Goal: Task Accomplishment & Management: Use online tool/utility

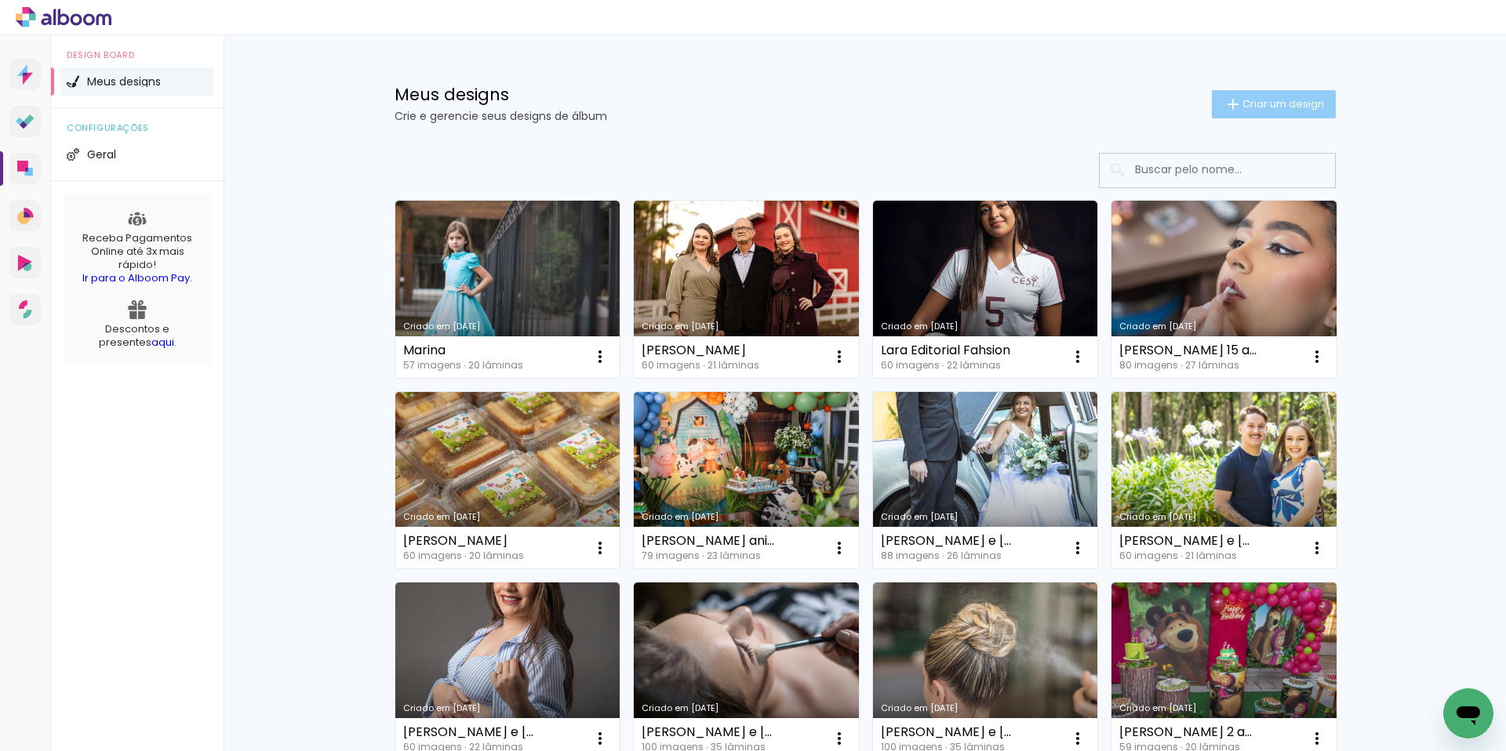
click at [1253, 102] on span "Criar um design" at bounding box center [1283, 104] width 82 height 10
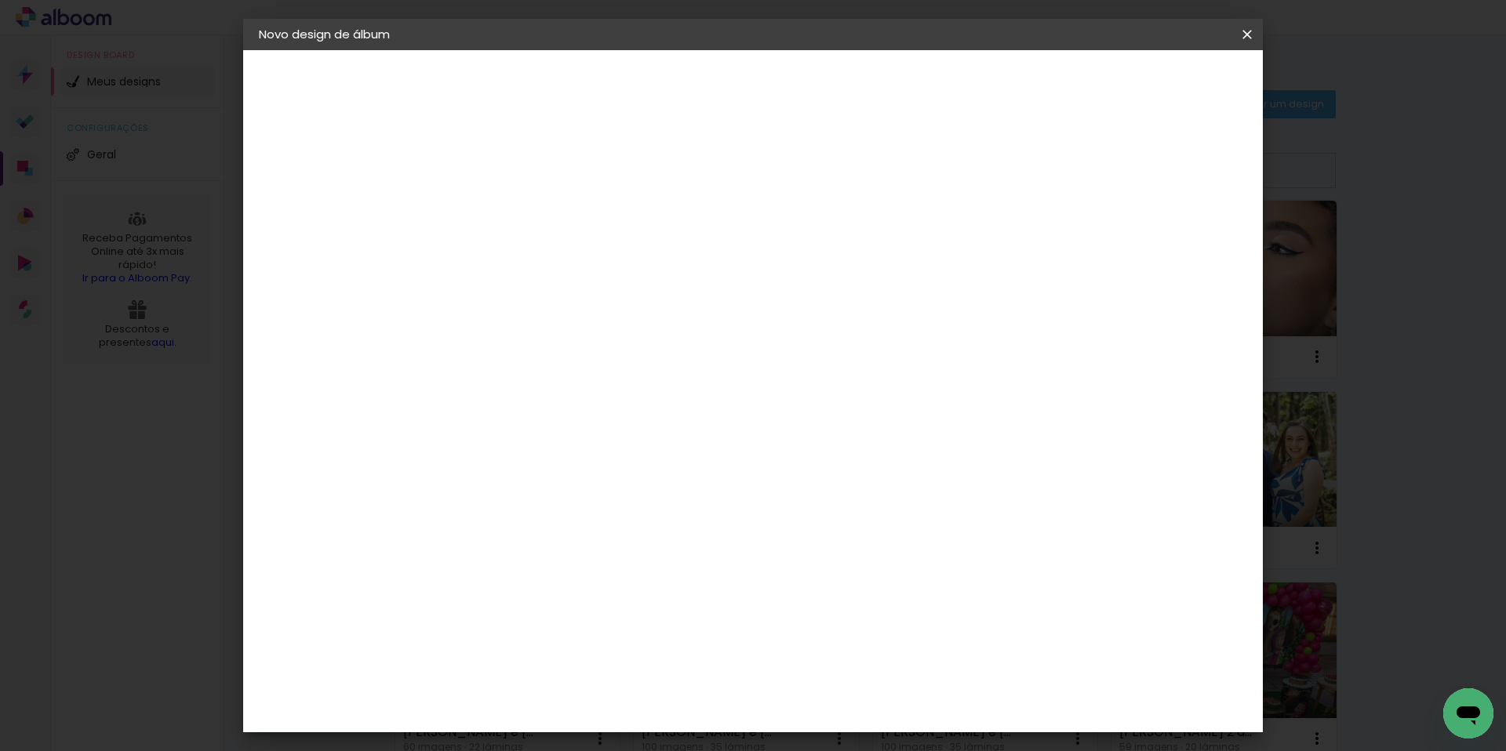
click at [515, 203] on input at bounding box center [515, 210] width 0 height 24
type input "Jo"
type paper-input "Jo"
type input "[PERSON_NAME] acompanhamento"
type paper-input "[PERSON_NAME] acompanhamento"
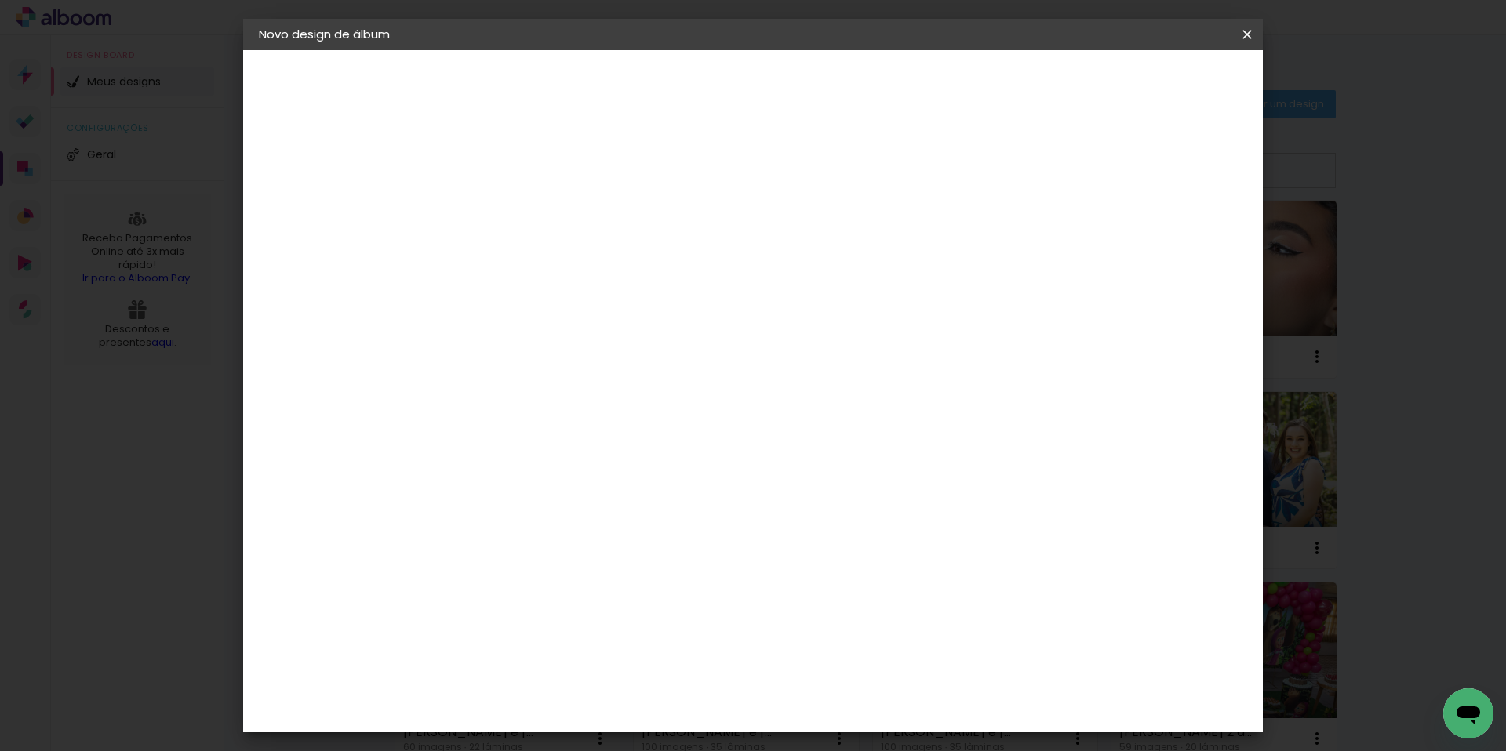
click at [0, 0] on slot "Avançar" at bounding box center [0, 0] width 0 height 0
click at [809, 239] on paper-item "Tamanho Livre" at bounding box center [734, 238] width 151 height 35
click at [0, 0] on slot "Avançar" at bounding box center [0, 0] width 0 height 0
click at [1149, 85] on span "Iniciar design" at bounding box center [1112, 83] width 71 height 11
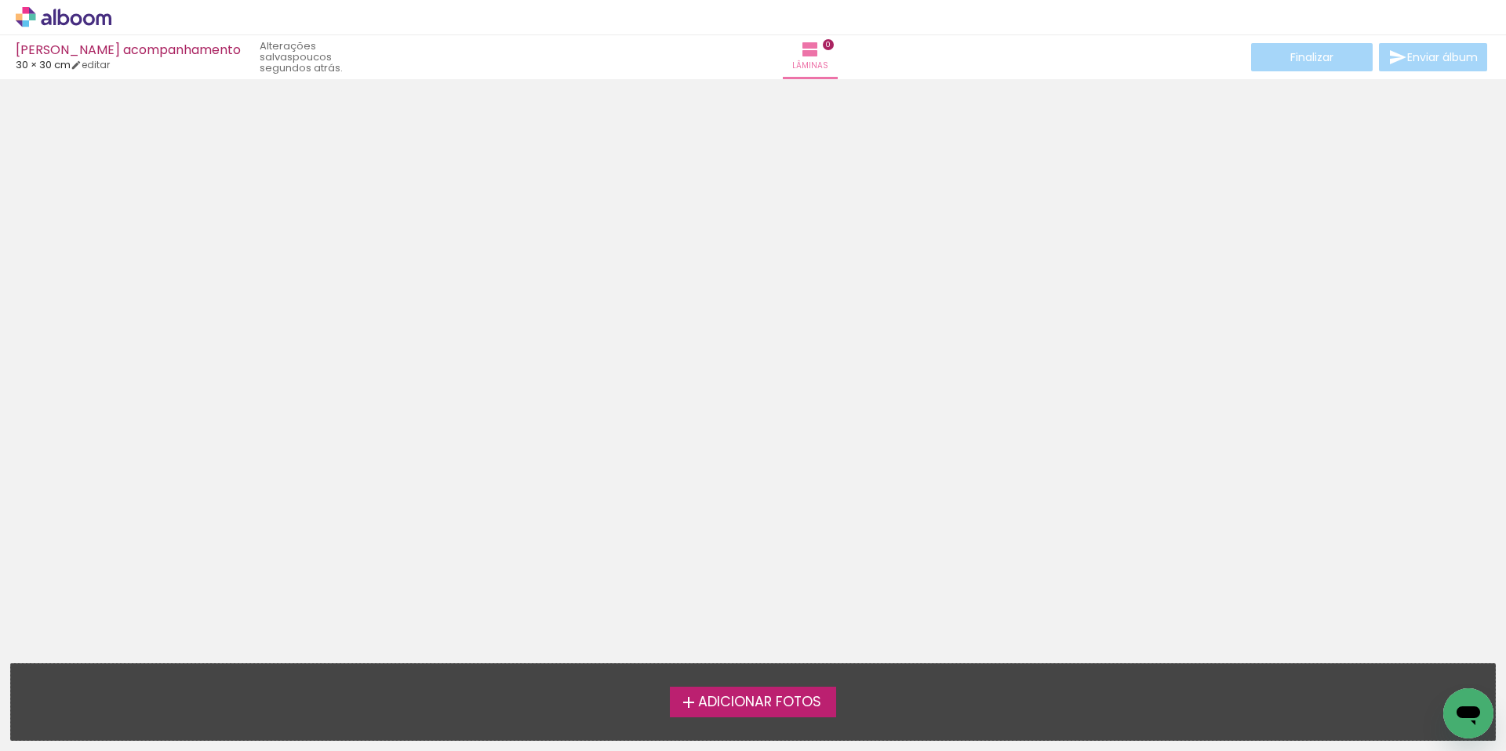
click at [743, 708] on span "Adicionar Fotos" at bounding box center [759, 703] width 123 height 14
click at [0, 0] on input "file" at bounding box center [0, 0] width 0 height 0
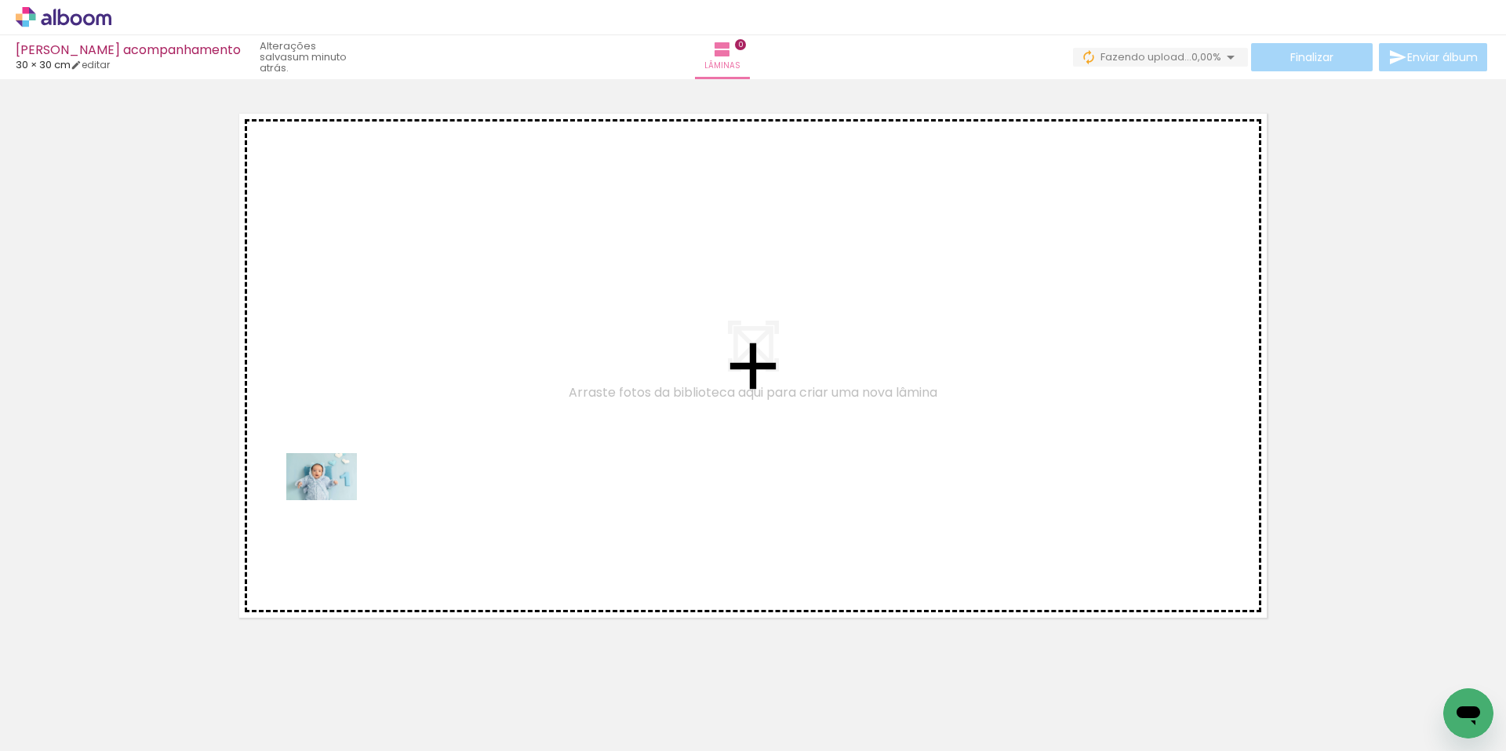
drag, startPoint x: 155, startPoint y: 714, endPoint x: 333, endPoint y: 500, distance: 277.8
click at [333, 500] on quentale-workspace at bounding box center [753, 375] width 1506 height 751
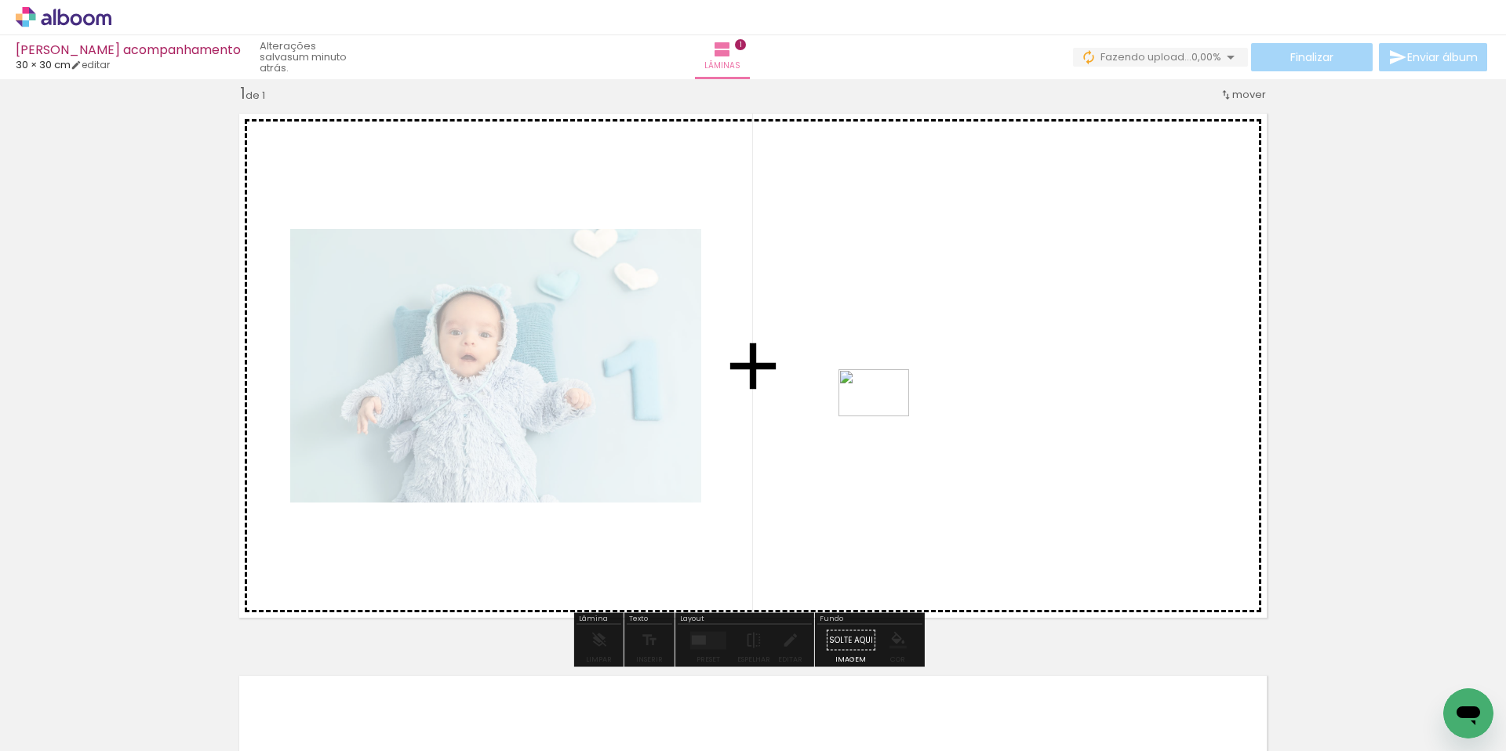
drag, startPoint x: 260, startPoint y: 698, endPoint x: 890, endPoint y: 414, distance: 690.7
click at [890, 414] on quentale-workspace at bounding box center [753, 375] width 1506 height 751
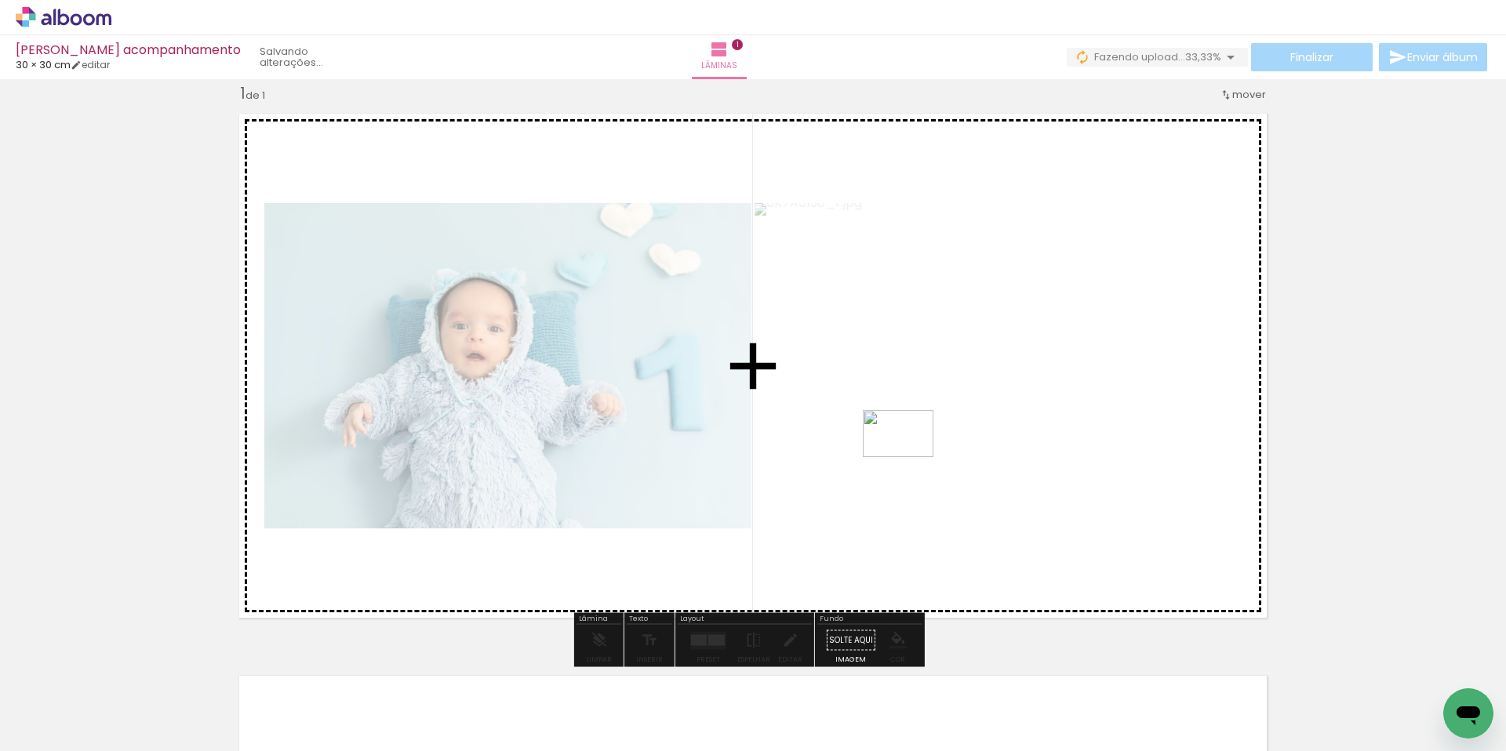
drag, startPoint x: 361, startPoint y: 713, endPoint x: 910, endPoint y: 457, distance: 605.5
click at [910, 457] on quentale-workspace at bounding box center [753, 375] width 1506 height 751
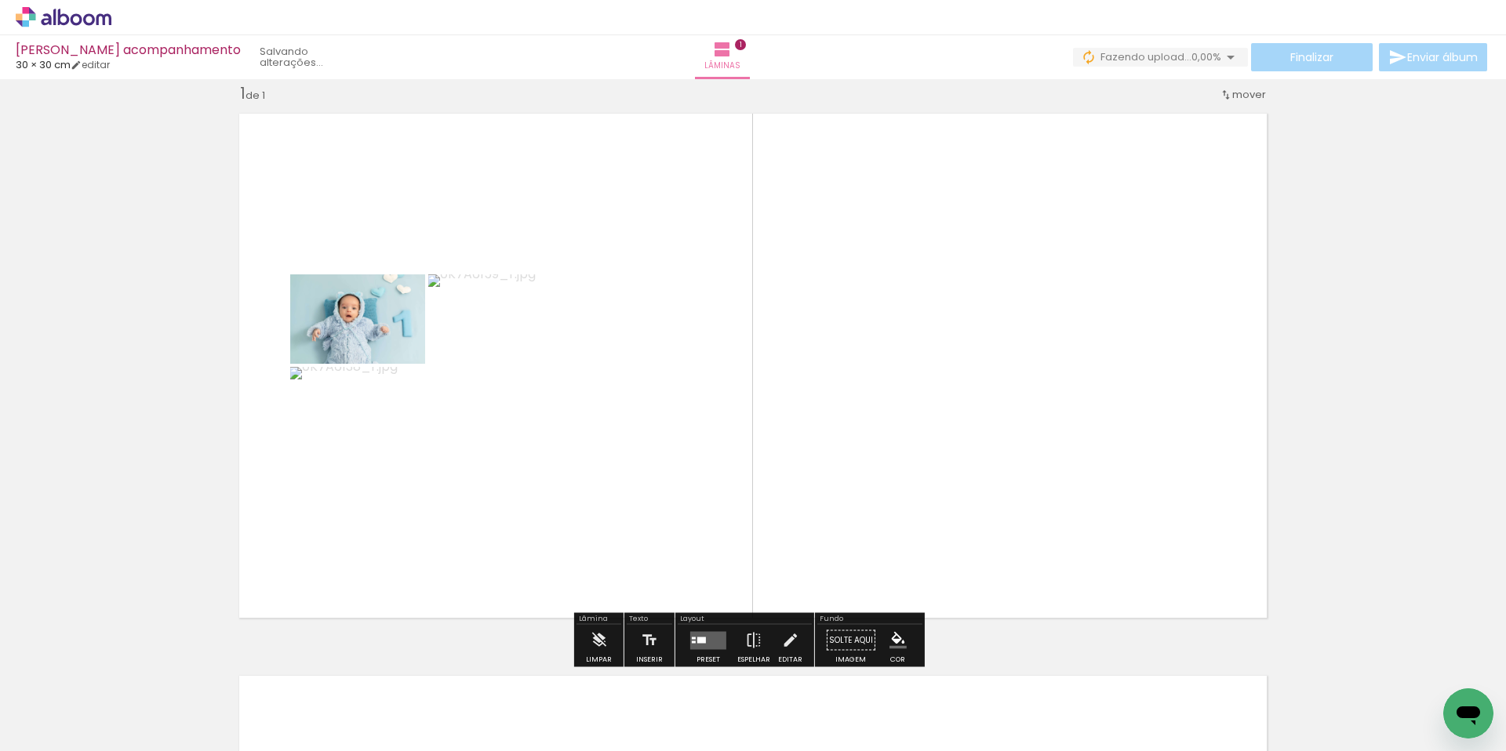
click at [719, 642] on quentale-layouter at bounding box center [708, 640] width 36 height 18
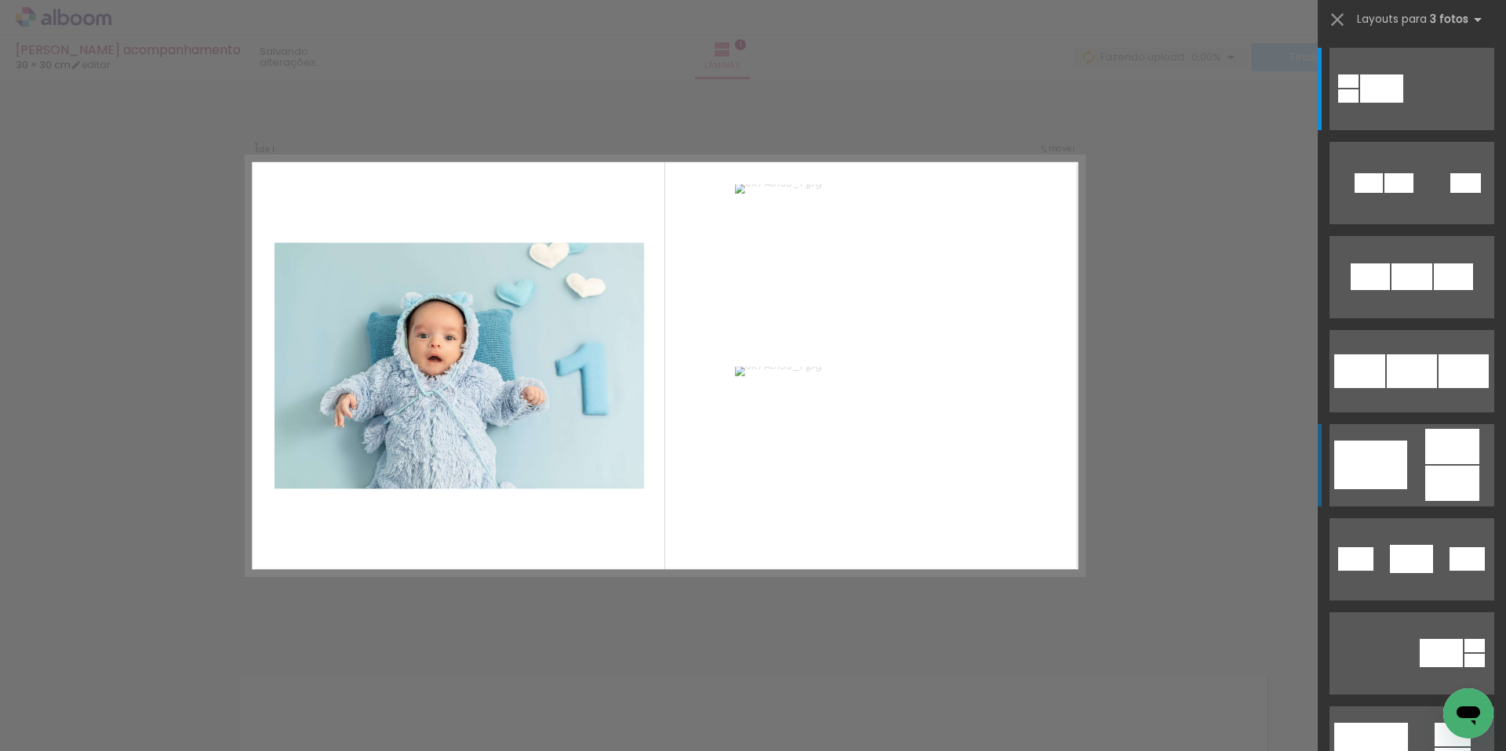
click at [1408, 462] on quentale-layouter at bounding box center [1411, 465] width 165 height 82
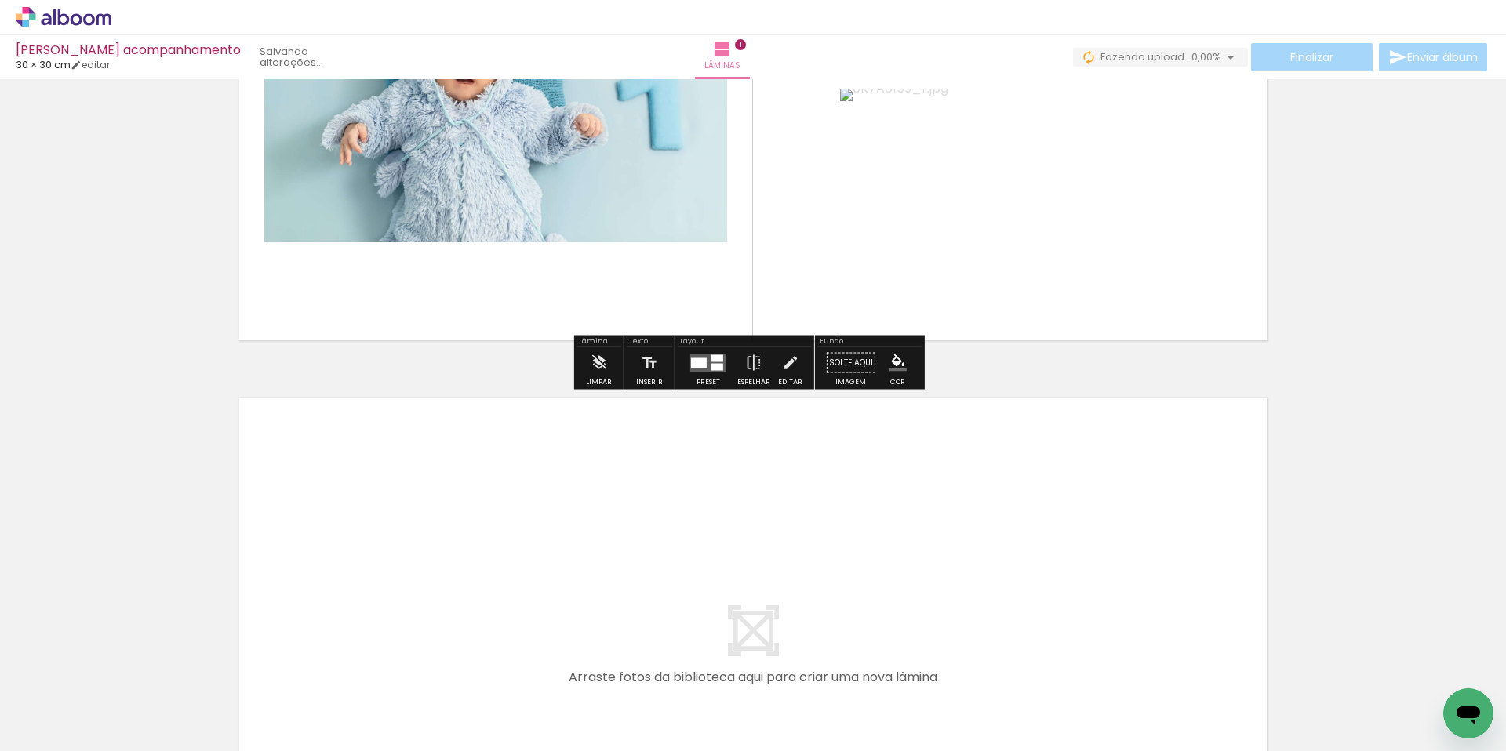
scroll to position [470, 0]
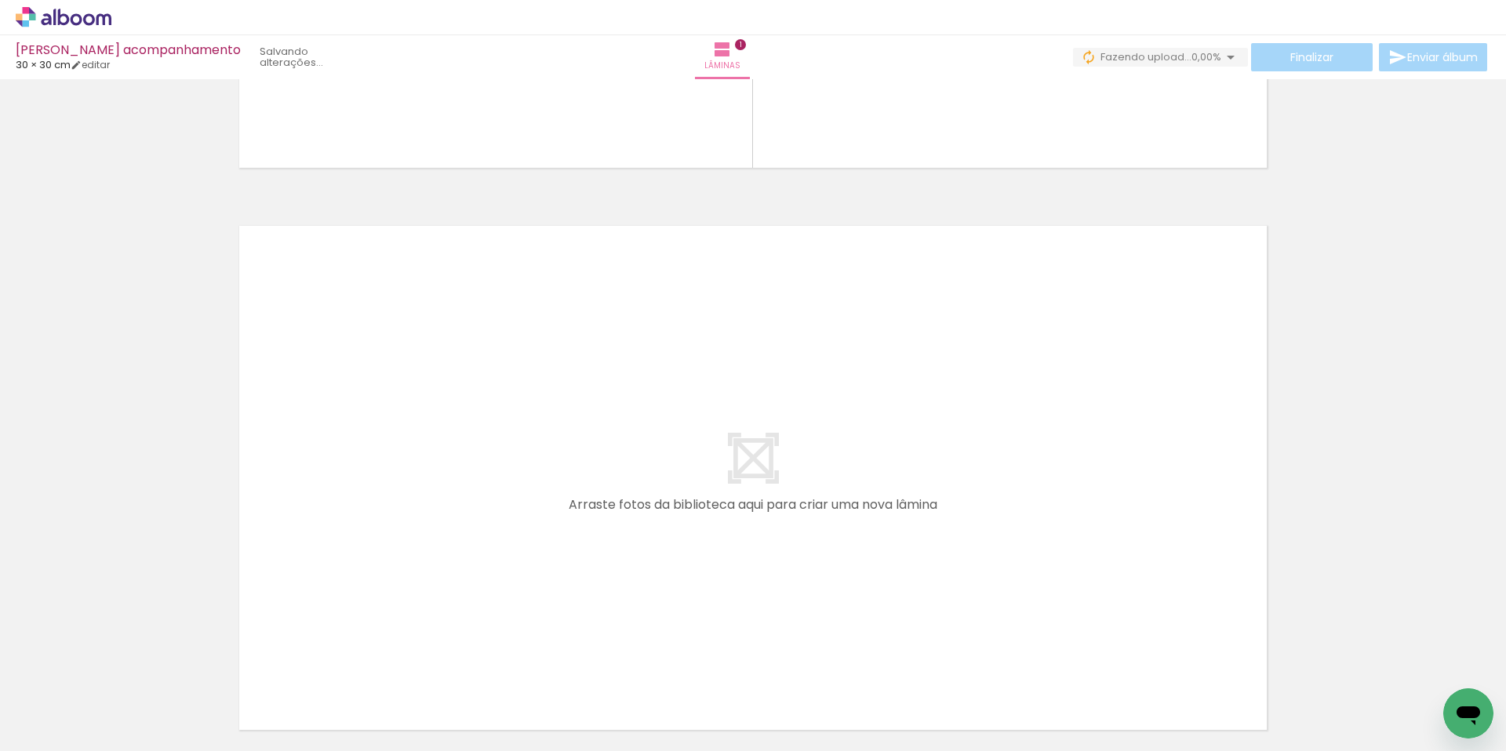
click at [72, 721] on span "Adicionar Fotos" at bounding box center [55, 729] width 47 height 17
click at [0, 0] on input "file" at bounding box center [0, 0] width 0 height 0
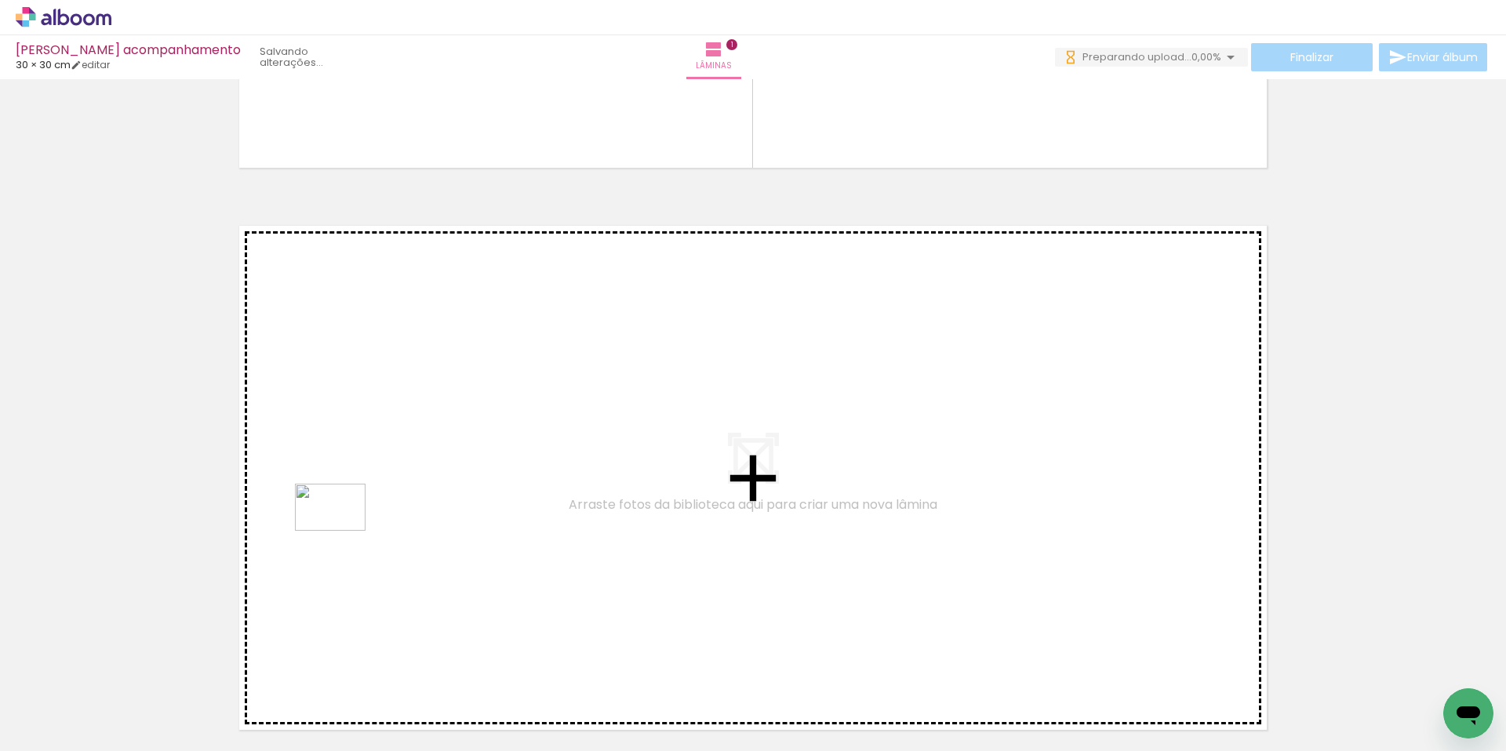
drag, startPoint x: 427, startPoint y: 706, endPoint x: 342, endPoint y: 531, distance: 194.3
click at [342, 531] on quentale-workspace at bounding box center [753, 375] width 1506 height 751
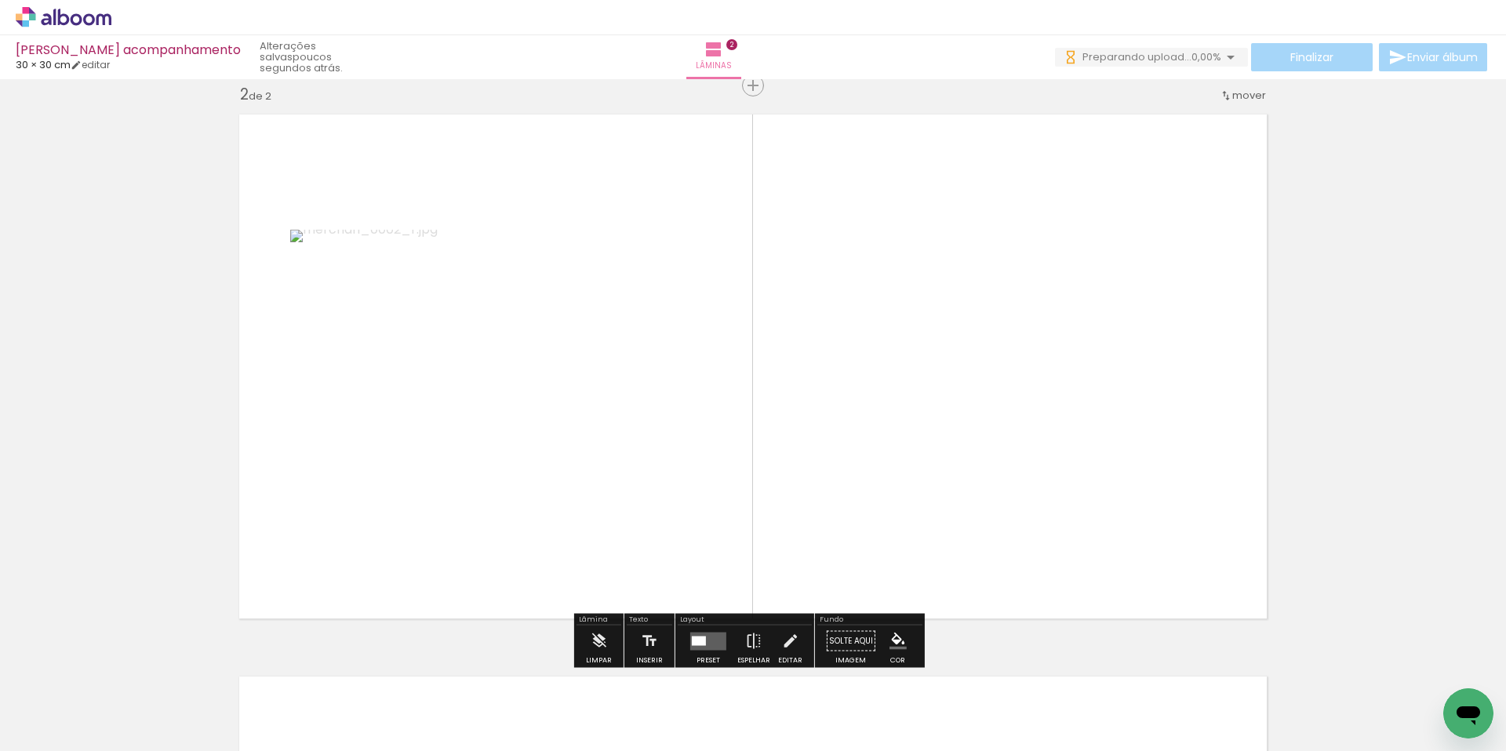
scroll to position [583, 0]
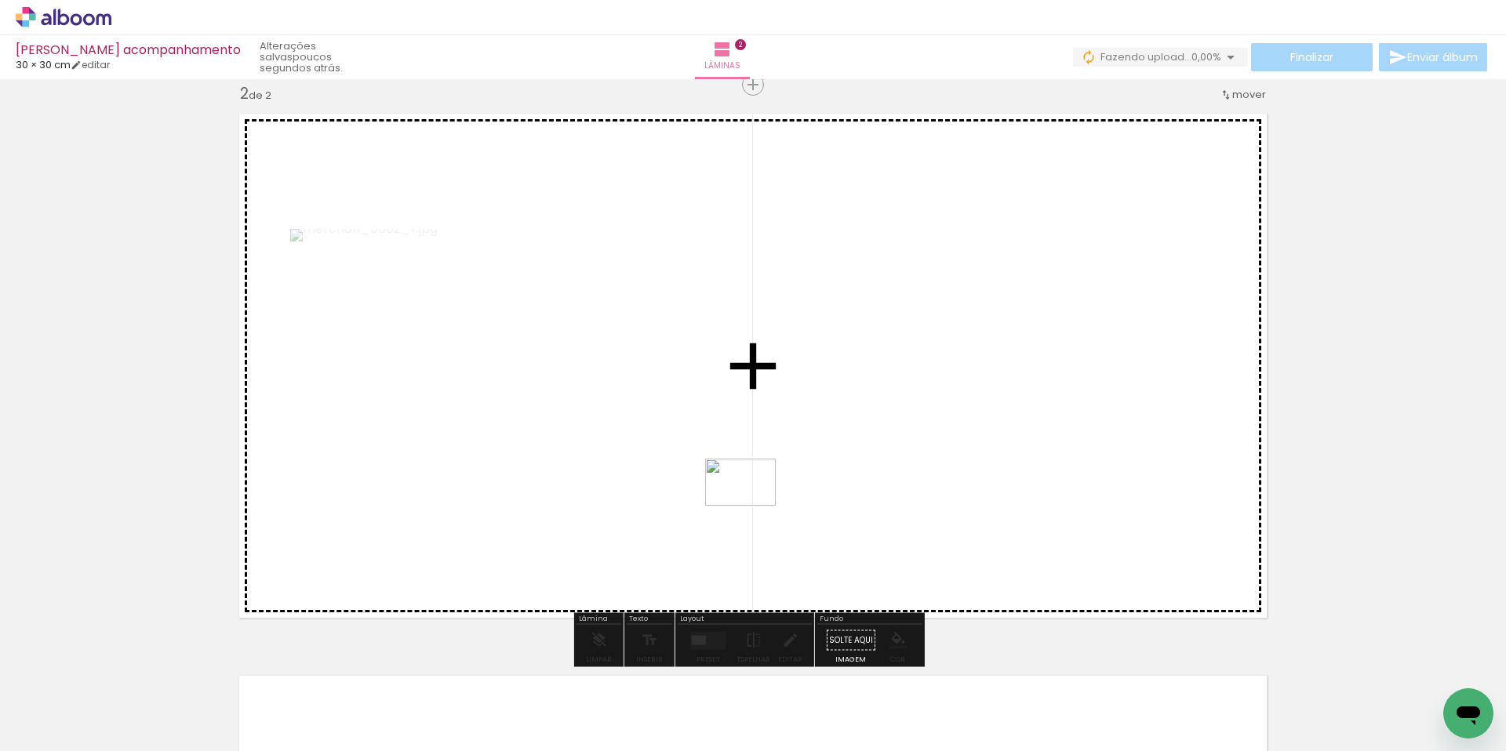
drag, startPoint x: 542, startPoint y: 716, endPoint x: 801, endPoint y: 487, distance: 346.1
click at [801, 487] on quentale-workspace at bounding box center [753, 375] width 1506 height 751
drag, startPoint x: 612, startPoint y: 705, endPoint x: 775, endPoint y: 542, distance: 230.1
click at [775, 542] on quentale-workspace at bounding box center [753, 375] width 1506 height 751
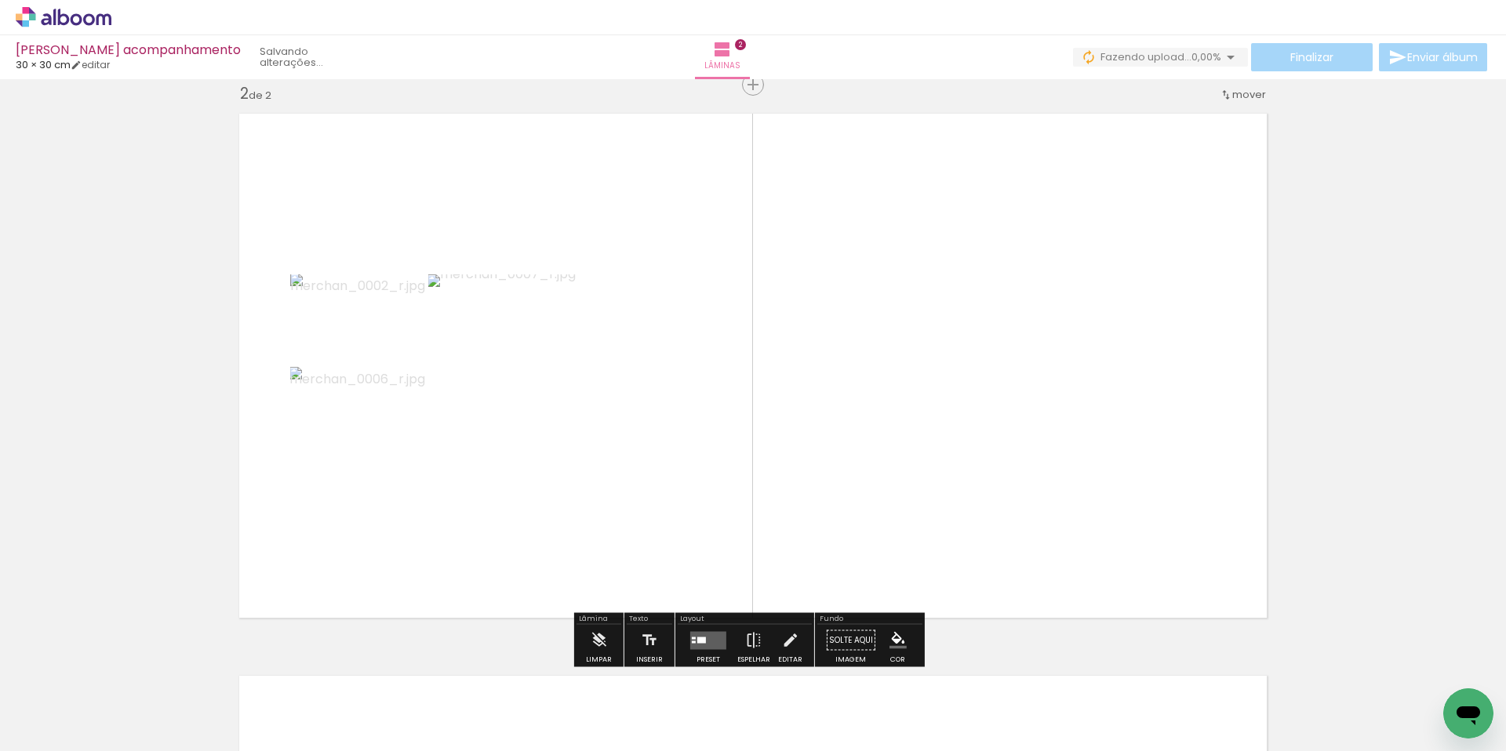
click at [711, 648] on quentale-layouter at bounding box center [708, 640] width 36 height 18
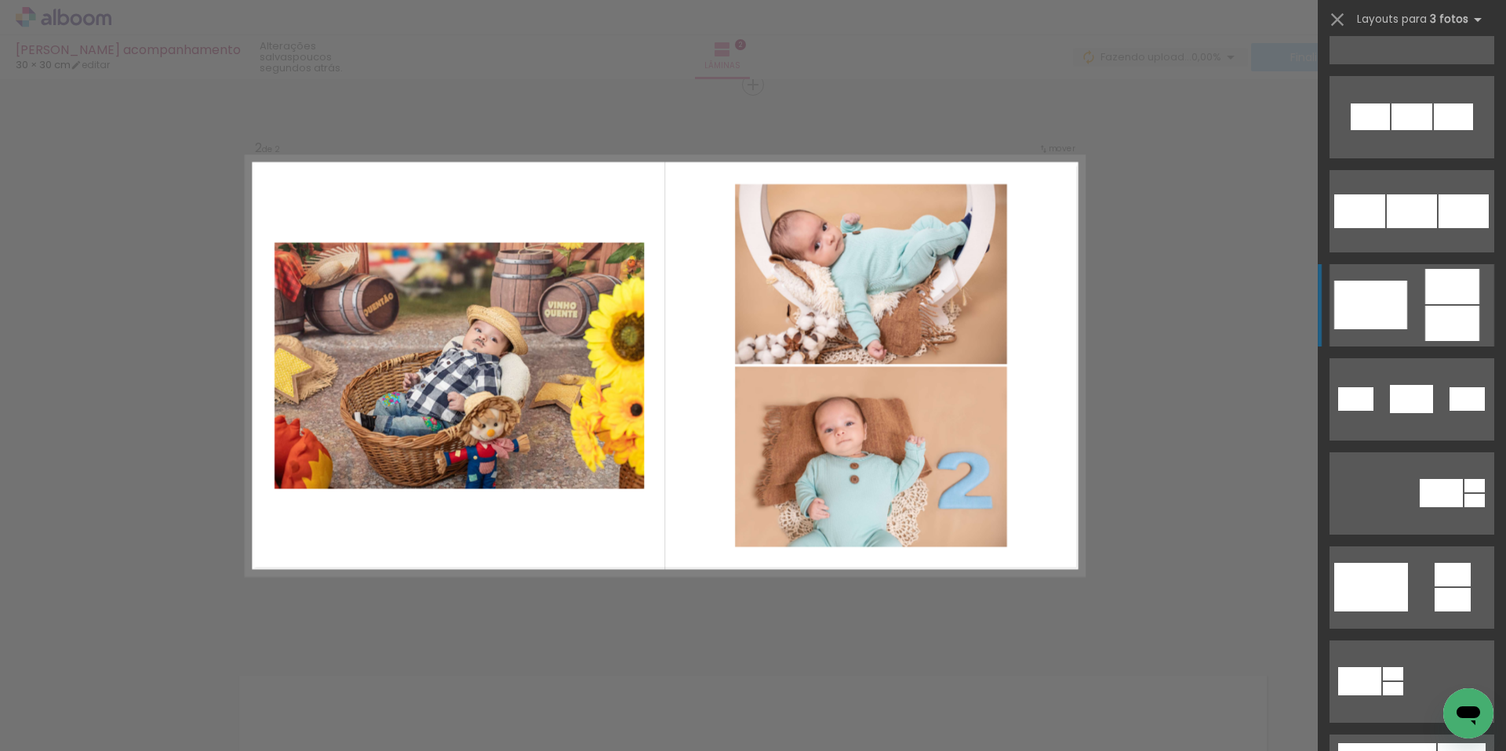
scroll to position [442, 0]
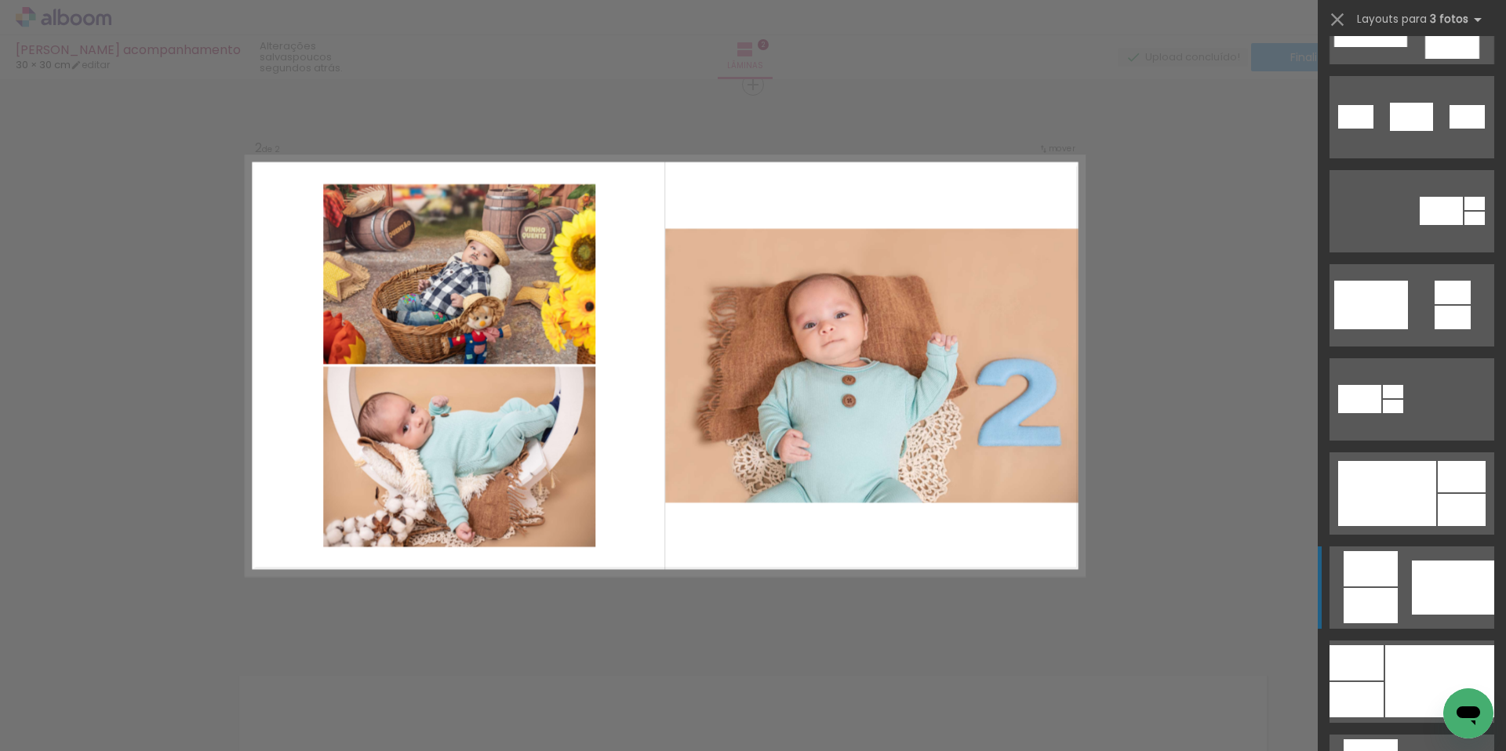
click at [1415, 609] on div at bounding box center [1452, 588] width 82 height 54
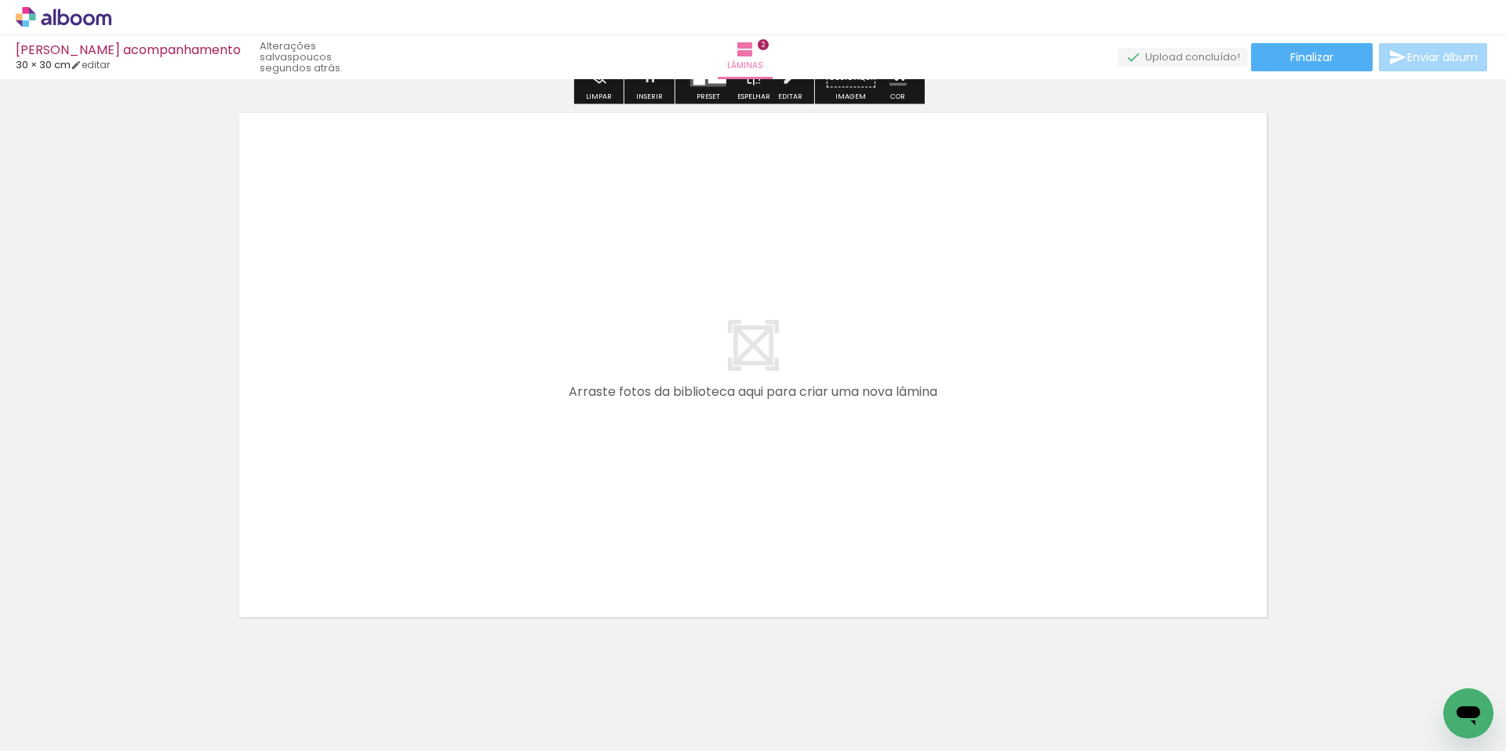
scroll to position [1150, 0]
click at [45, 732] on span "Adicionar Fotos" at bounding box center [55, 729] width 47 height 17
click at [0, 0] on input "file" at bounding box center [0, 0] width 0 height 0
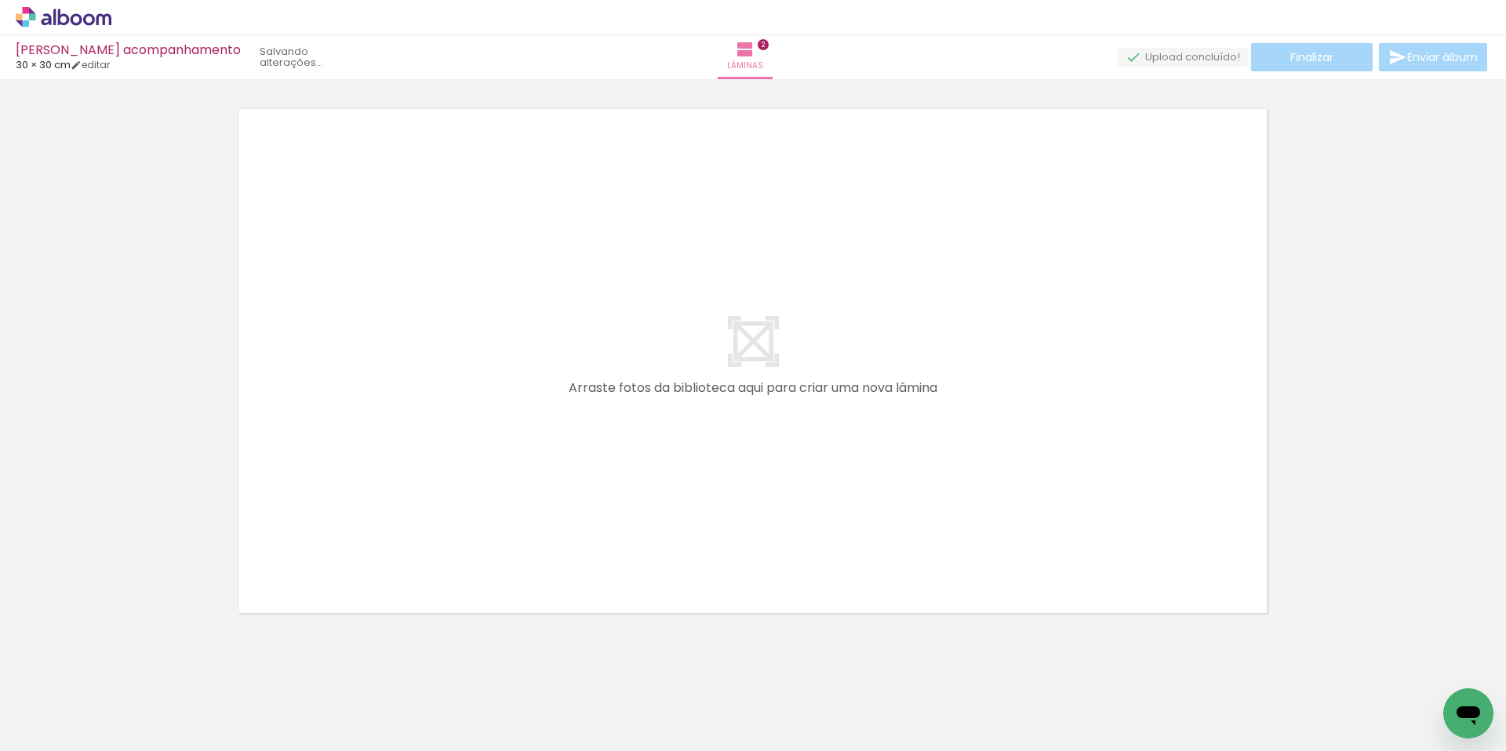
scroll to position [0, 0]
drag, startPoint x: 434, startPoint y: 704, endPoint x: 412, endPoint y: 492, distance: 213.6
click at [412, 492] on quentale-workspace at bounding box center [753, 375] width 1506 height 751
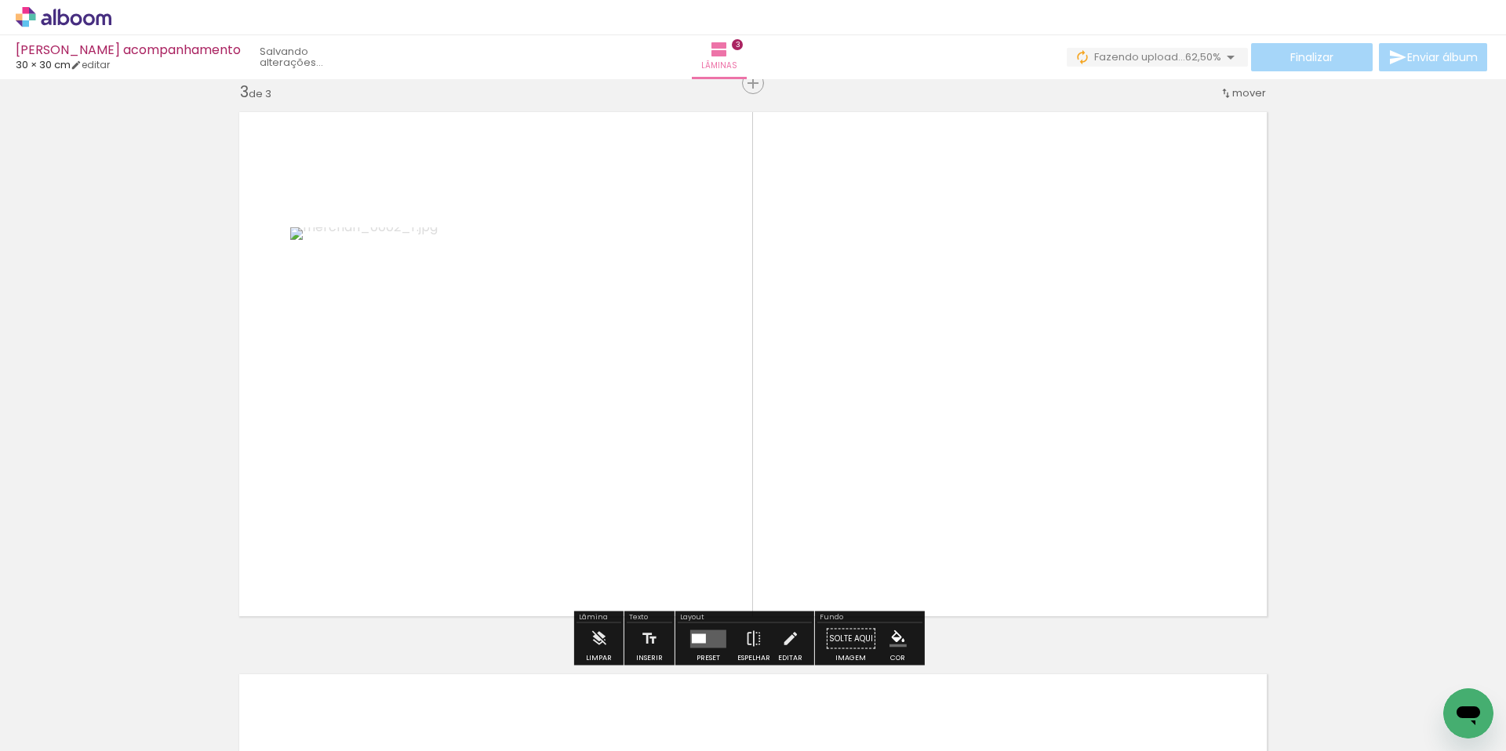
scroll to position [1145, 0]
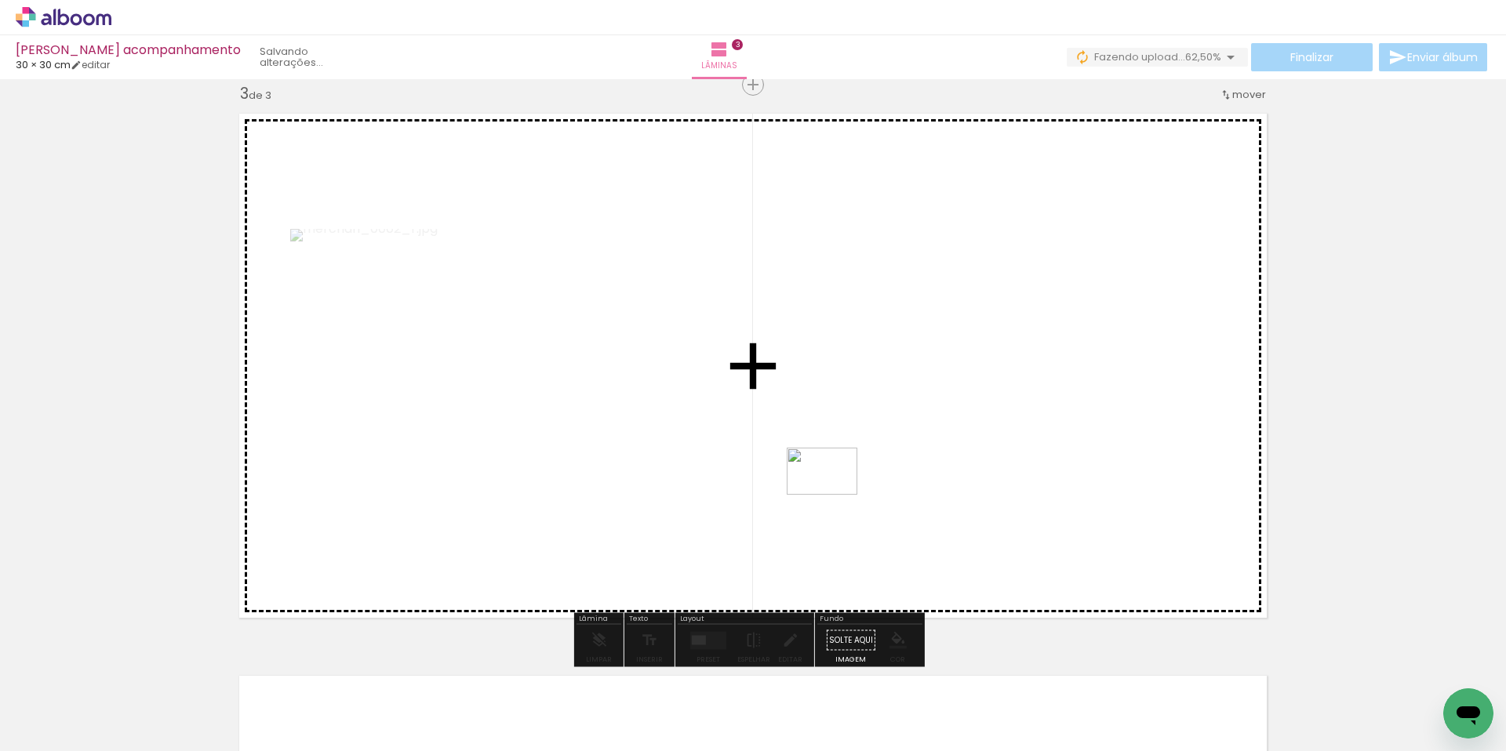
drag, startPoint x: 694, startPoint y: 707, endPoint x: 848, endPoint y: 482, distance: 272.3
click at [848, 482] on quentale-workspace at bounding box center [753, 375] width 1506 height 751
drag, startPoint x: 772, startPoint y: 707, endPoint x: 846, endPoint y: 495, distance: 225.2
click at [846, 495] on quentale-workspace at bounding box center [753, 375] width 1506 height 751
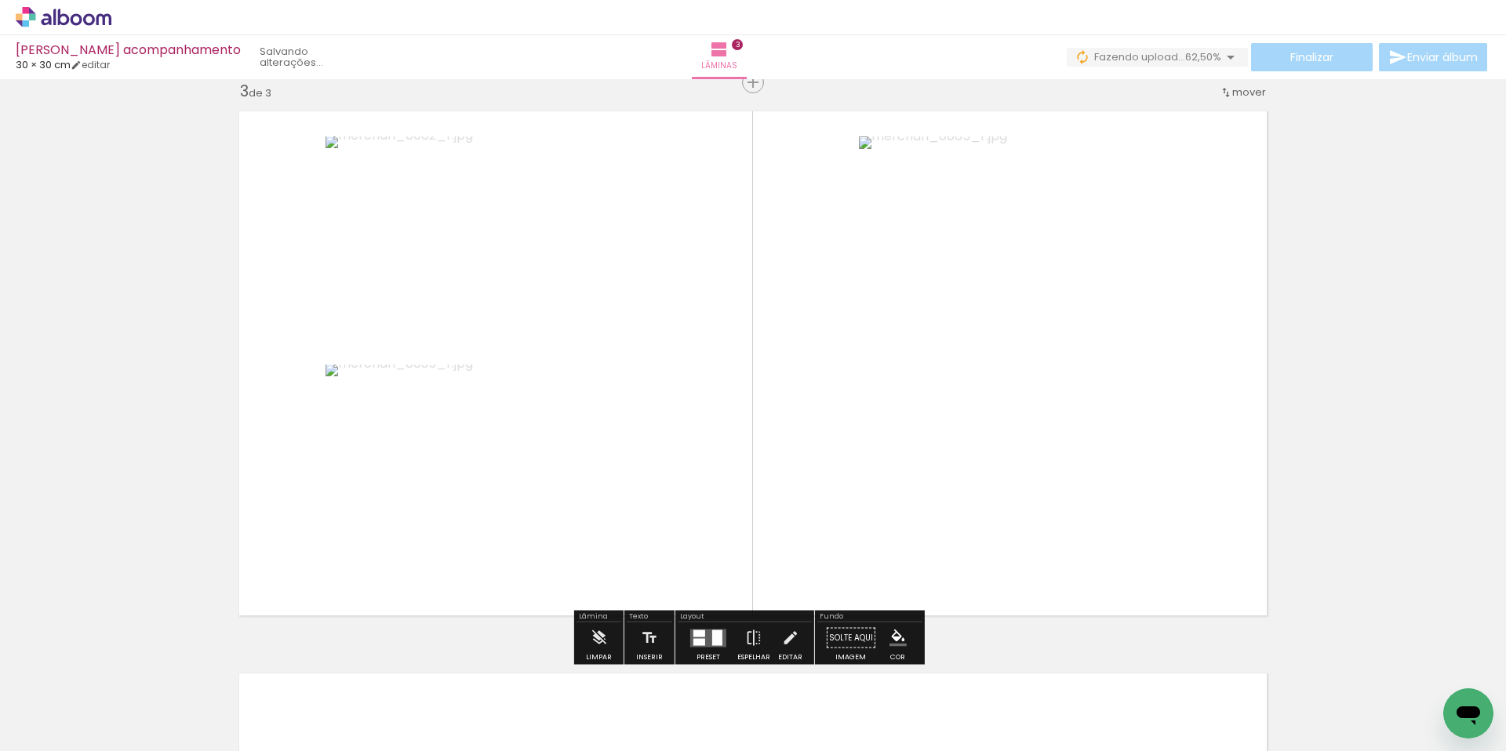
scroll to position [1089, 0]
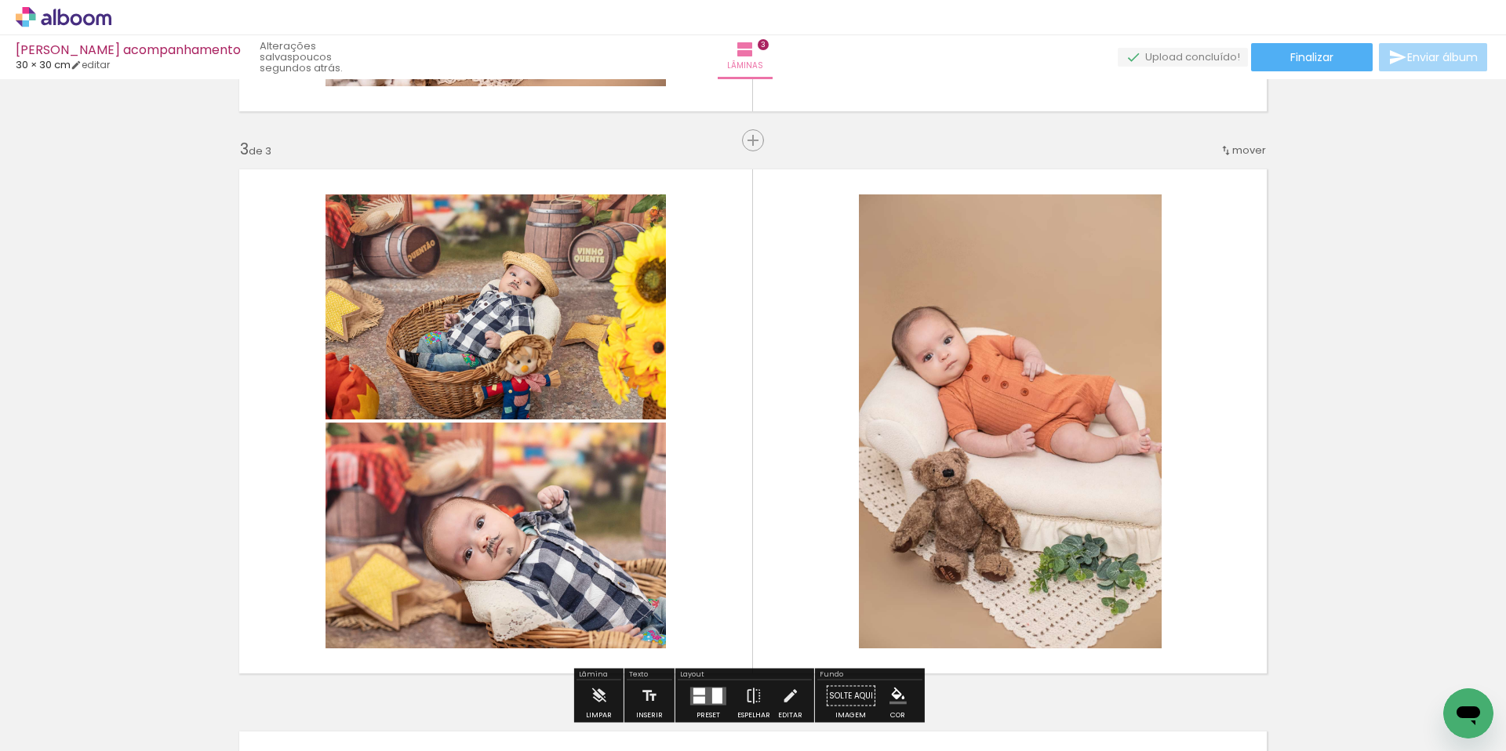
click at [56, 708] on input "Todas as fotos" at bounding box center [44, 703] width 60 height 13
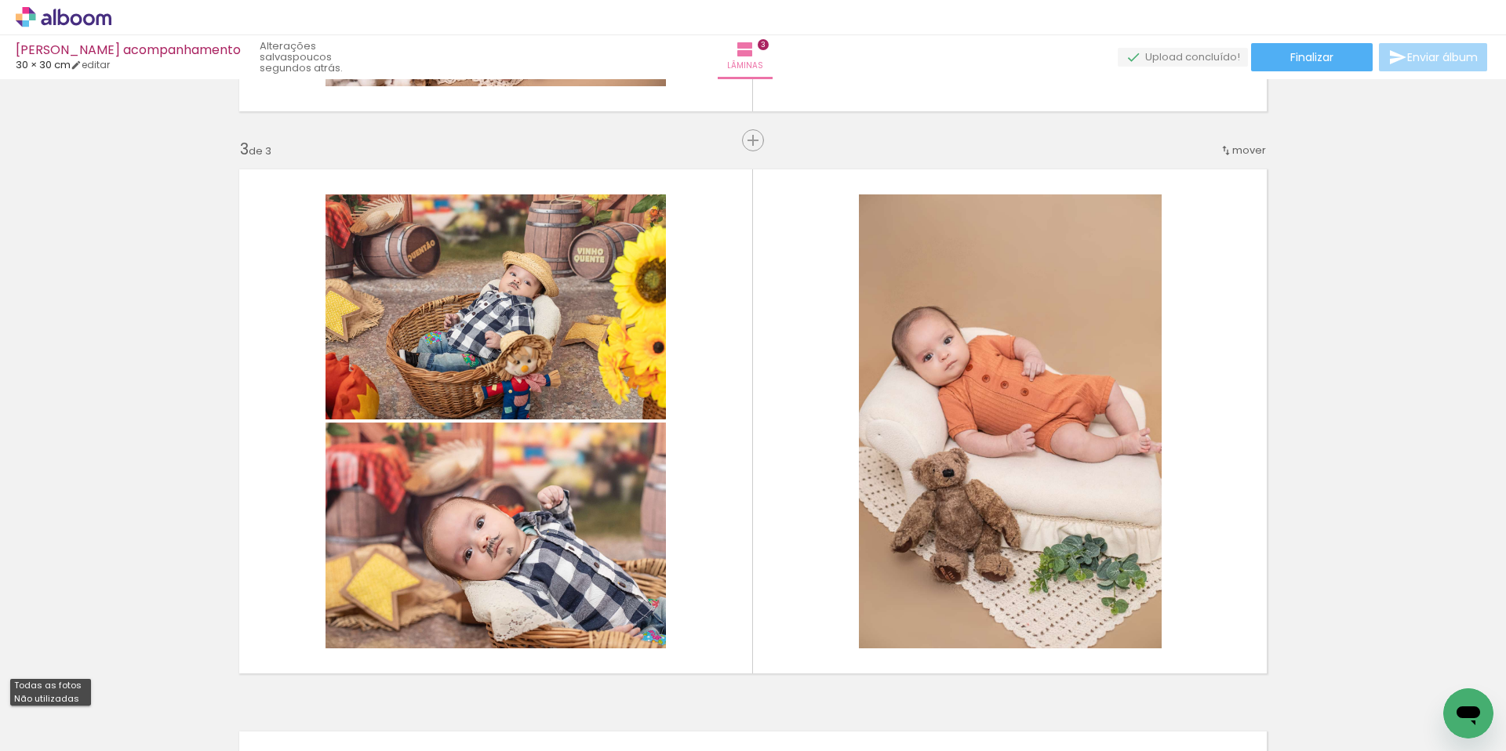
click at [0, 0] on slot "Não utilizadas" at bounding box center [0, 0] width 0 height 0
click at [60, 699] on input "Não utilizadas" at bounding box center [44, 703] width 60 height 13
click at [0, 0] on slot "Todas as fotos" at bounding box center [0, 0] width 0 height 0
type input "Todas as fotos"
click at [438, 707] on div at bounding box center [421, 699] width 78 height 52
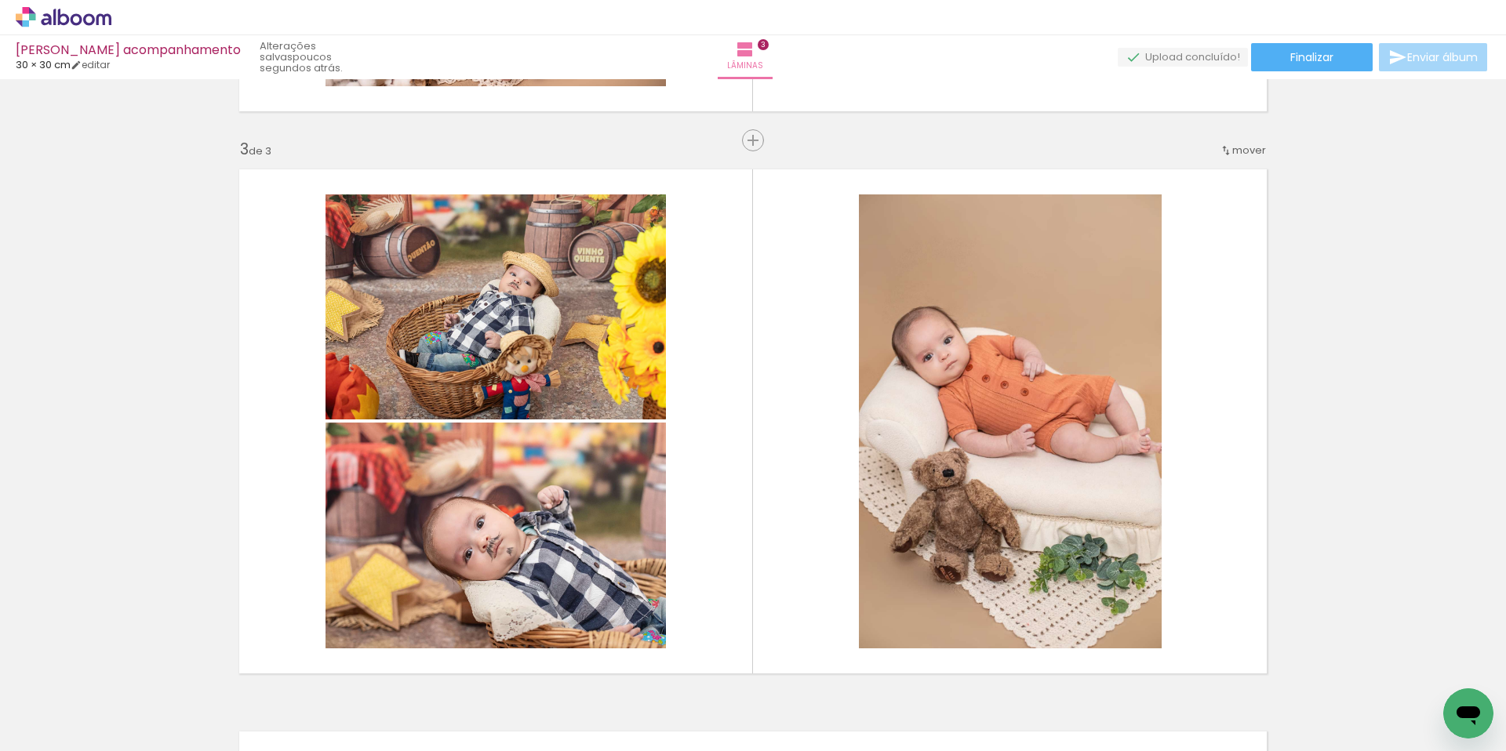
click at [438, 707] on div at bounding box center [421, 699] width 78 height 52
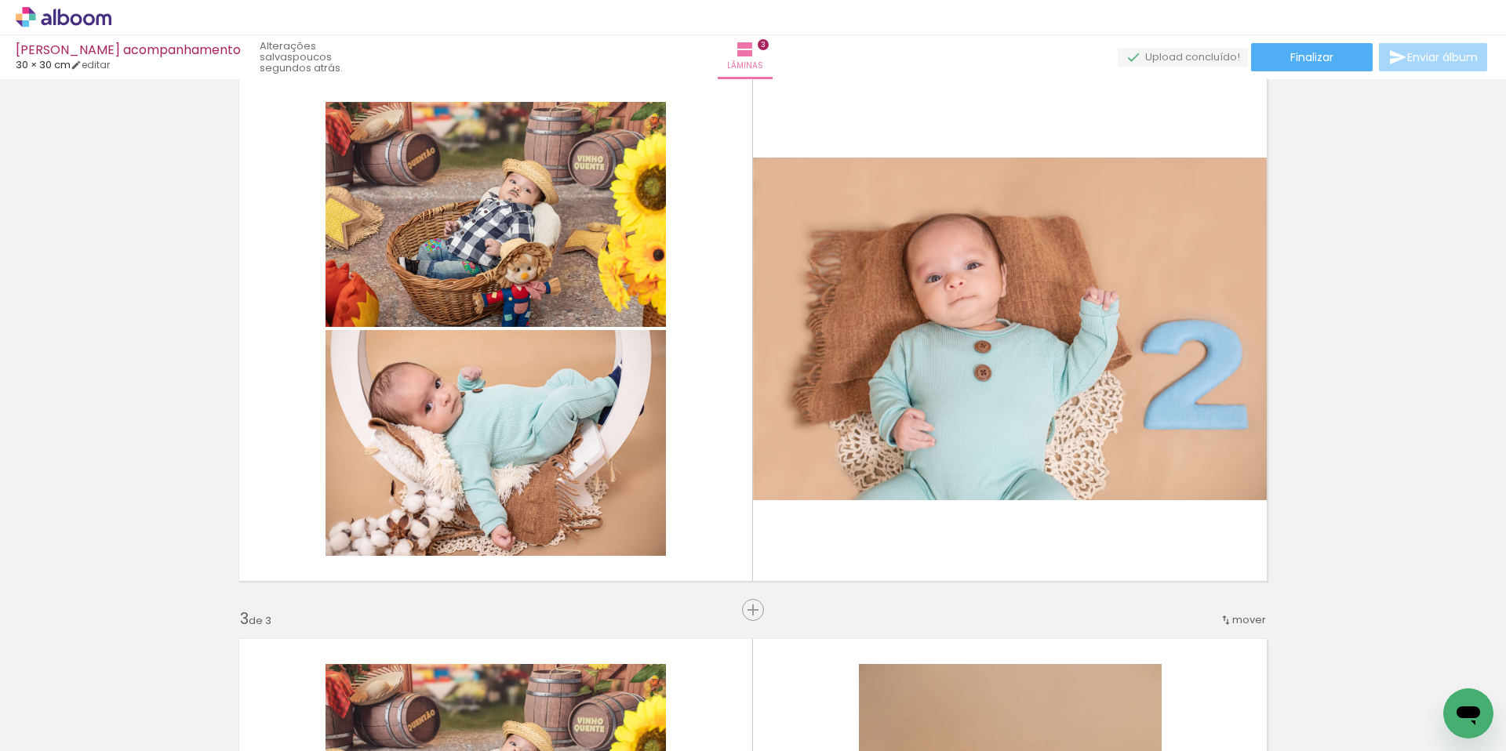
scroll to position [558, 0]
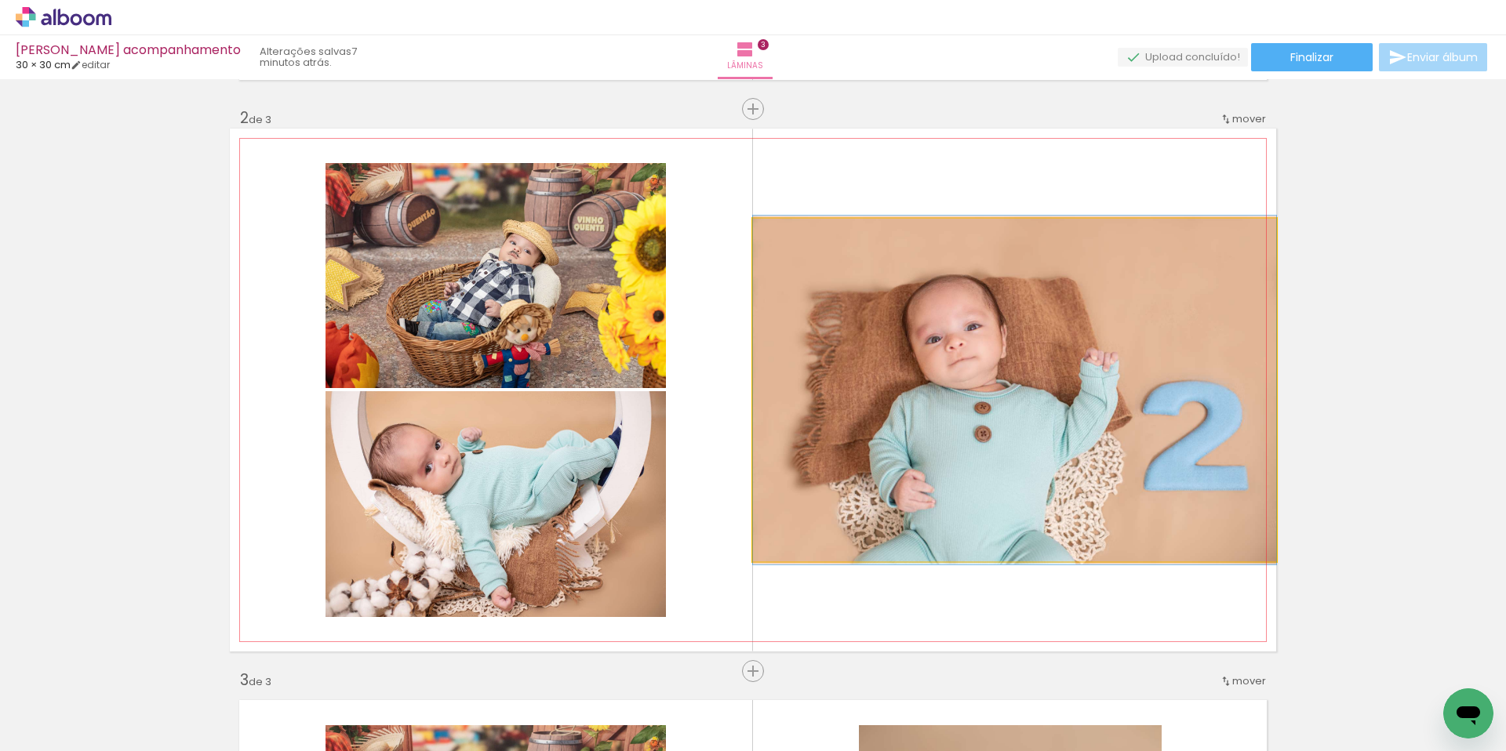
click at [832, 441] on quentale-photo at bounding box center [1014, 390] width 523 height 343
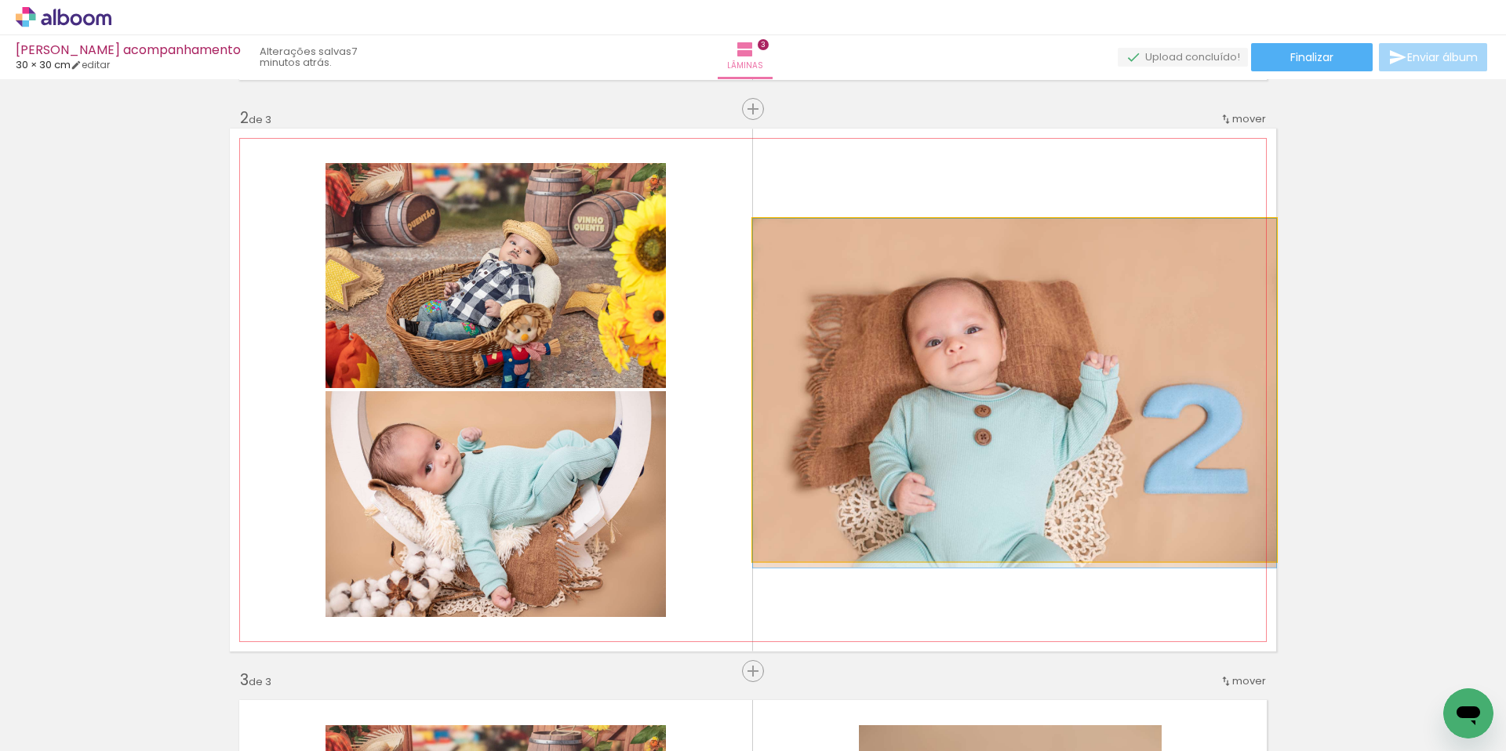
drag, startPoint x: 937, startPoint y: 412, endPoint x: 696, endPoint y: 573, distance: 290.6
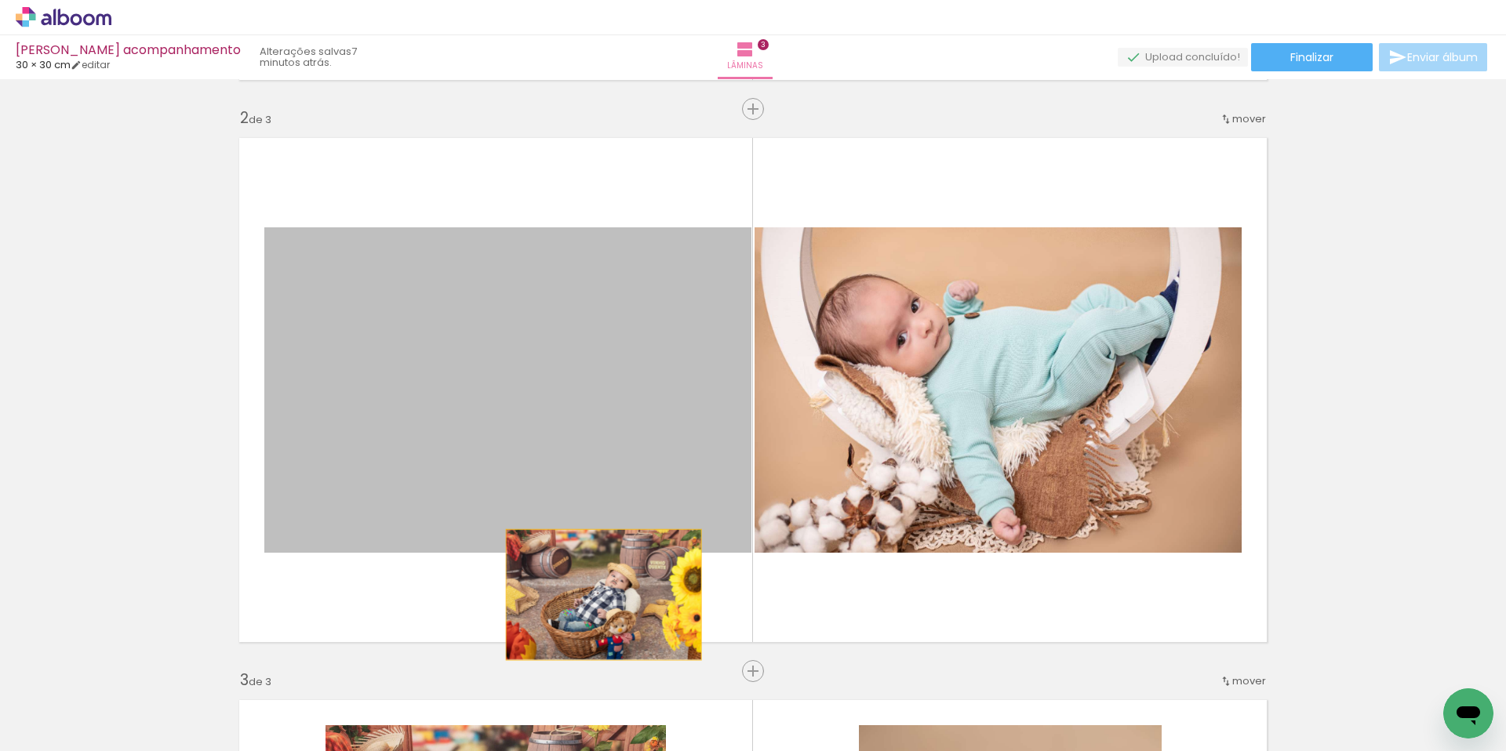
drag, startPoint x: 590, startPoint y: 562, endPoint x: 641, endPoint y: 692, distance: 139.1
click at [625, 681] on quentale-workspace at bounding box center [753, 375] width 1506 height 751
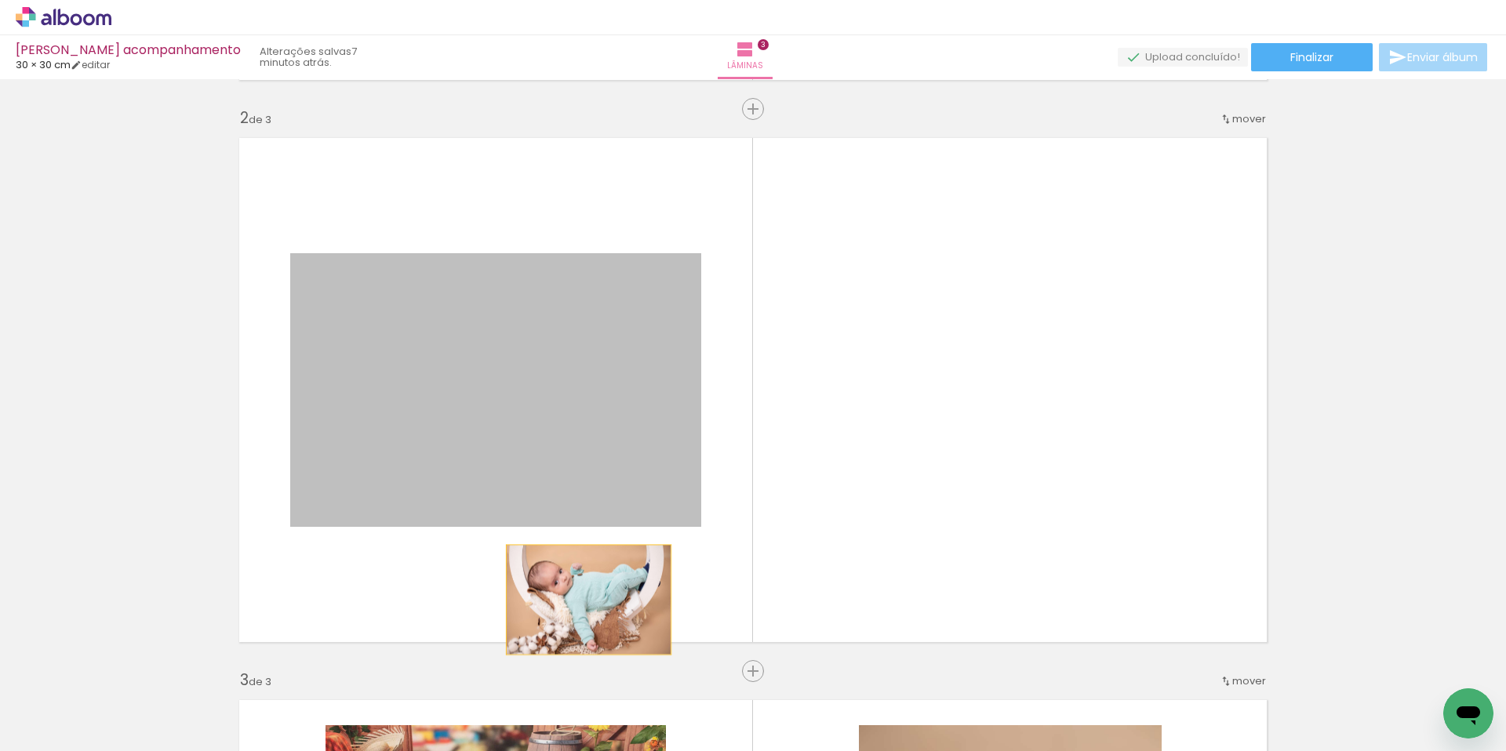
drag, startPoint x: 583, startPoint y: 443, endPoint x: 586, endPoint y: 685, distance: 241.5
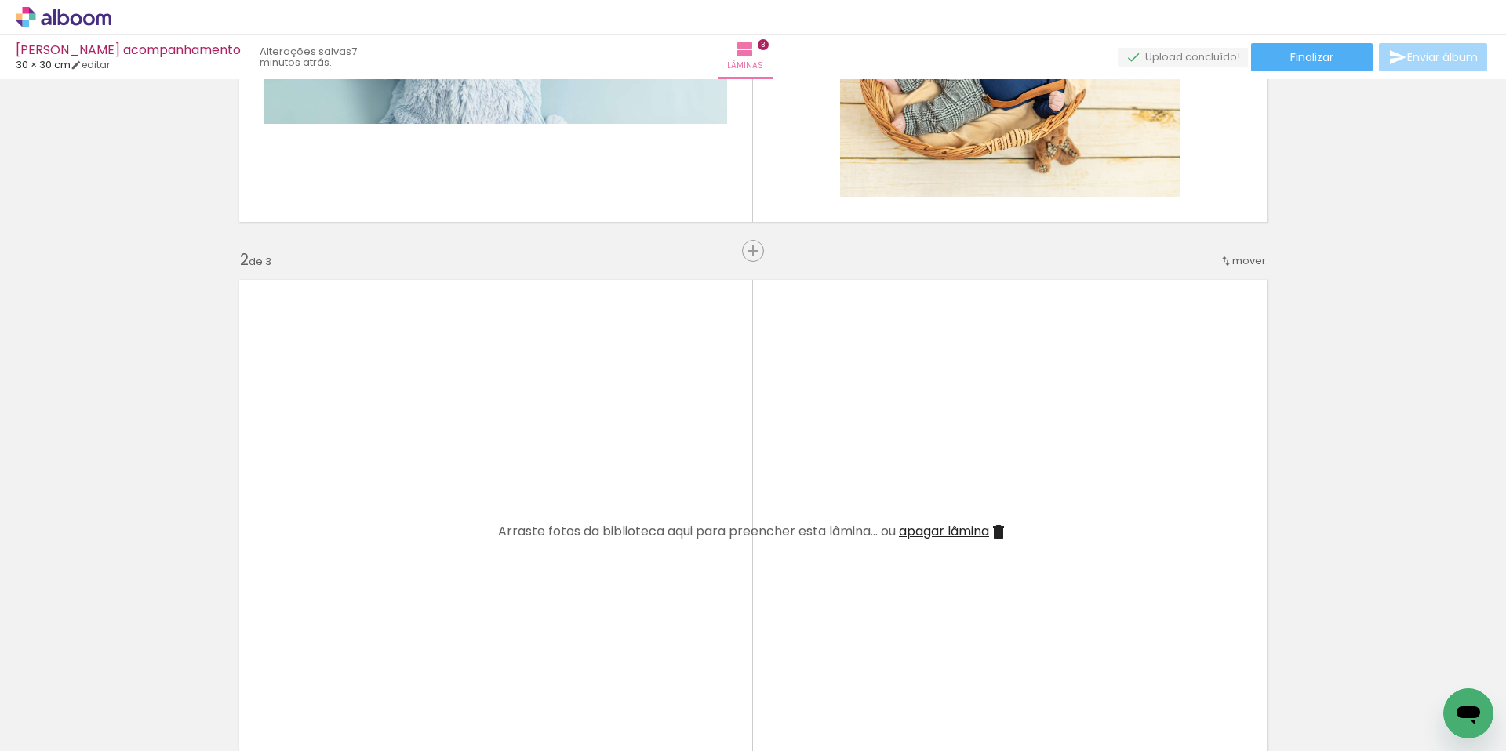
scroll to position [0, 0]
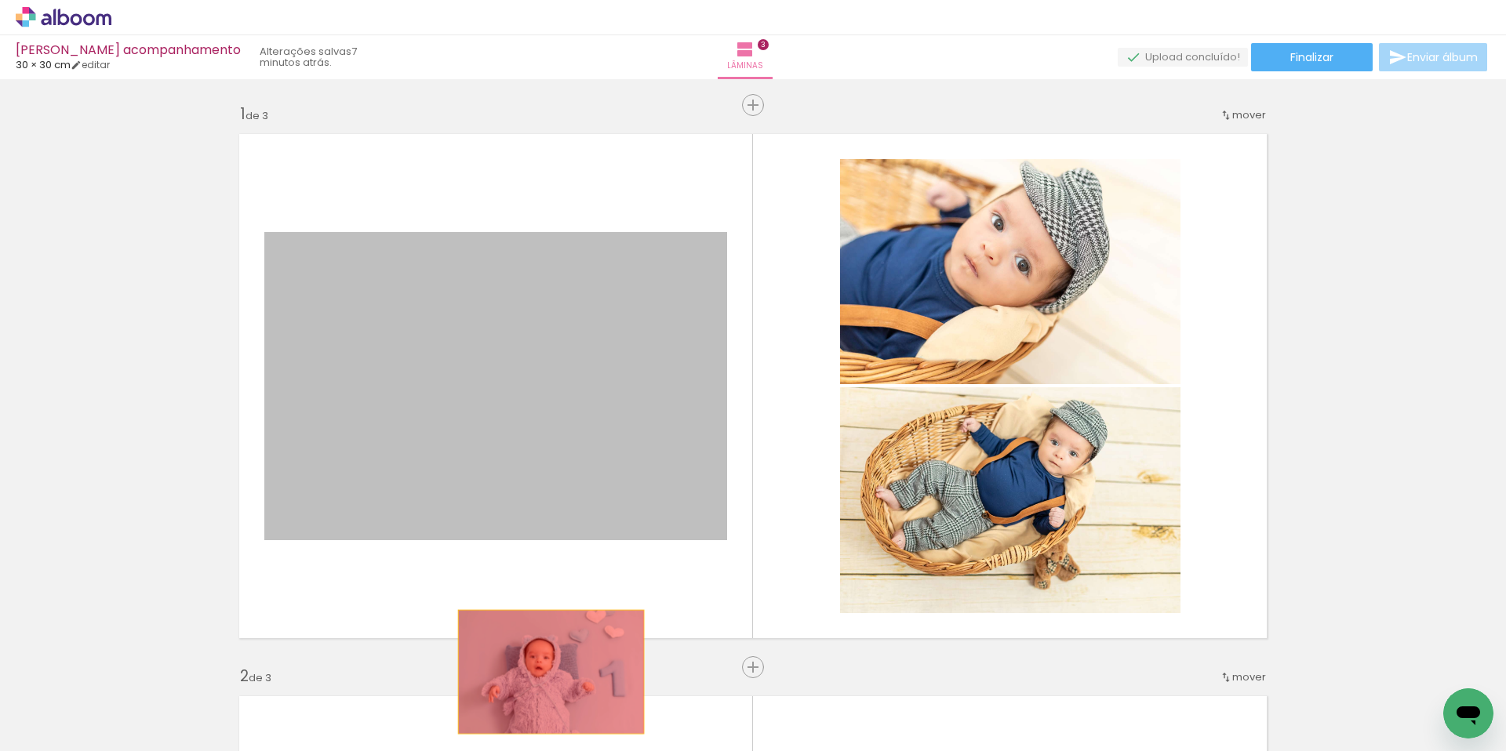
drag, startPoint x: 584, startPoint y: 409, endPoint x: 546, endPoint y: 688, distance: 282.6
click at [546, 688] on quentale-workspace at bounding box center [753, 375] width 1506 height 751
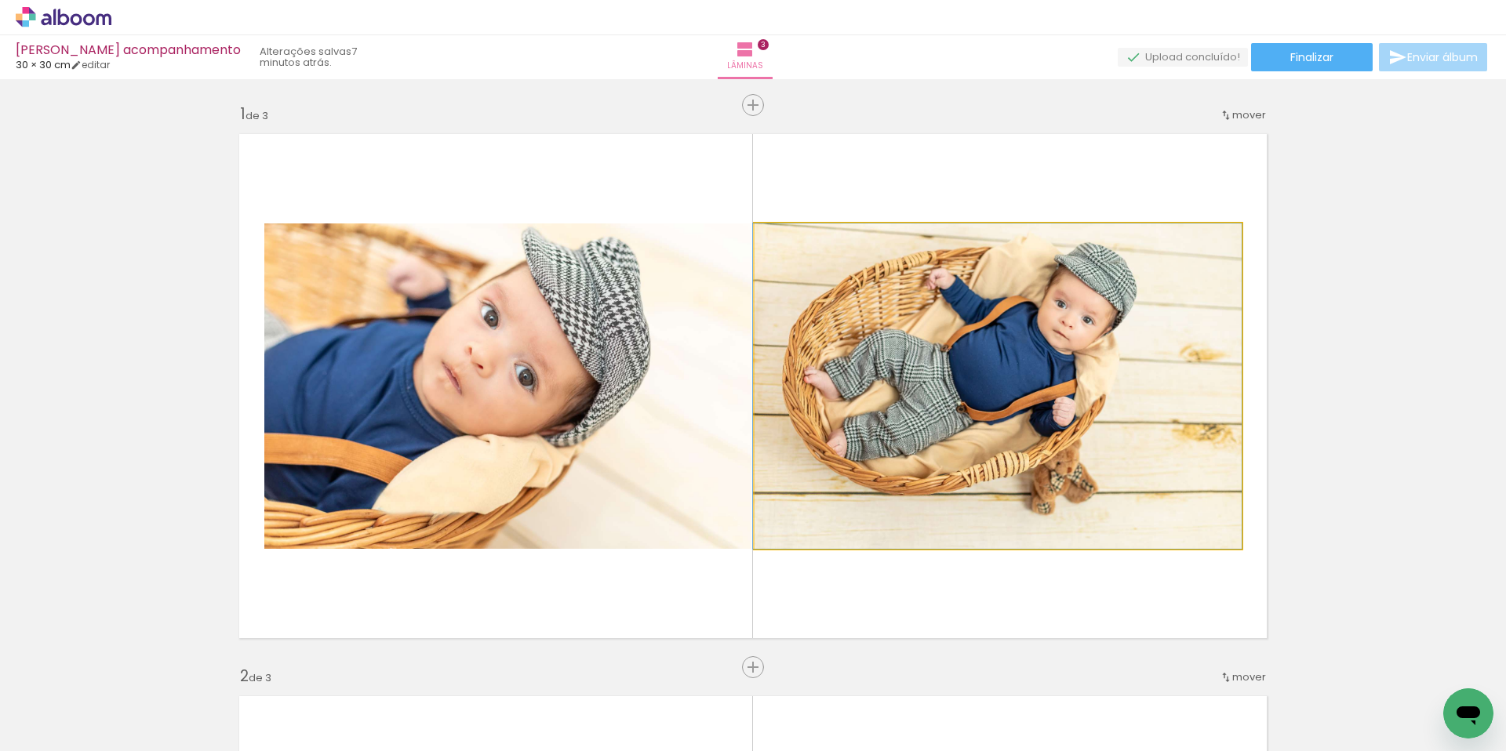
drag, startPoint x: 928, startPoint y: 318, endPoint x: 672, endPoint y: 659, distance: 426.3
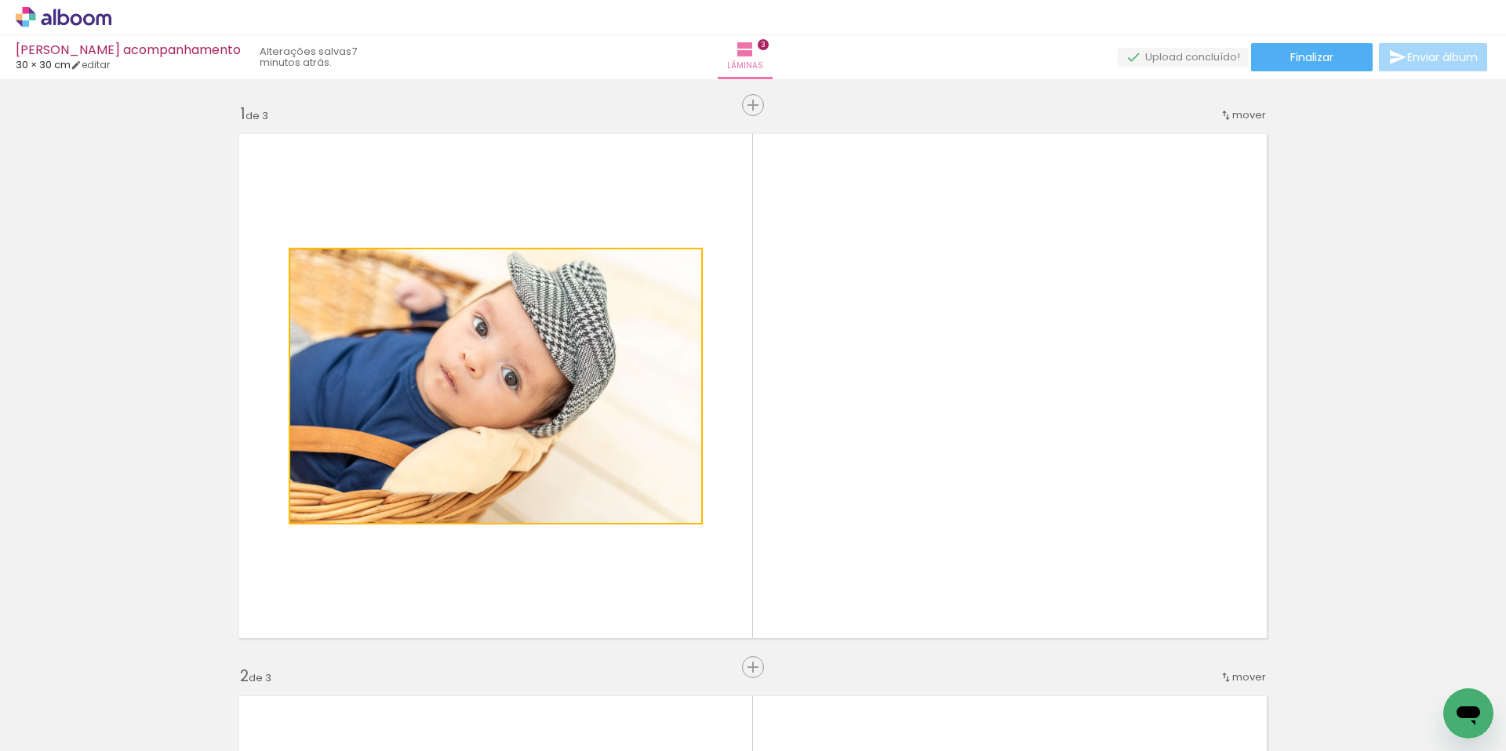
drag, startPoint x: 587, startPoint y: 438, endPoint x: 605, endPoint y: 651, distance: 214.1
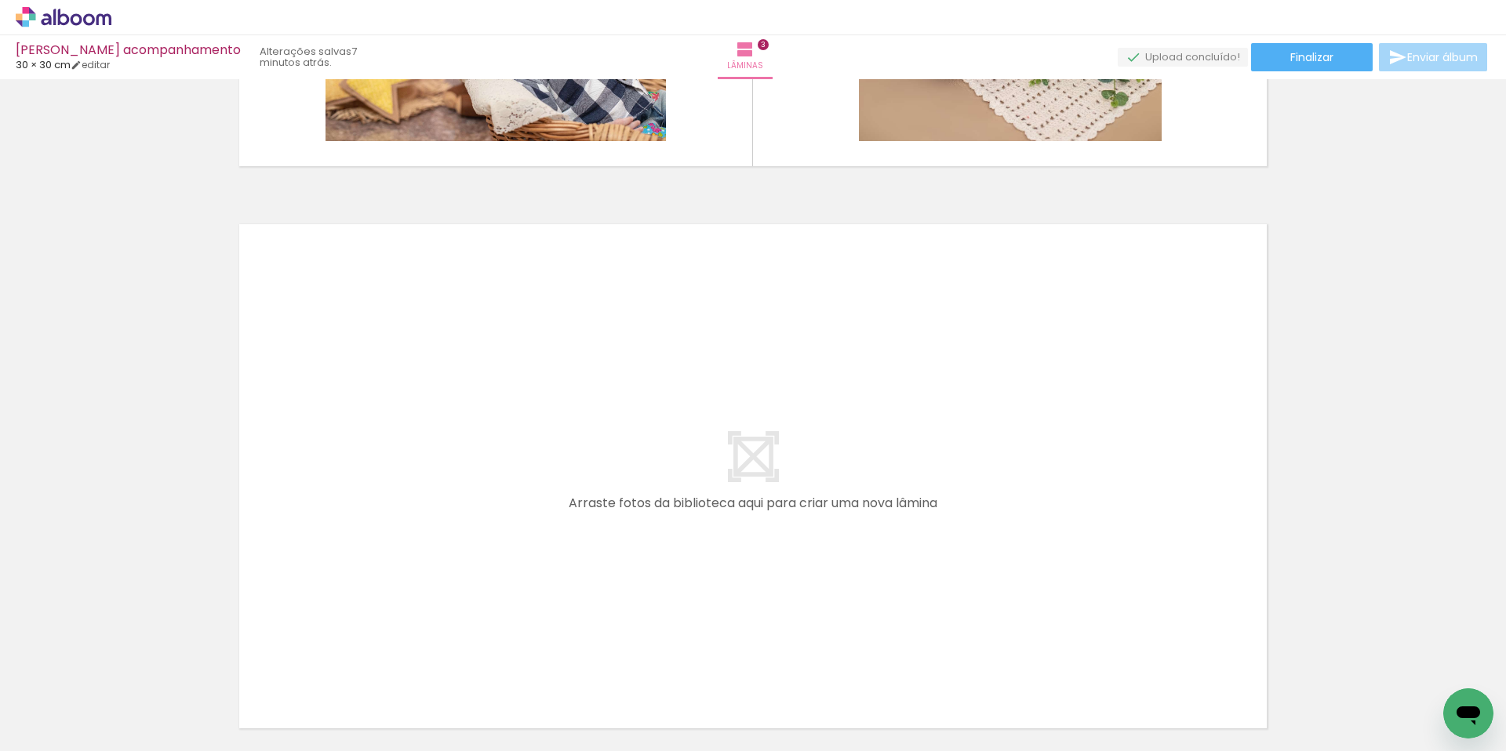
scroll to position [1475, 0]
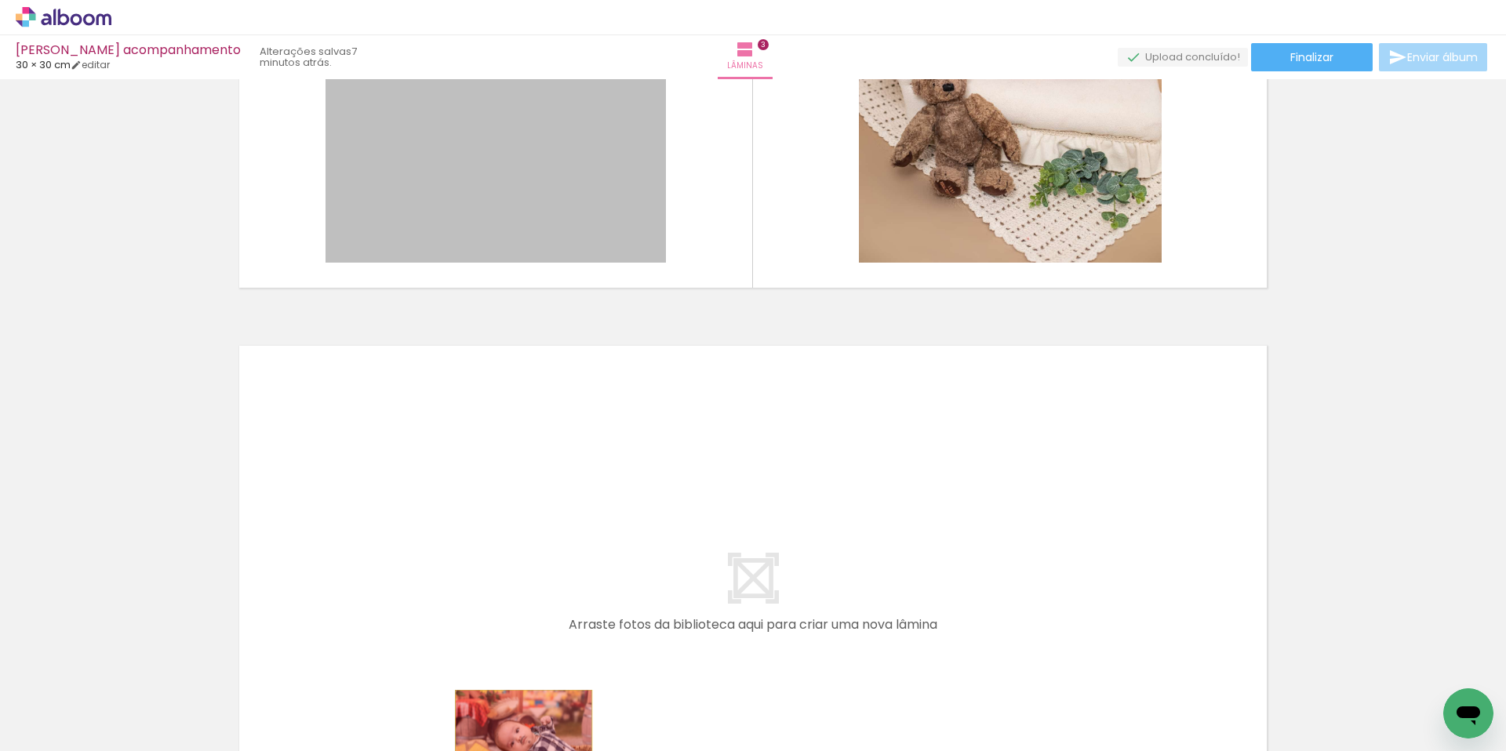
drag, startPoint x: 554, startPoint y: 201, endPoint x: 518, endPoint y: 736, distance: 536.0
click at [518, 736] on quentale-workspace at bounding box center [753, 375] width 1506 height 751
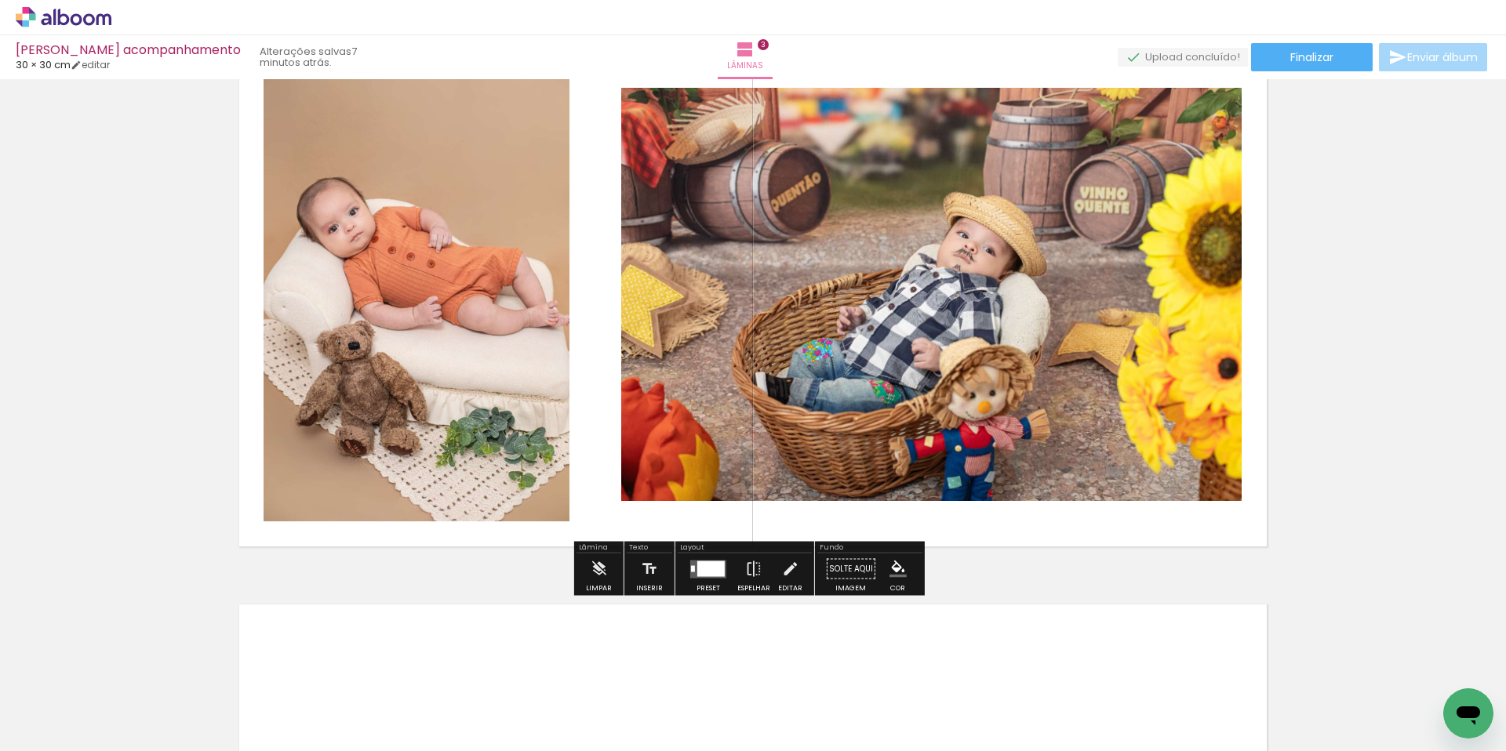
scroll to position [1045, 0]
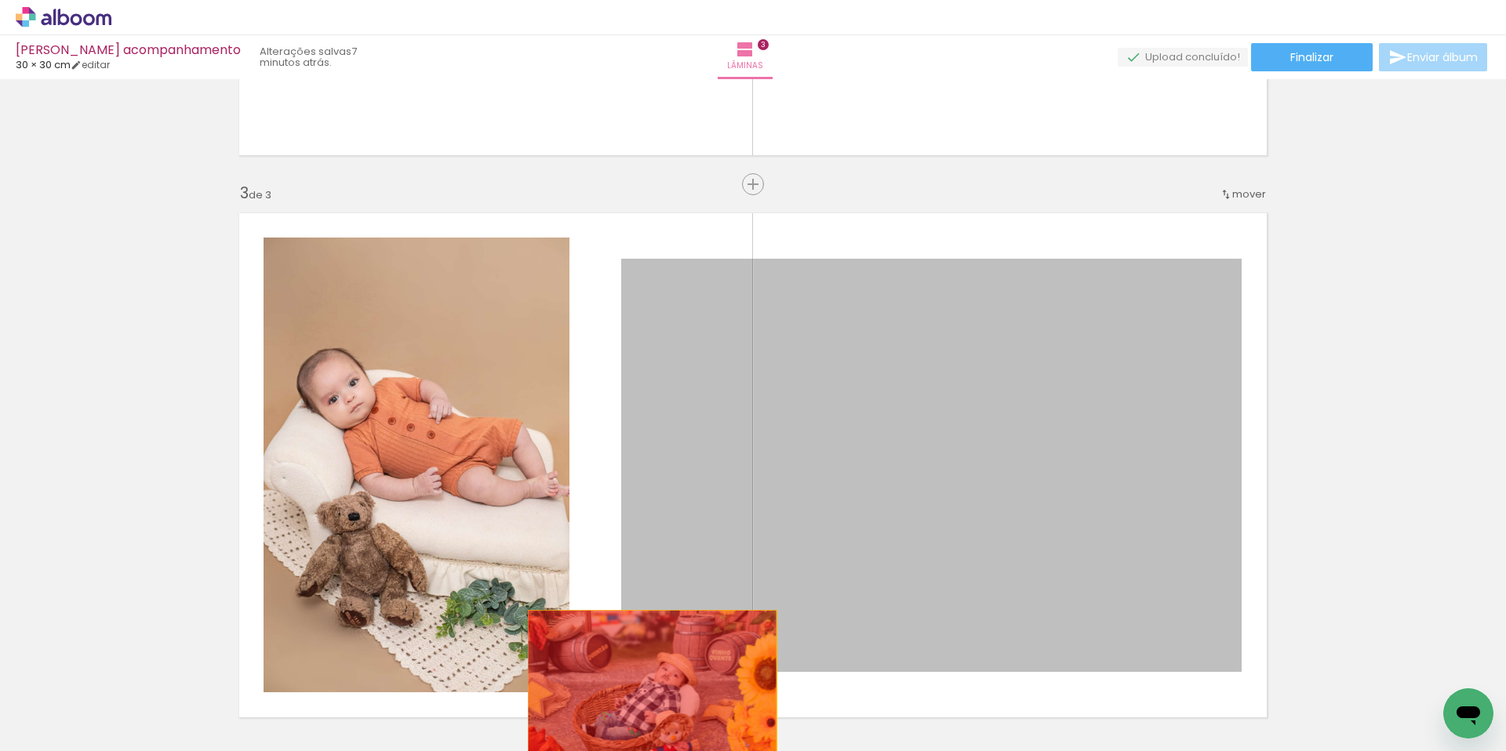
drag, startPoint x: 819, startPoint y: 447, endPoint x: 595, endPoint y: 668, distance: 314.4
click at [645, 698] on quentale-workspace at bounding box center [753, 375] width 1506 height 751
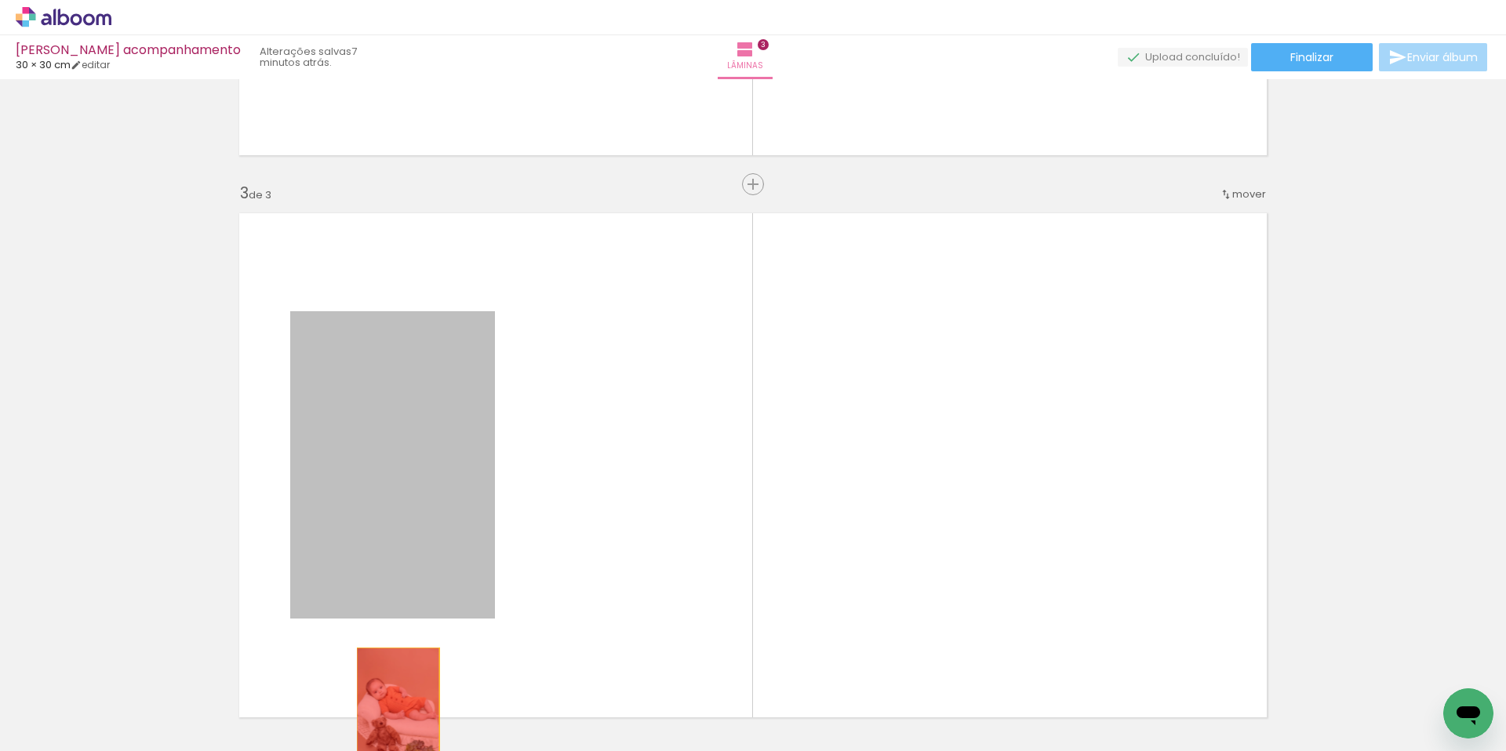
drag, startPoint x: 352, startPoint y: 463, endPoint x: 394, endPoint y: 714, distance: 254.5
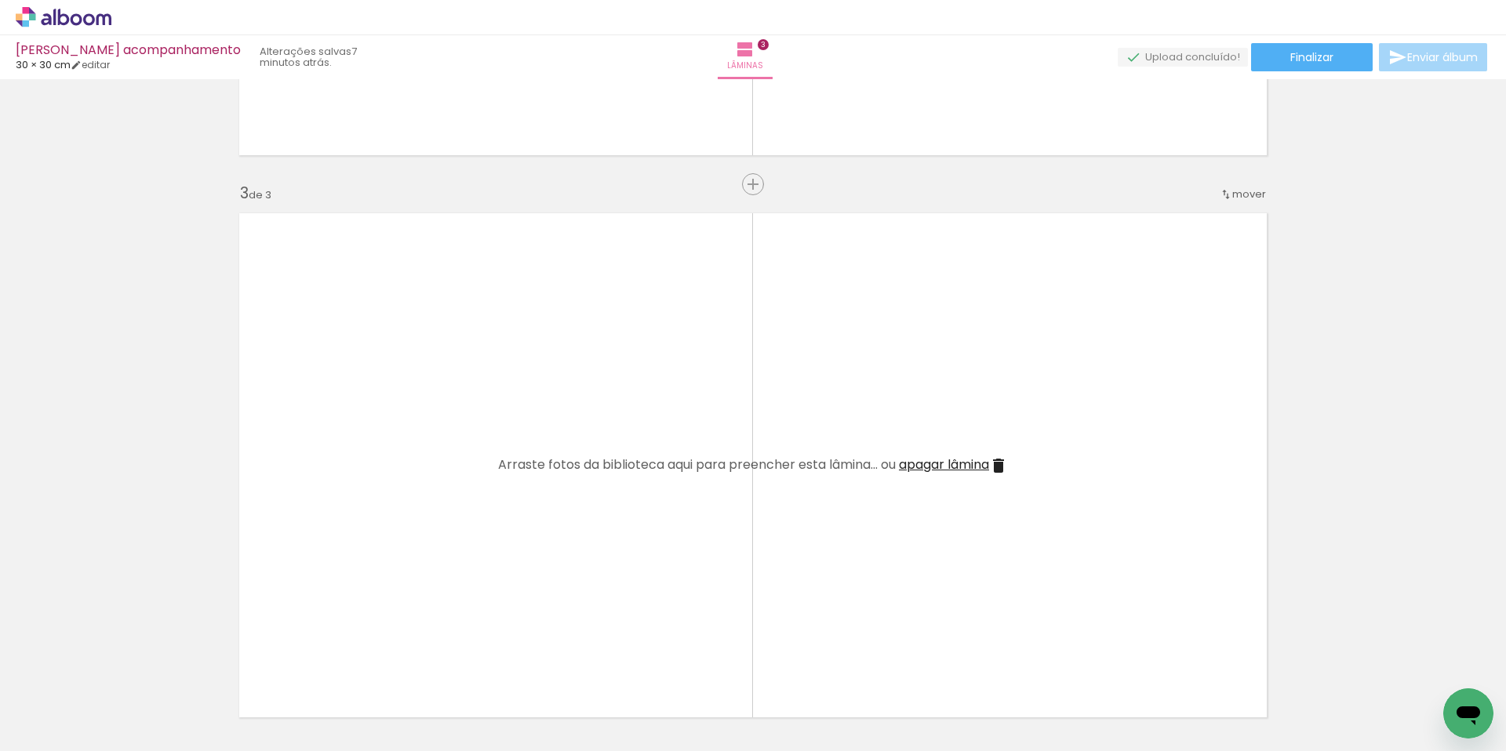
click at [130, 670] on iron-icon at bounding box center [122, 667] width 16 height 16
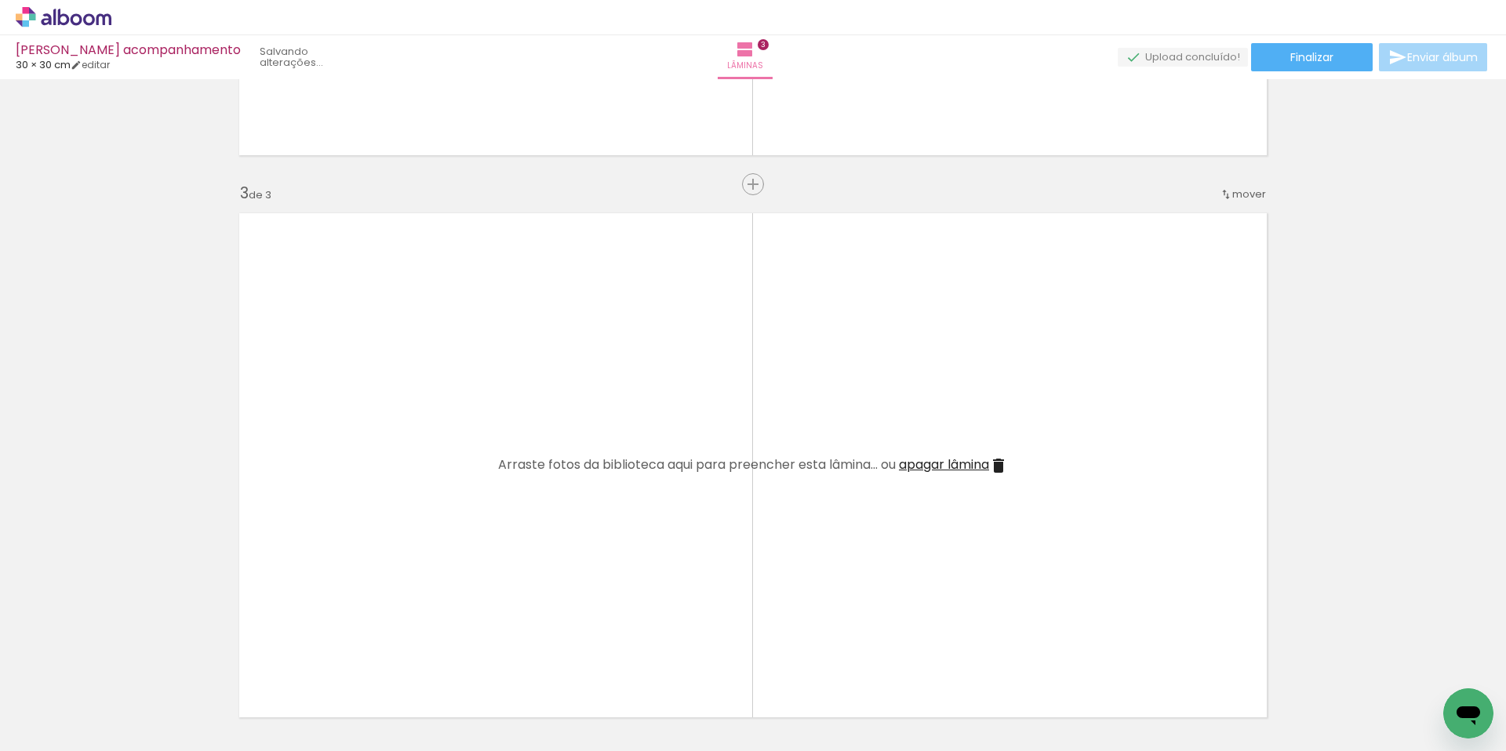
click at [130, 670] on iron-icon at bounding box center [122, 667] width 16 height 16
click at [131, 670] on iron-icon at bounding box center [122, 667] width 16 height 16
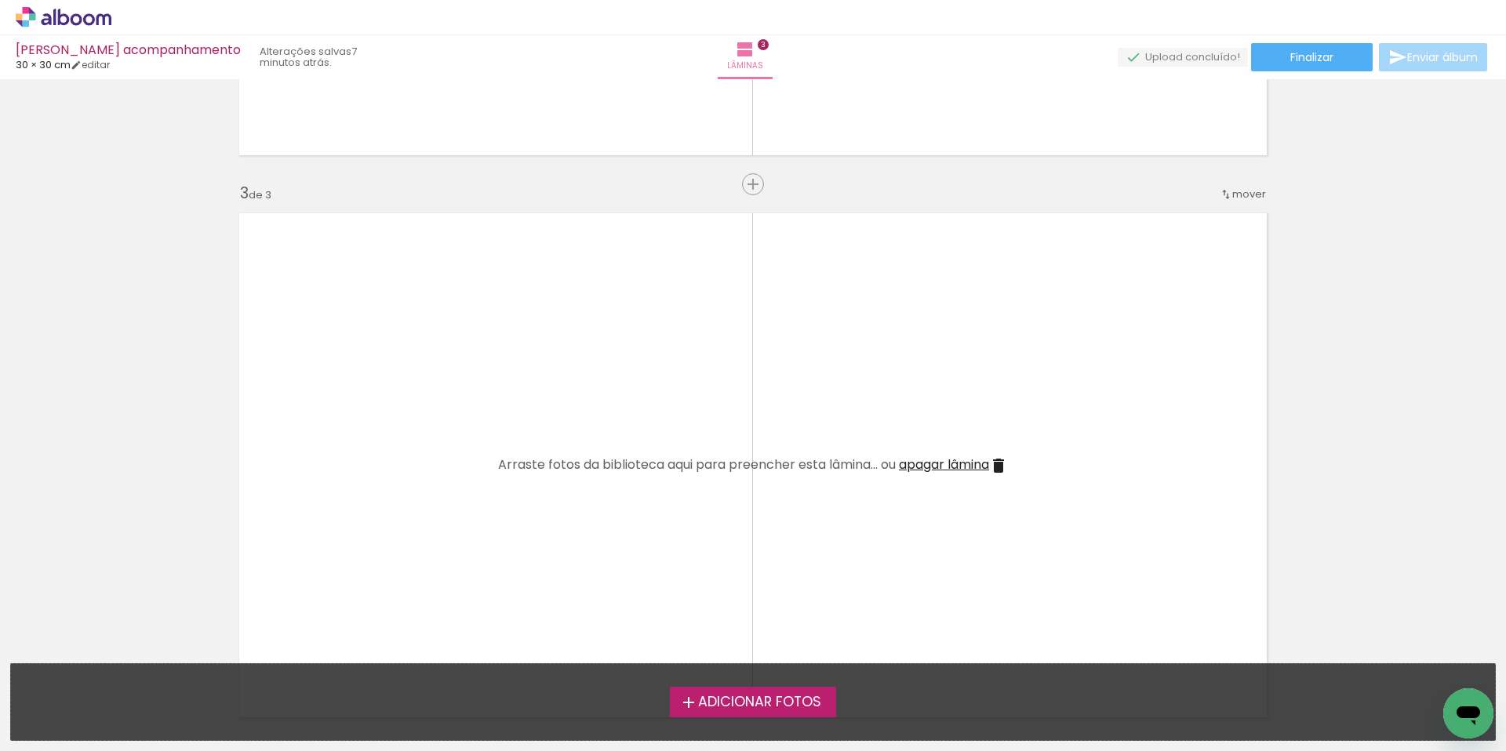
click at [736, 706] on span "Adicionar Fotos" at bounding box center [759, 703] width 123 height 14
click at [0, 0] on input "file" at bounding box center [0, 0] width 0 height 0
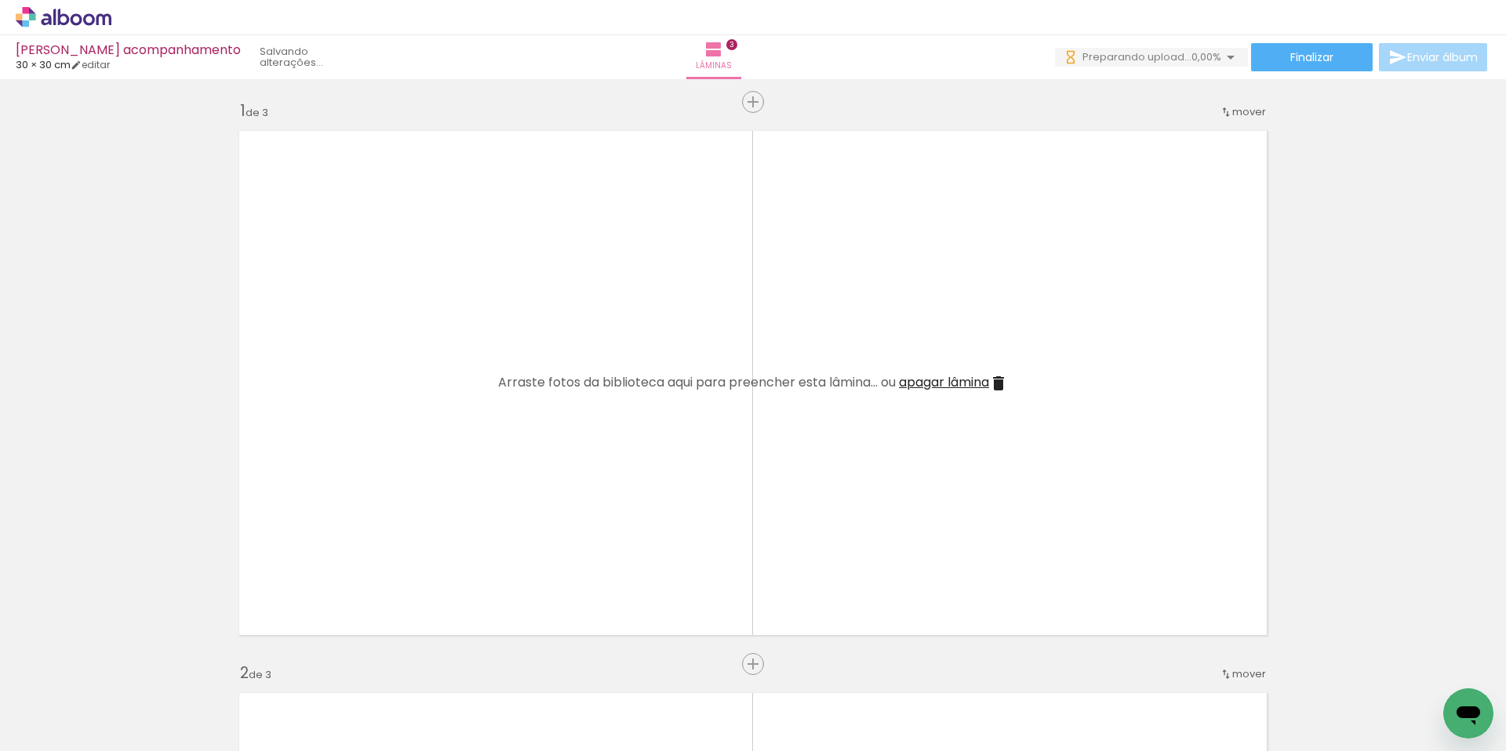
scroll to position [0, 0]
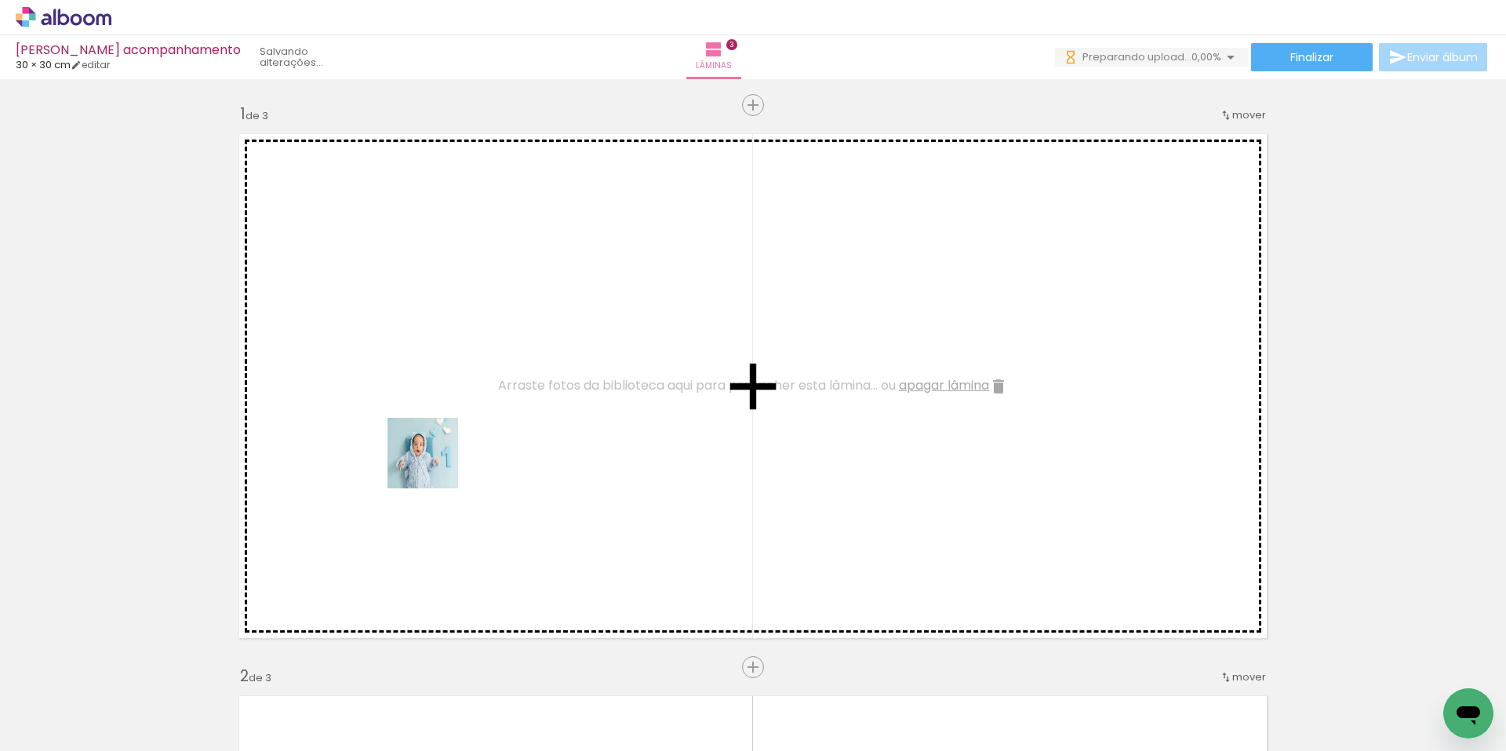
drag, startPoint x: 156, startPoint y: 705, endPoint x: 434, endPoint y: 465, distance: 367.5
click at [434, 465] on quentale-workspace at bounding box center [753, 375] width 1506 height 751
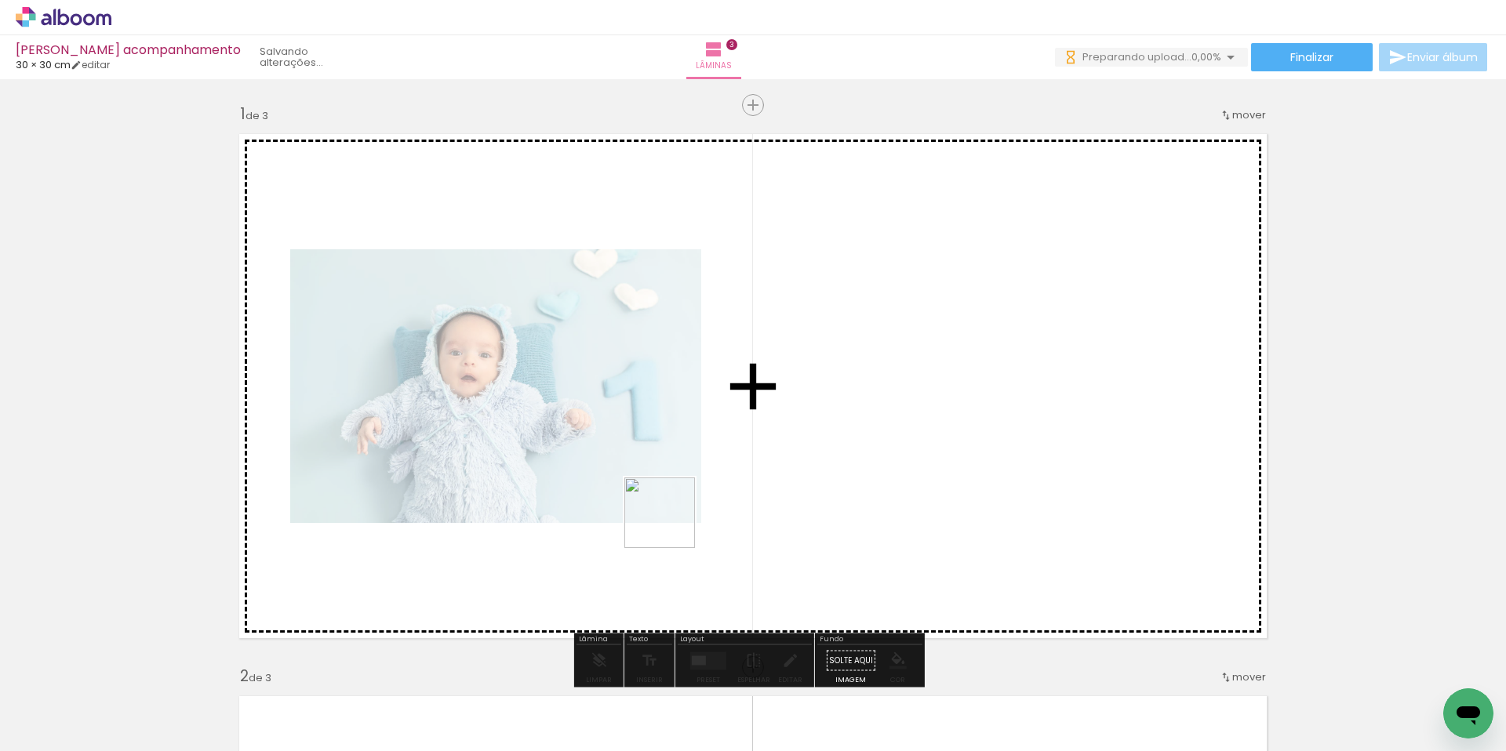
drag, startPoint x: 260, startPoint y: 703, endPoint x: 750, endPoint y: 592, distance: 502.6
click at [914, 434] on quentale-workspace at bounding box center [753, 375] width 1506 height 751
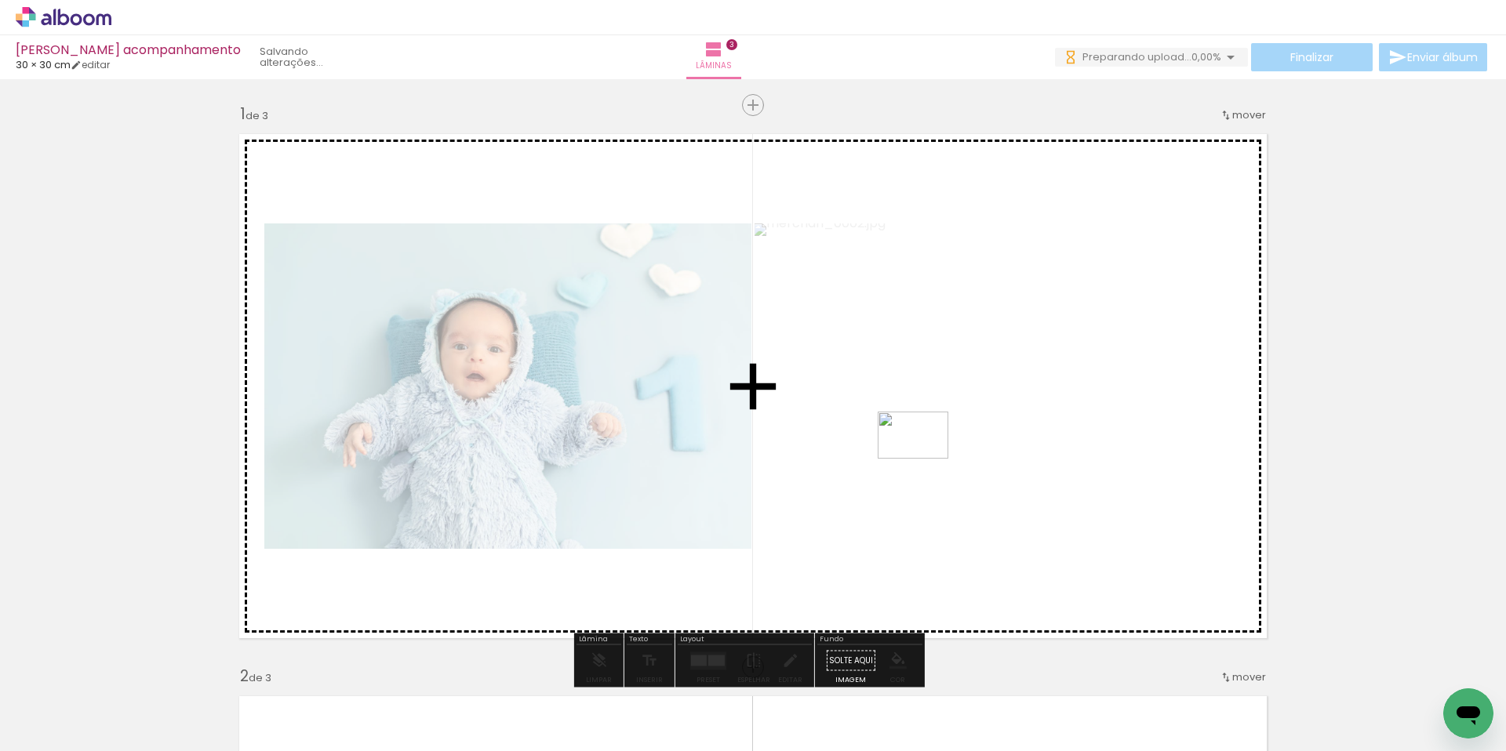
drag, startPoint x: 348, startPoint y: 692, endPoint x: 924, endPoint y: 459, distance: 621.6
click at [924, 459] on quentale-workspace at bounding box center [753, 375] width 1506 height 751
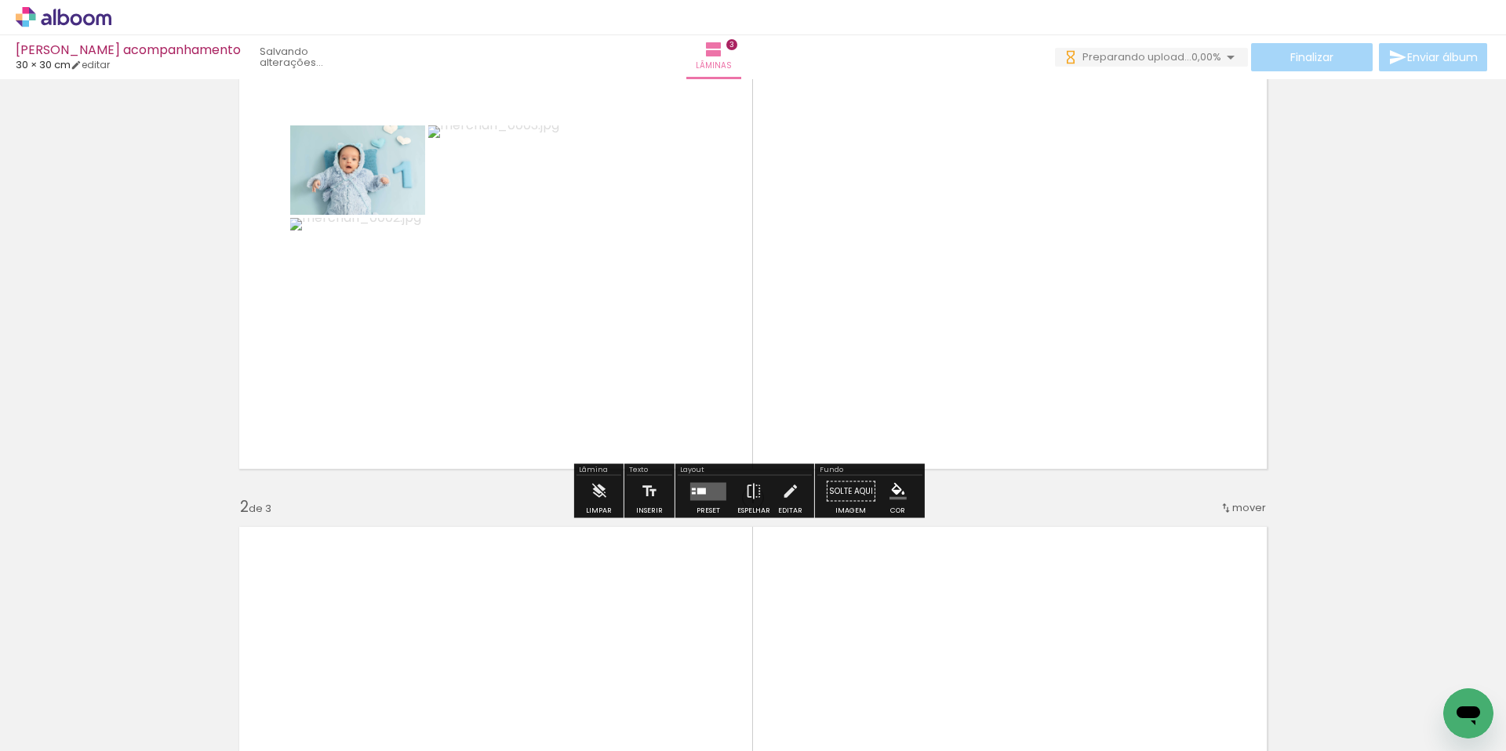
click at [708, 491] on quentale-layouter at bounding box center [708, 491] width 36 height 18
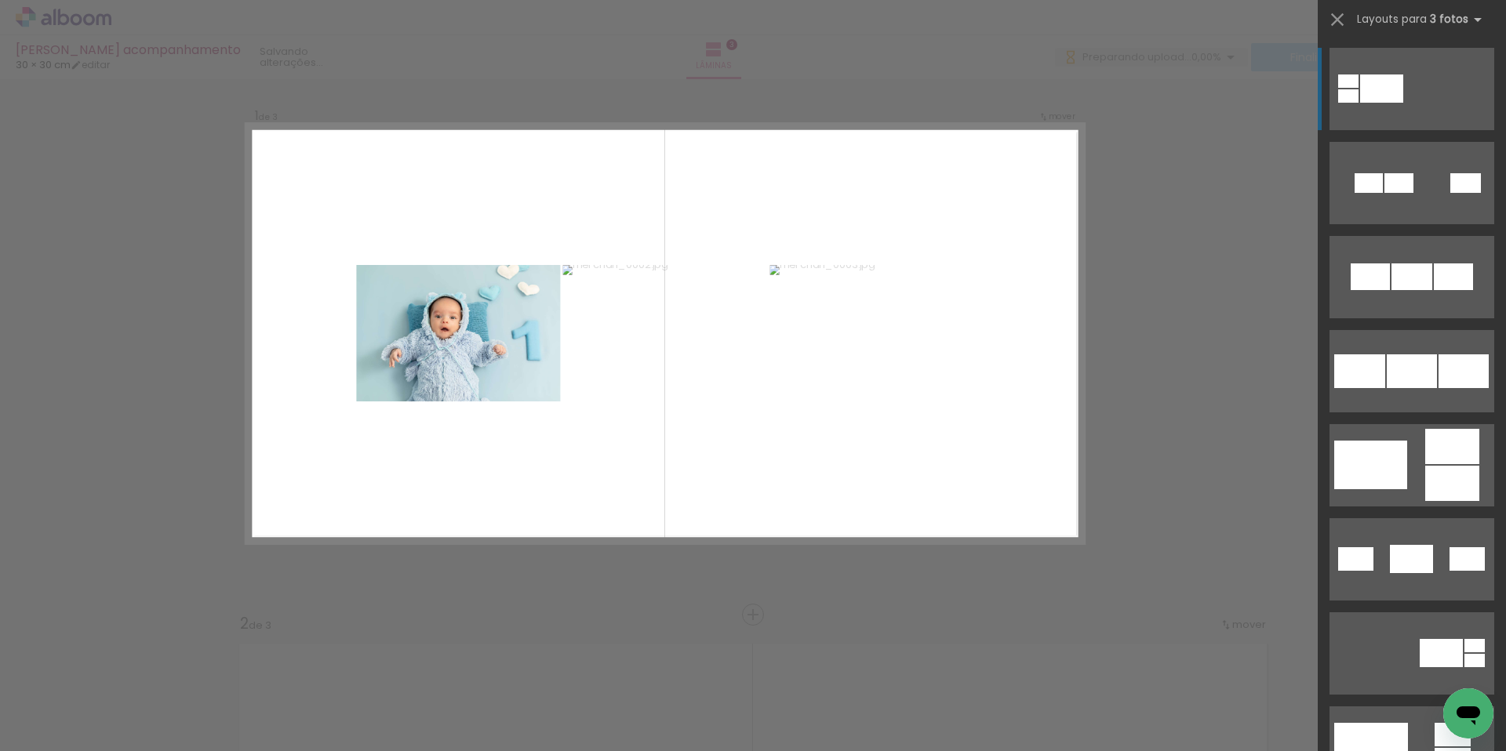
scroll to position [20, 0]
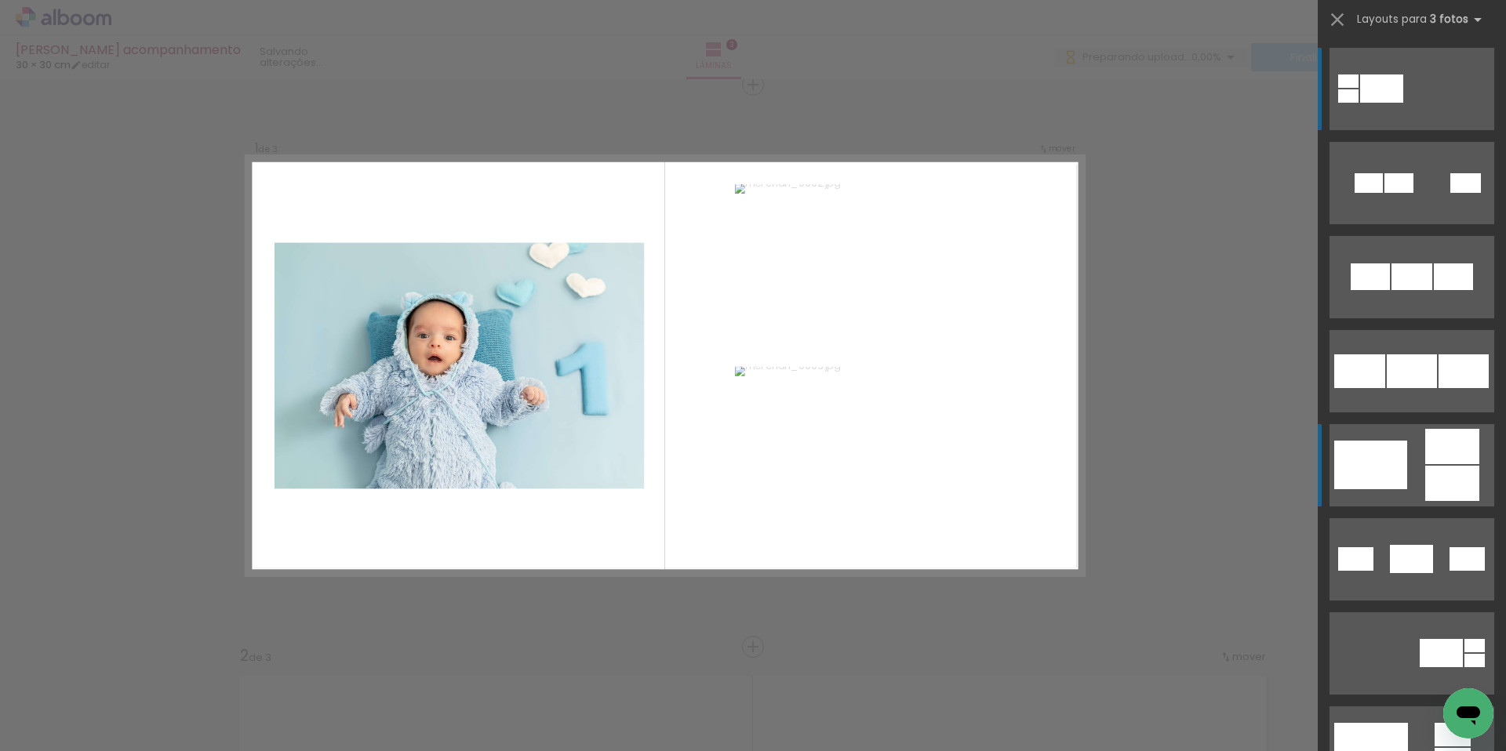
click at [1427, 464] on quentale-layouter at bounding box center [1411, 465] width 165 height 82
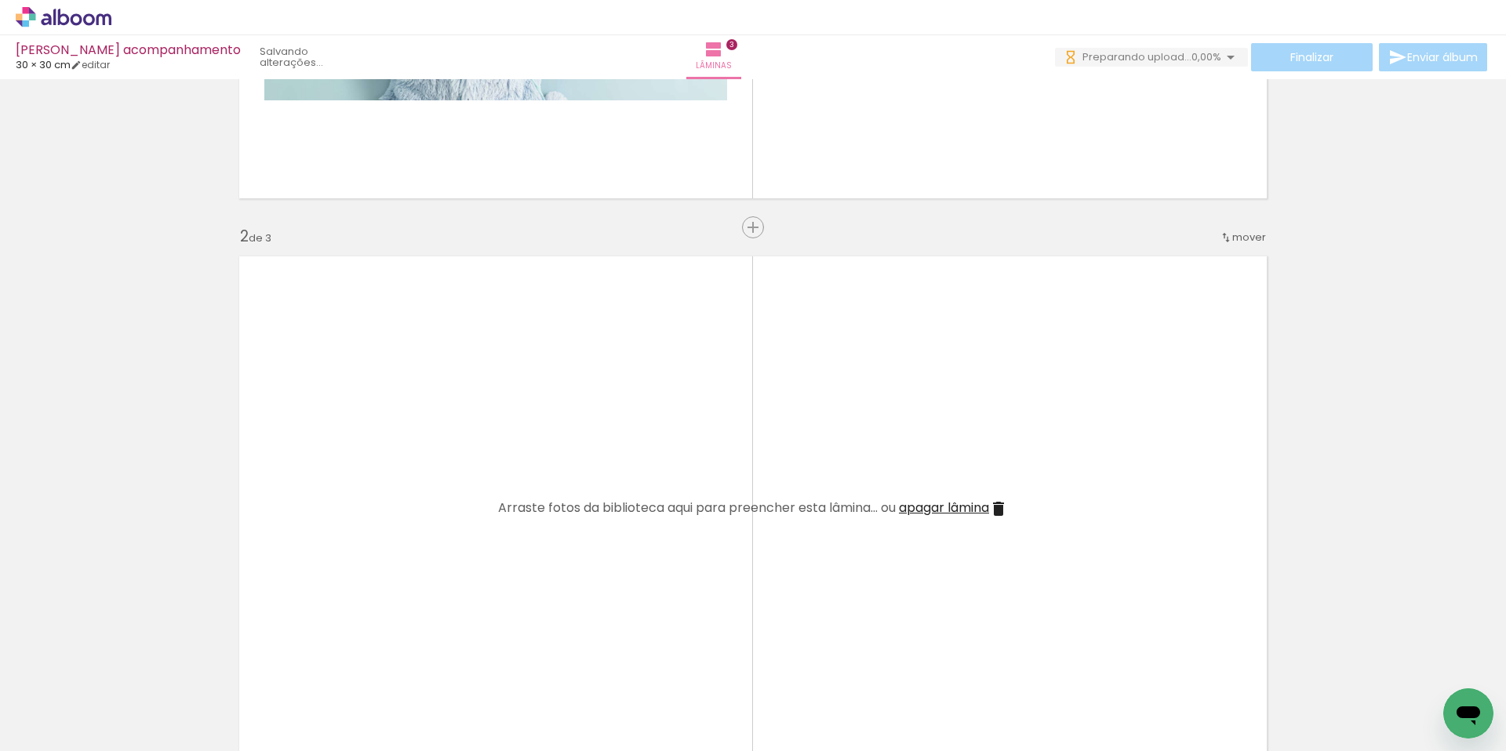
scroll to position [543, 0]
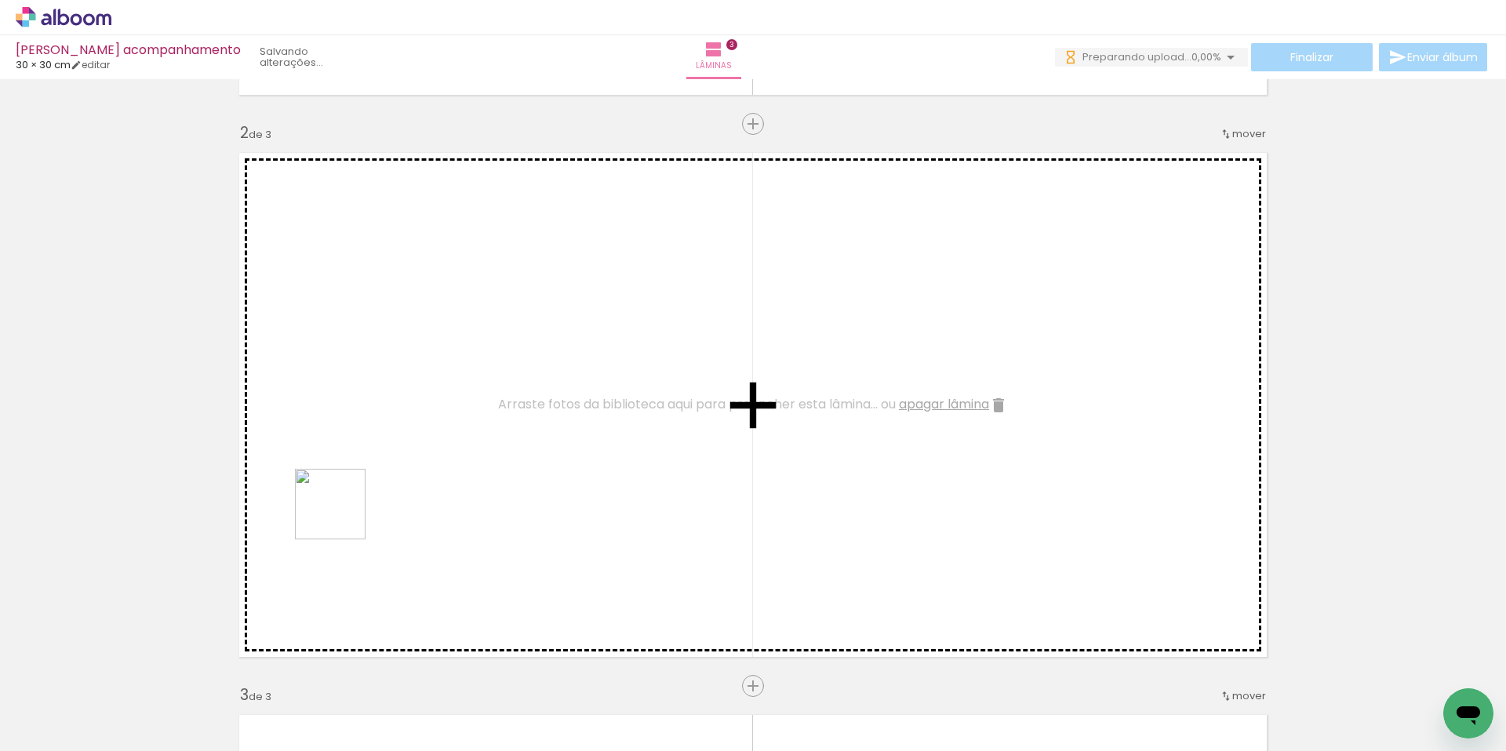
drag, startPoint x: 420, startPoint y: 714, endPoint x: 509, endPoint y: 705, distance: 89.8
click at [339, 510] on quentale-workspace at bounding box center [753, 375] width 1506 height 751
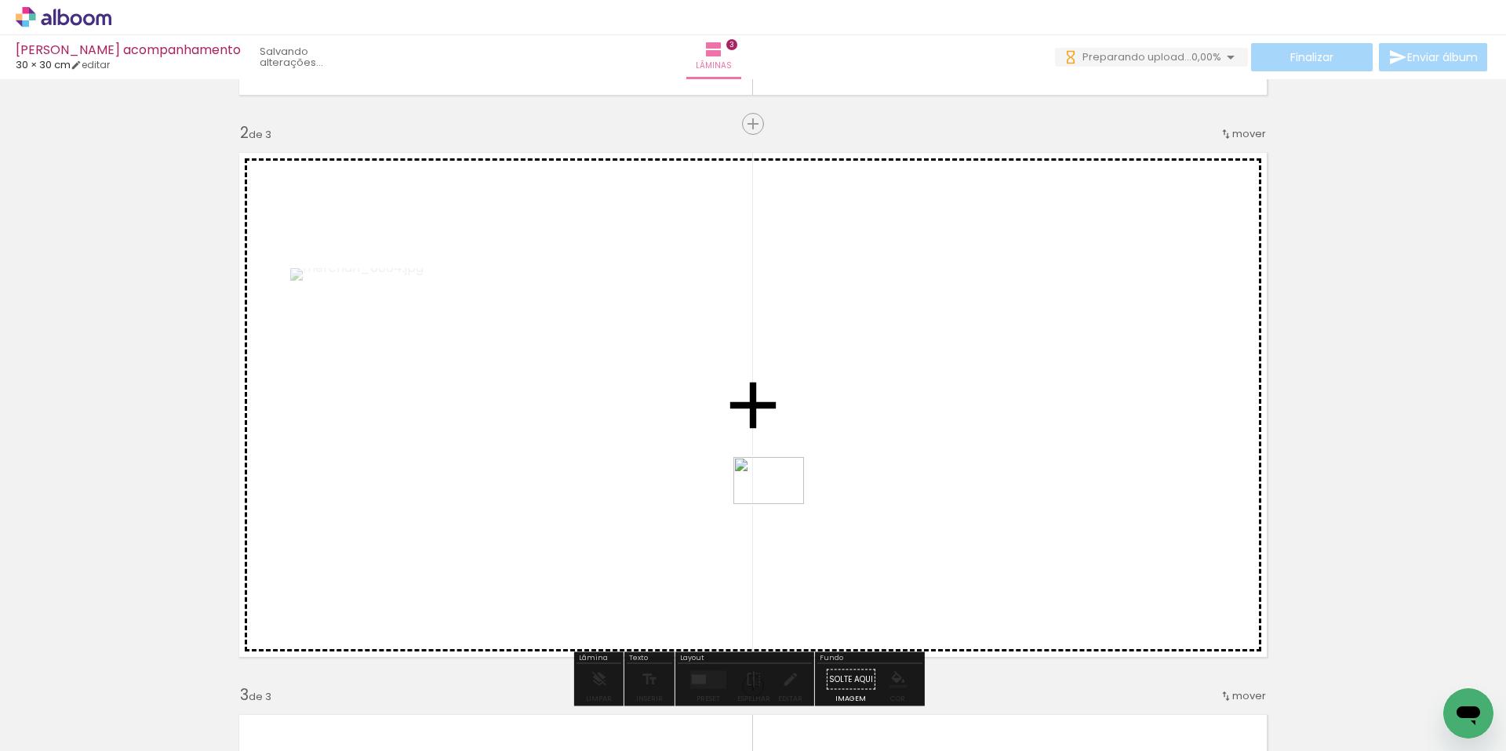
drag, startPoint x: 721, startPoint y: 523, endPoint x: 780, endPoint y: 504, distance: 61.7
click at [780, 504] on quentale-workspace at bounding box center [753, 375] width 1506 height 751
drag, startPoint x: 619, startPoint y: 702, endPoint x: 825, endPoint y: 558, distance: 251.7
click at [841, 548] on quentale-workspace at bounding box center [753, 375] width 1506 height 751
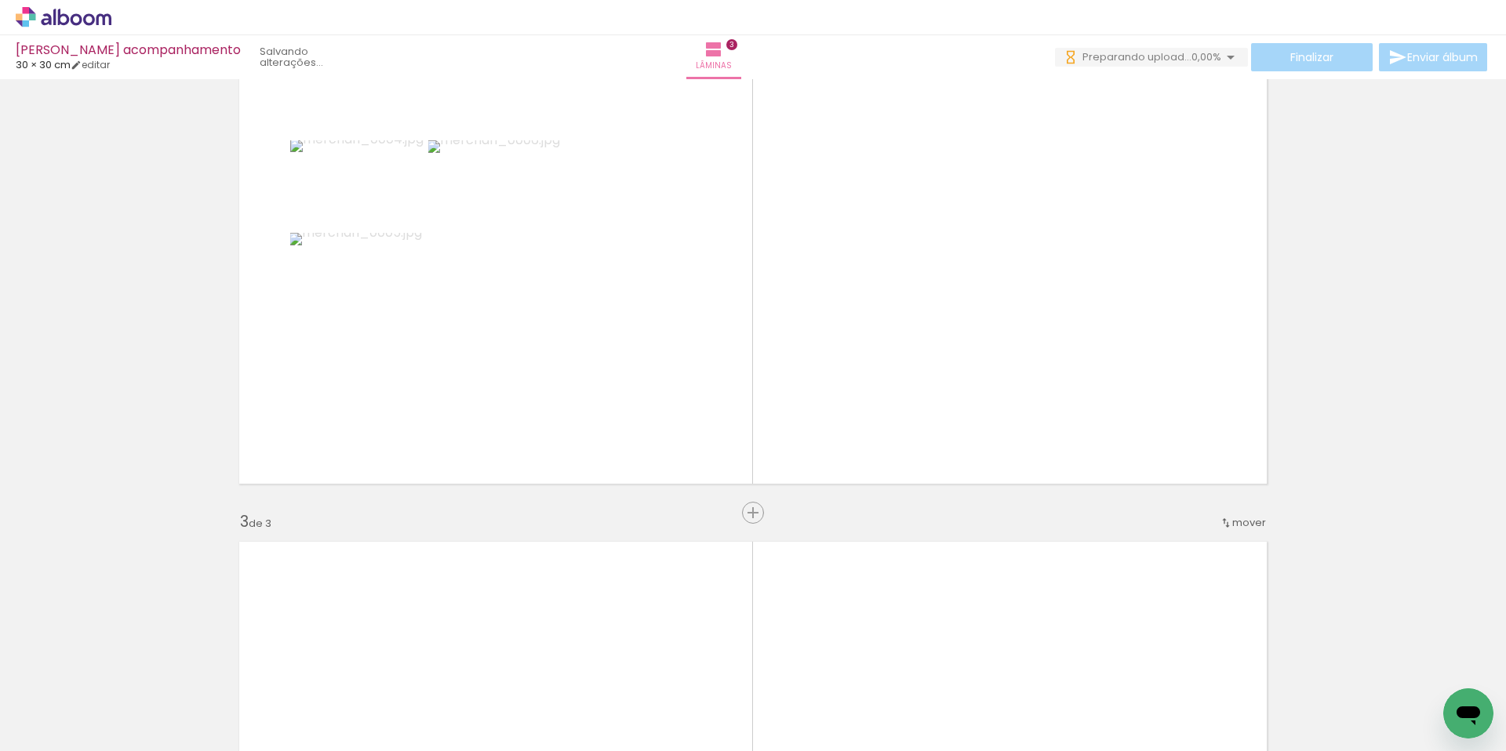
scroll to position [0, 0]
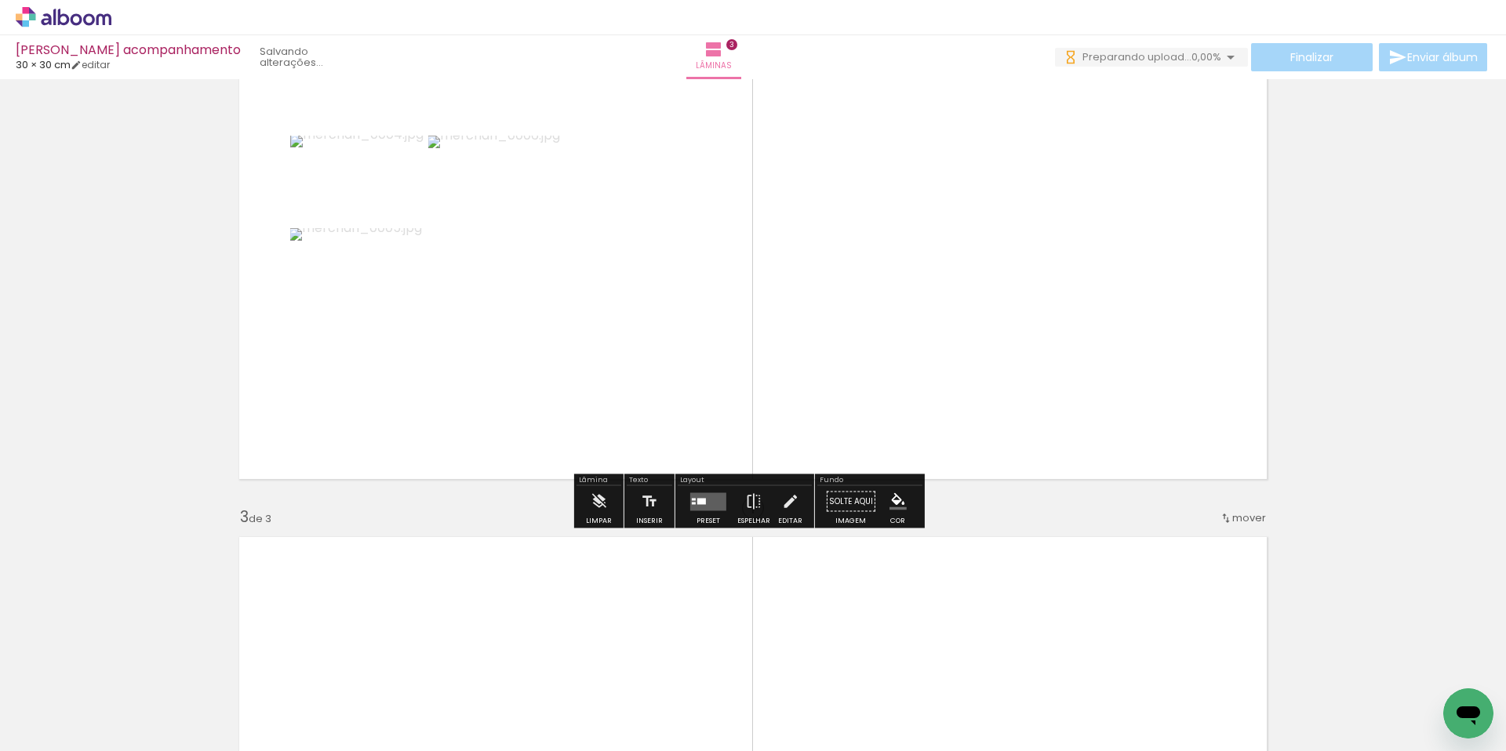
drag, startPoint x: 703, startPoint y: 503, endPoint x: 728, endPoint y: 503, distance: 24.3
click at [703, 503] on quentale-layouter at bounding box center [708, 501] width 36 height 18
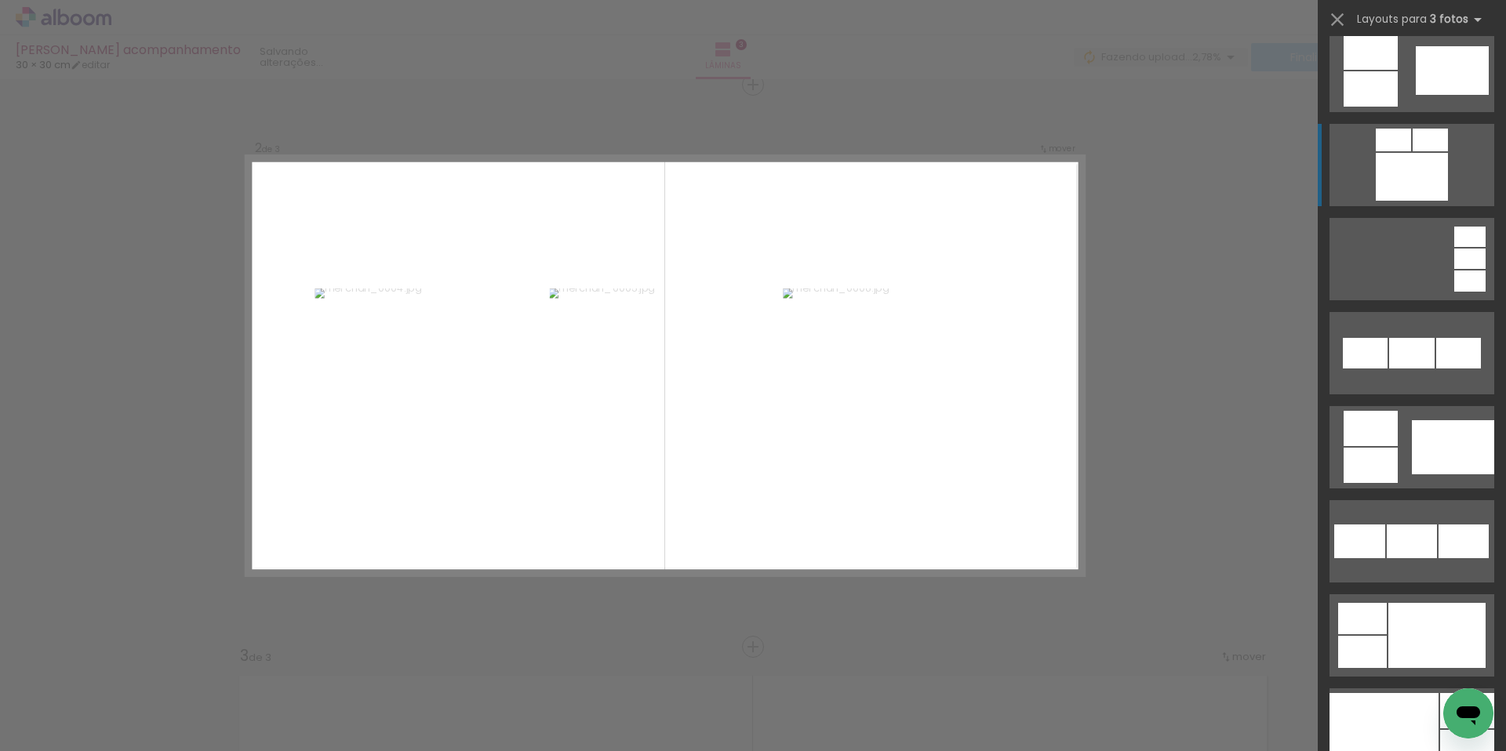
scroll to position [1219, 0]
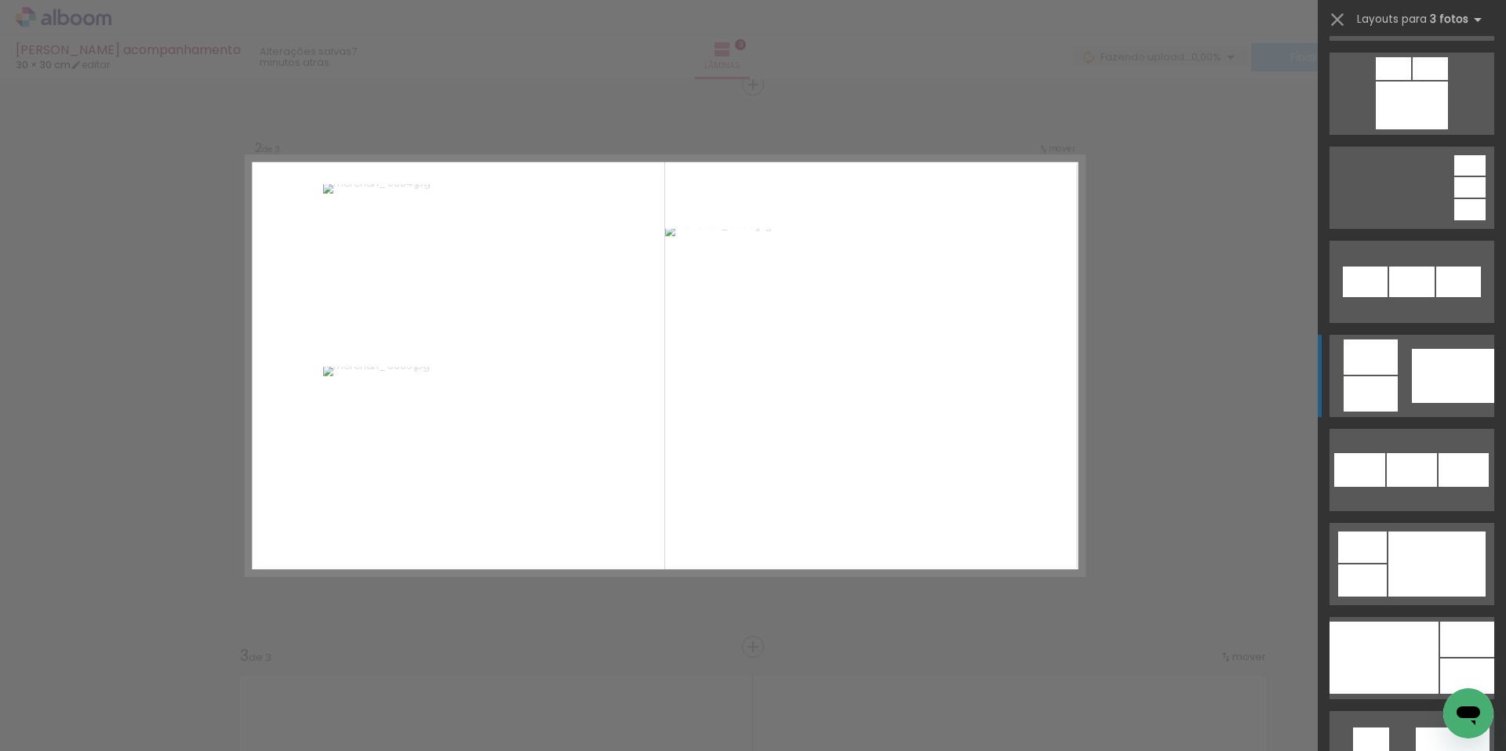
click at [1428, 391] on div at bounding box center [1452, 376] width 82 height 54
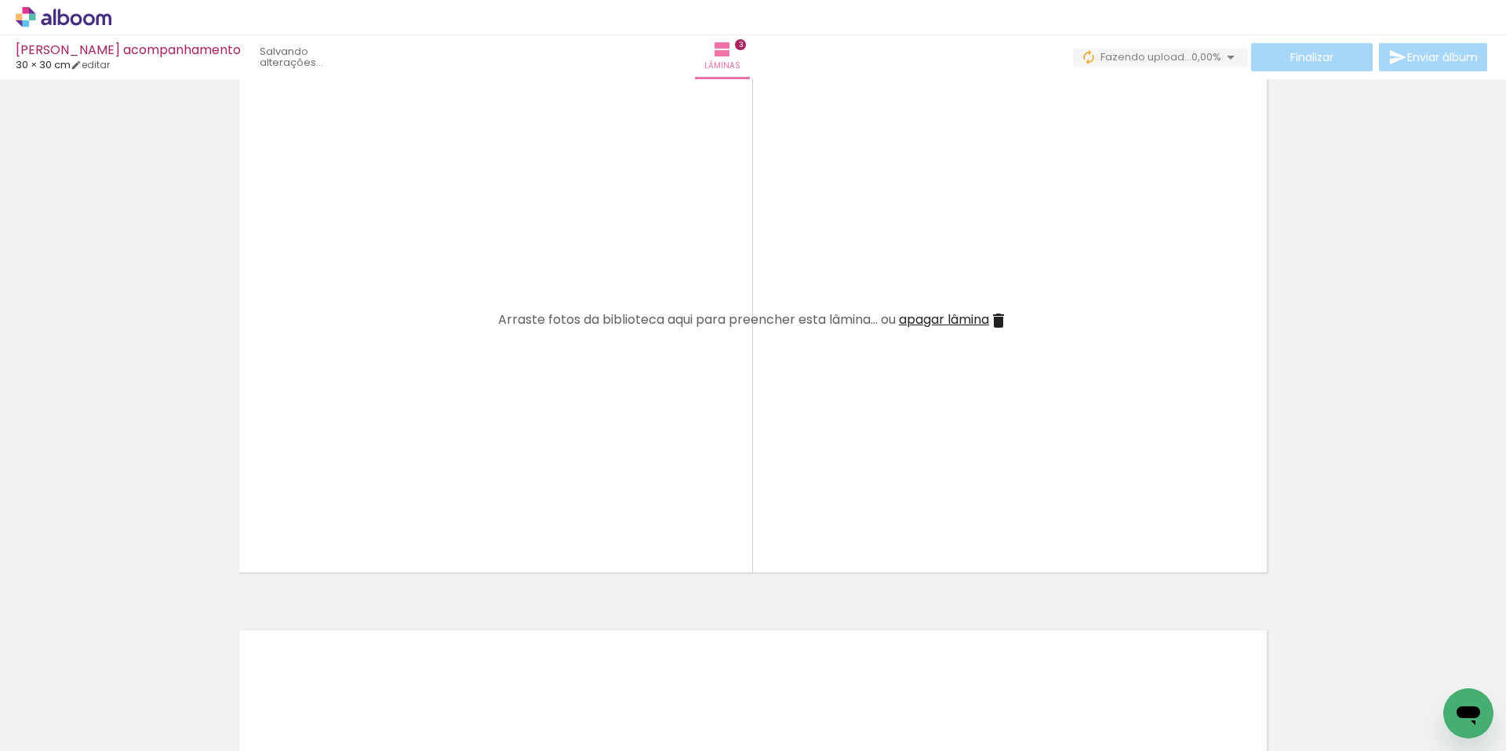
scroll to position [1175, 0]
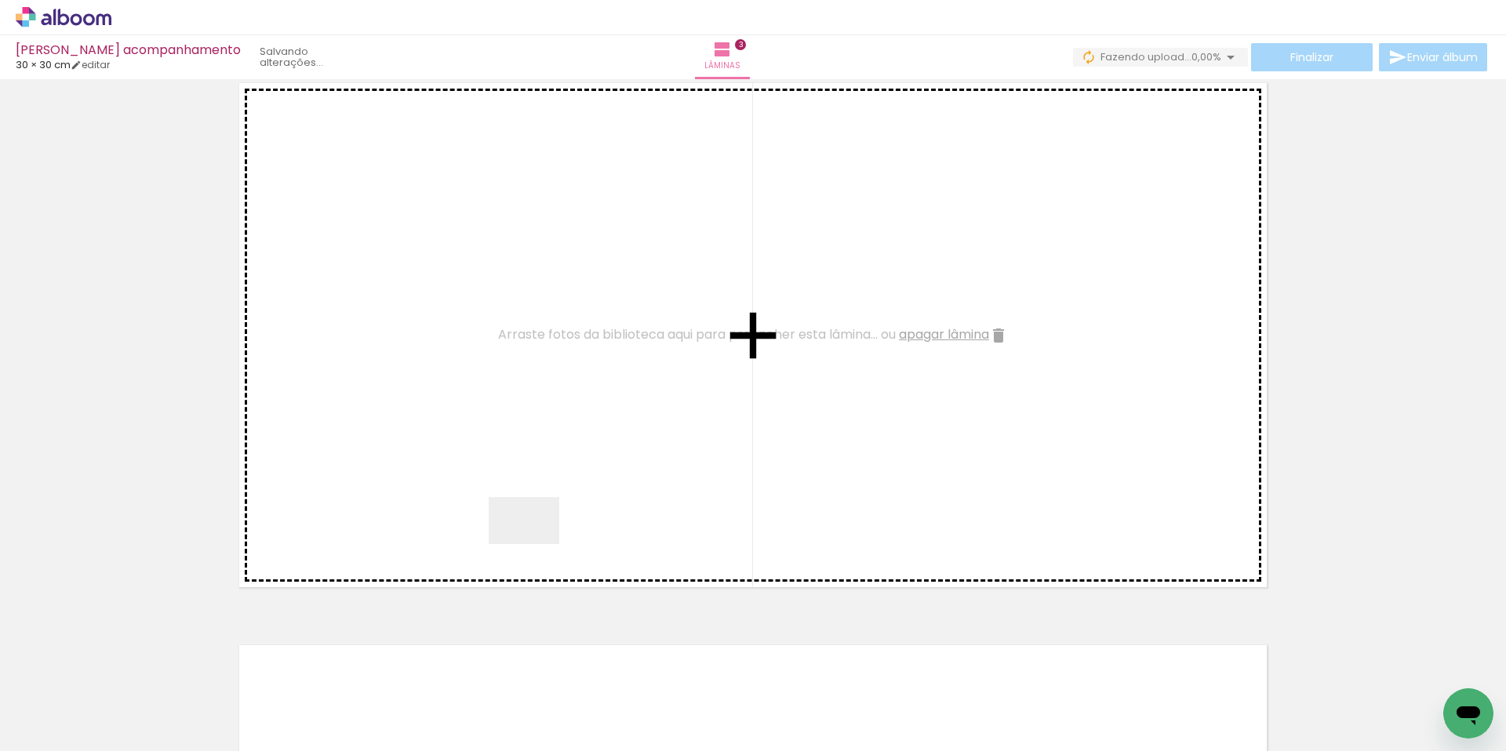
drag, startPoint x: 698, startPoint y: 706, endPoint x: 507, endPoint y: 551, distance: 245.3
click at [480, 515] on quentale-workspace at bounding box center [753, 375] width 1506 height 751
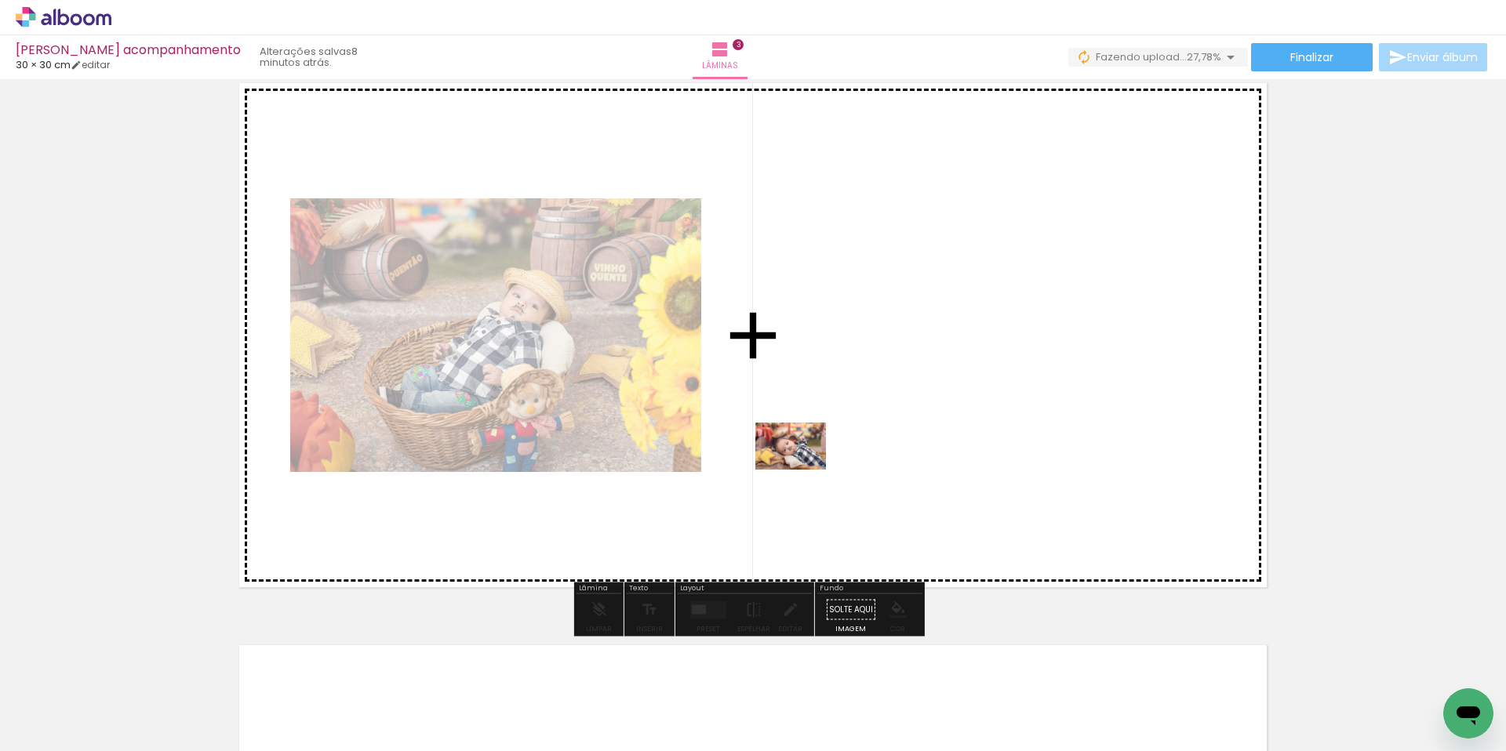
drag, startPoint x: 776, startPoint y: 700, endPoint x: 802, endPoint y: 468, distance: 233.5
click at [802, 468] on quentale-workspace at bounding box center [753, 375] width 1506 height 751
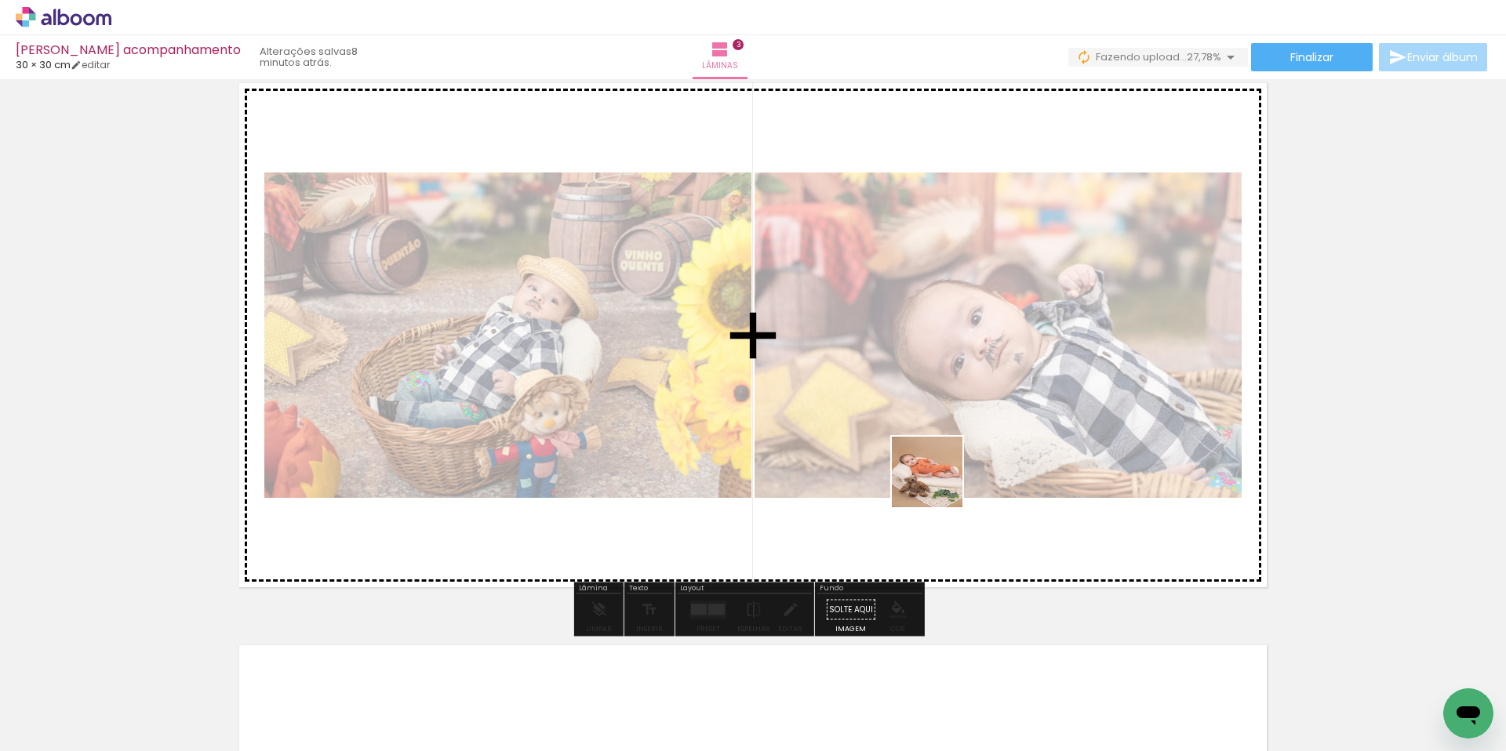
drag, startPoint x: 863, startPoint y: 707, endPoint x: 939, endPoint y: 483, distance: 235.8
click at [939, 483] on quentale-workspace at bounding box center [753, 375] width 1506 height 751
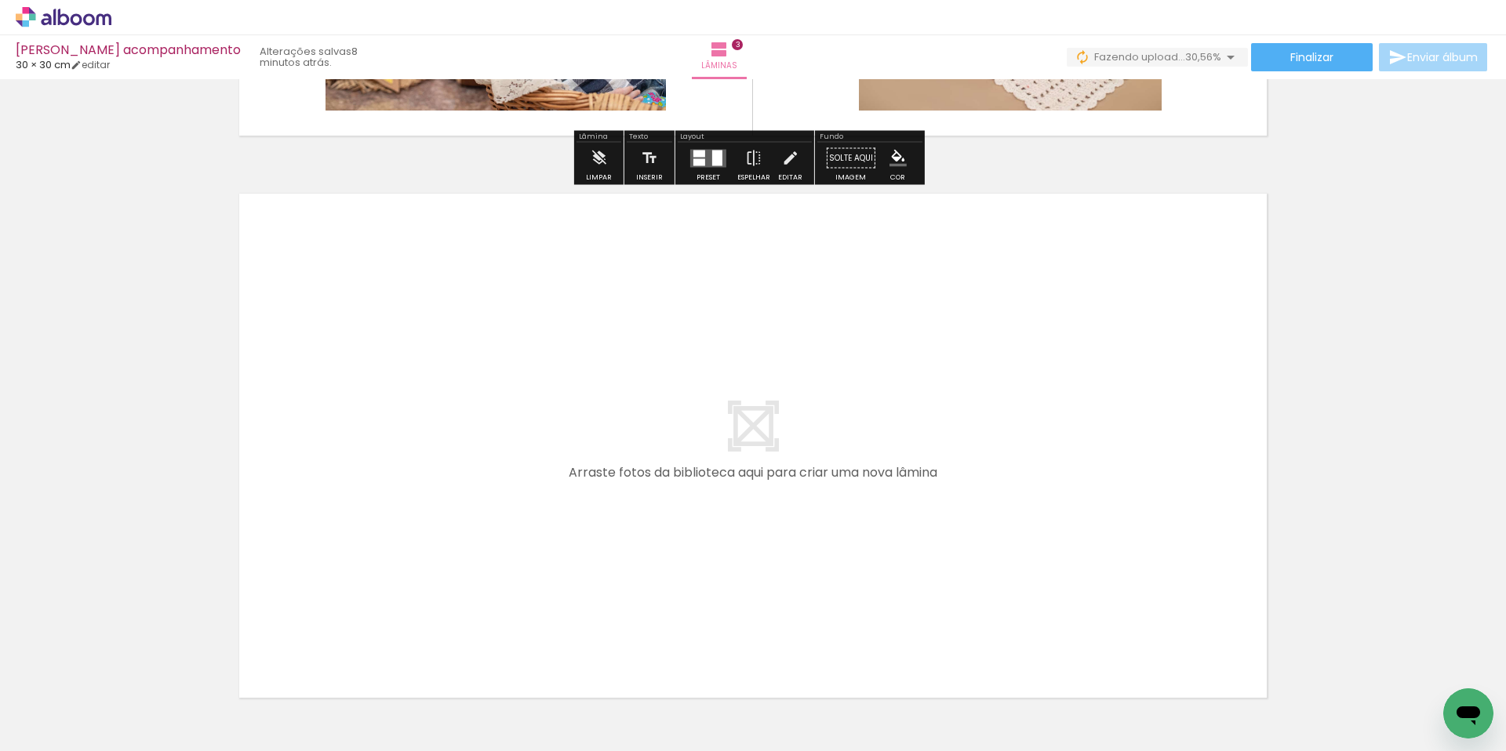
scroll to position [1676, 0]
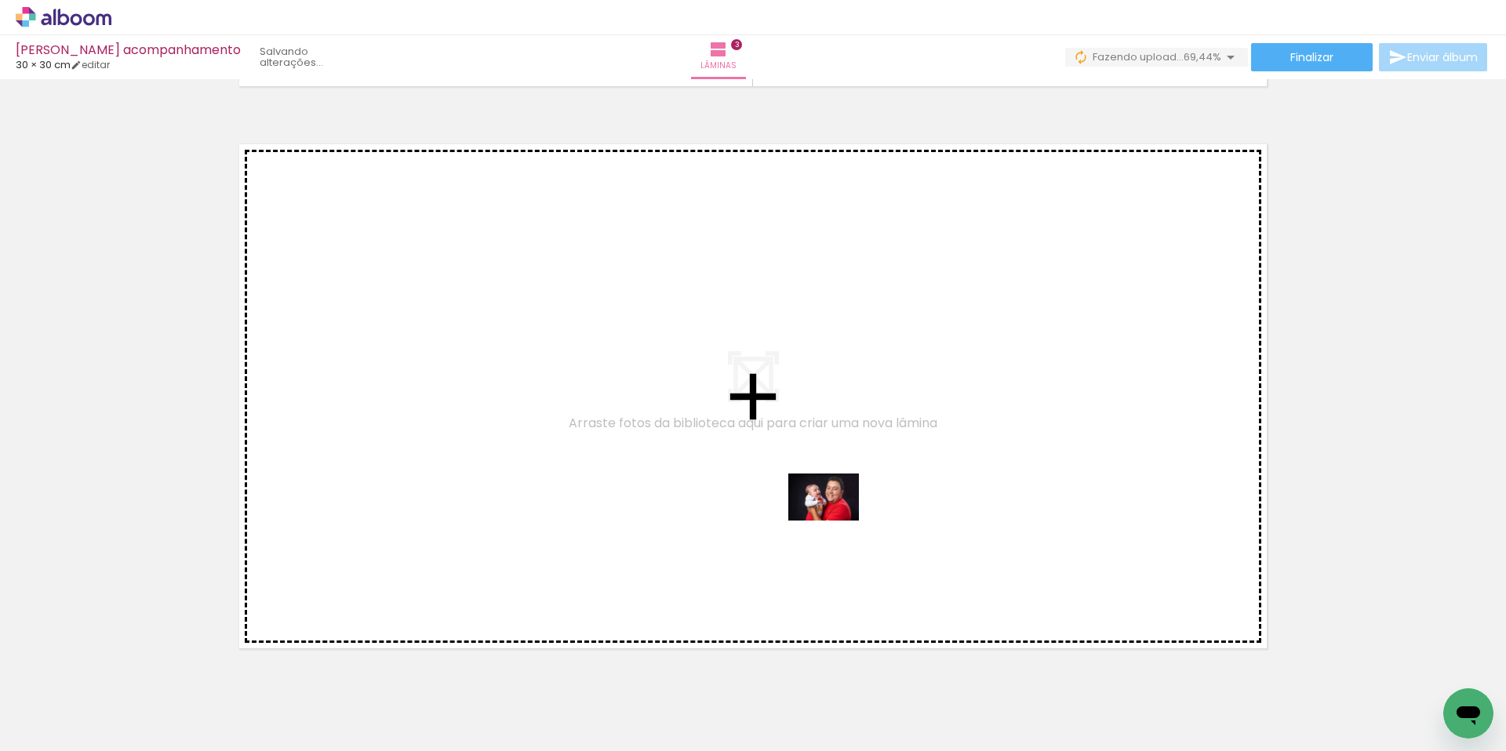
drag, startPoint x: 952, startPoint y: 703, endPoint x: 835, endPoint y: 521, distance: 216.2
click at [835, 521] on quentale-workspace at bounding box center [753, 375] width 1506 height 751
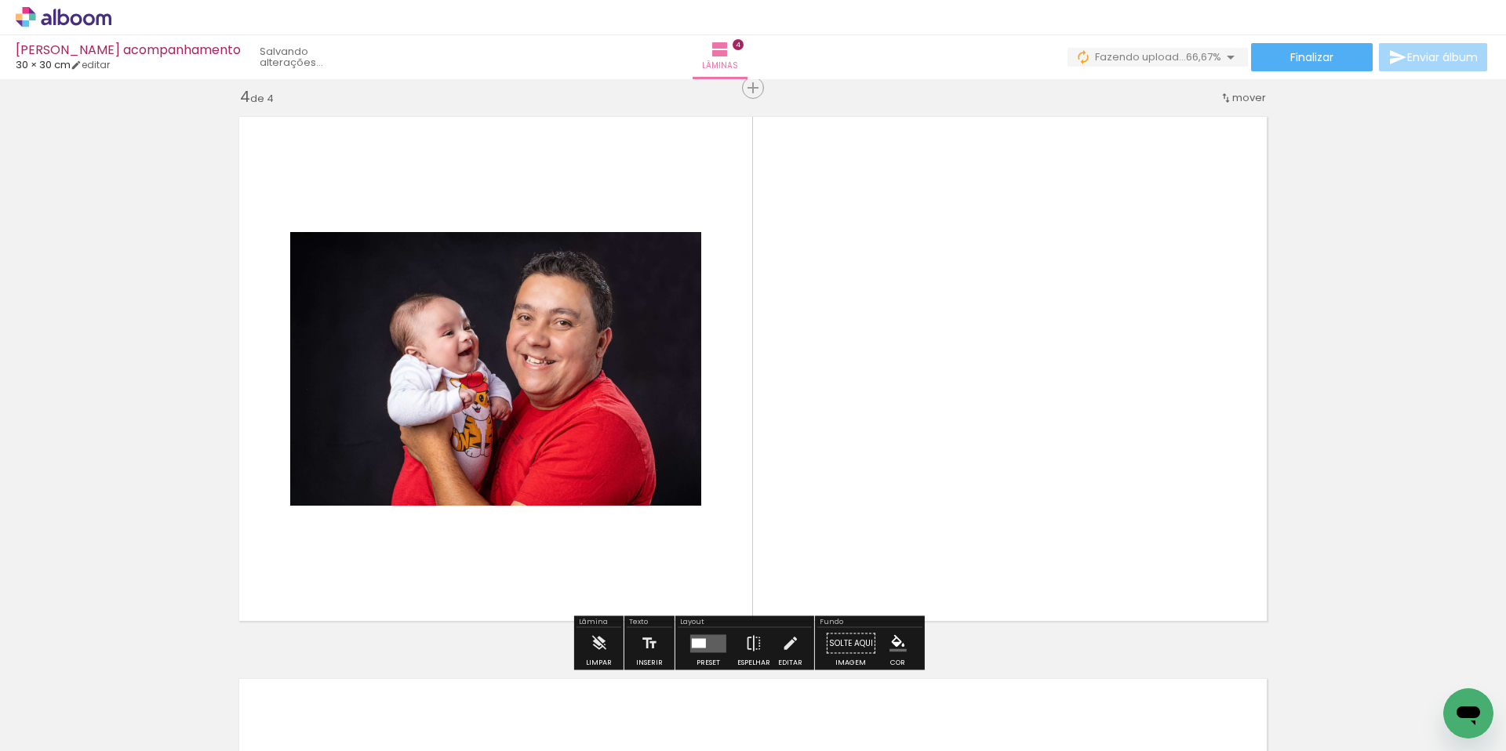
scroll to position [1707, 0]
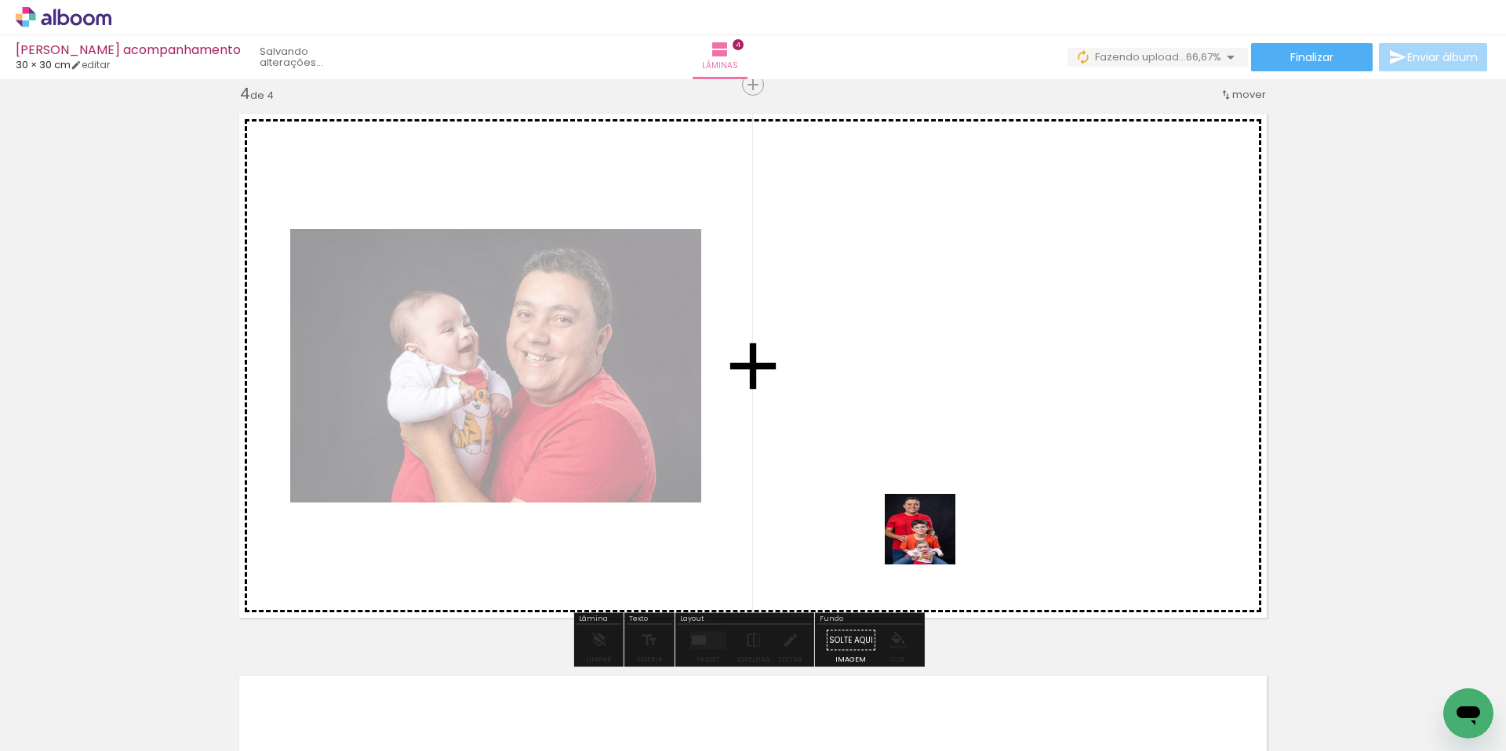
drag, startPoint x: 1030, startPoint y: 696, endPoint x: 929, endPoint y: 538, distance: 187.3
click at [903, 500] on quentale-workspace at bounding box center [753, 375] width 1506 height 751
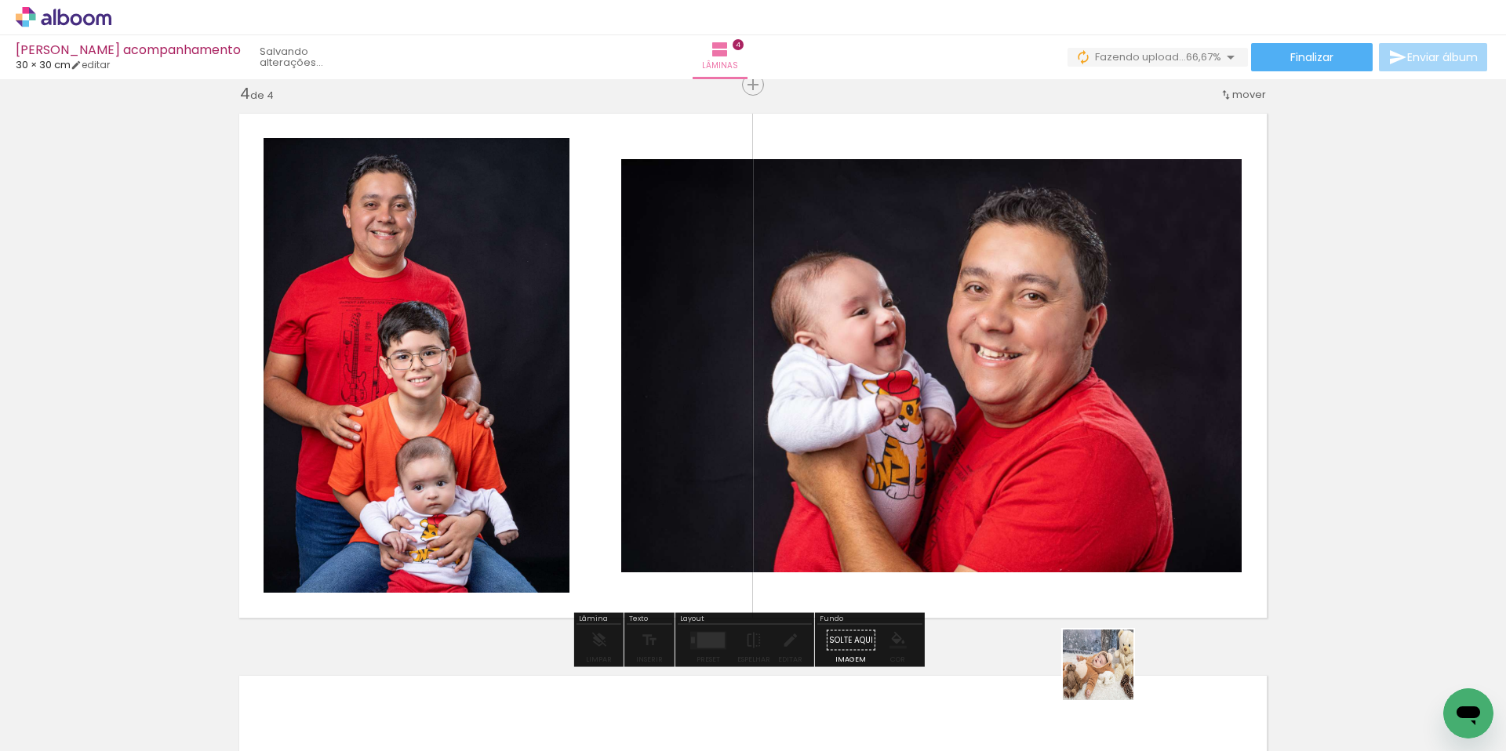
drag, startPoint x: 1132, startPoint y: 713, endPoint x: 973, endPoint y: 571, distance: 213.3
click at [973, 571] on quentale-workspace at bounding box center [753, 375] width 1506 height 751
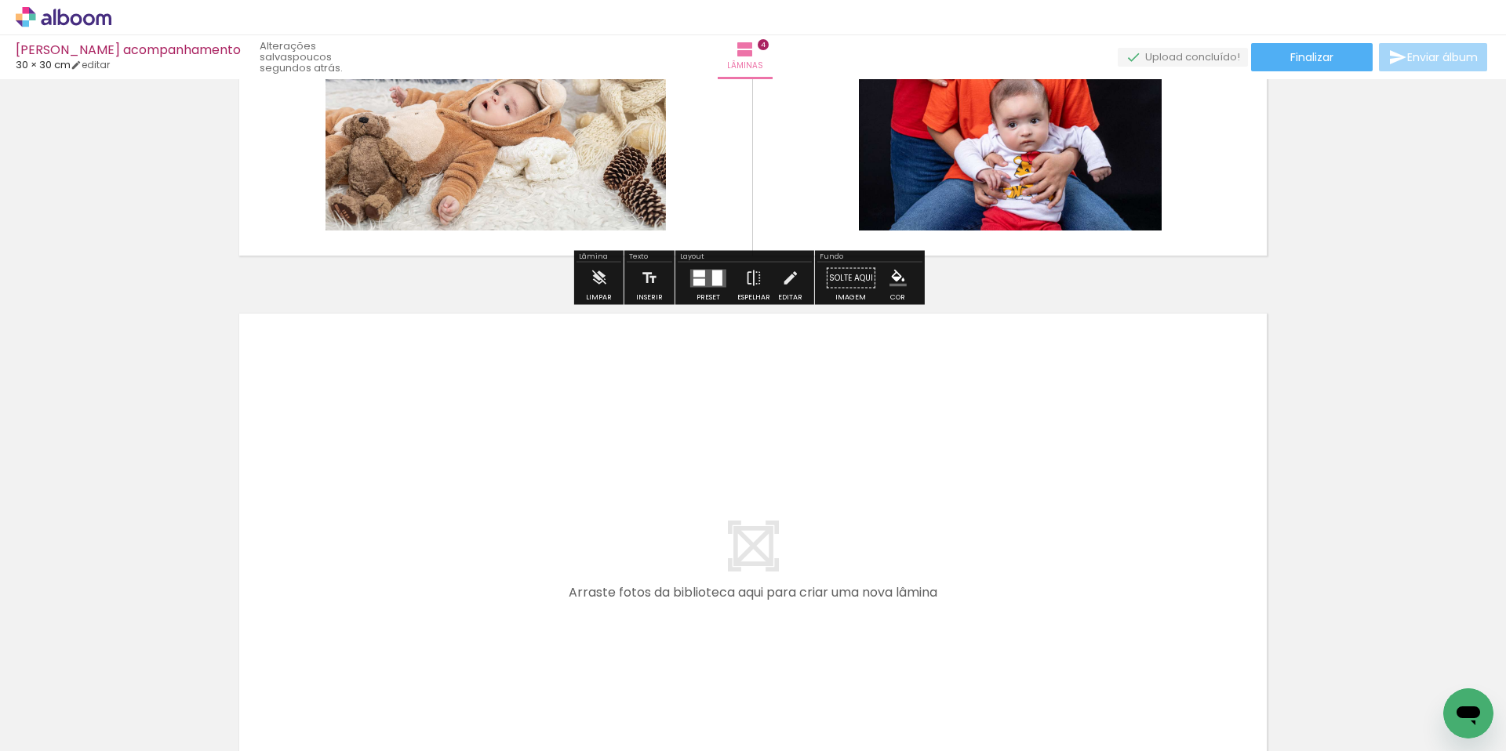
scroll to position [2100, 0]
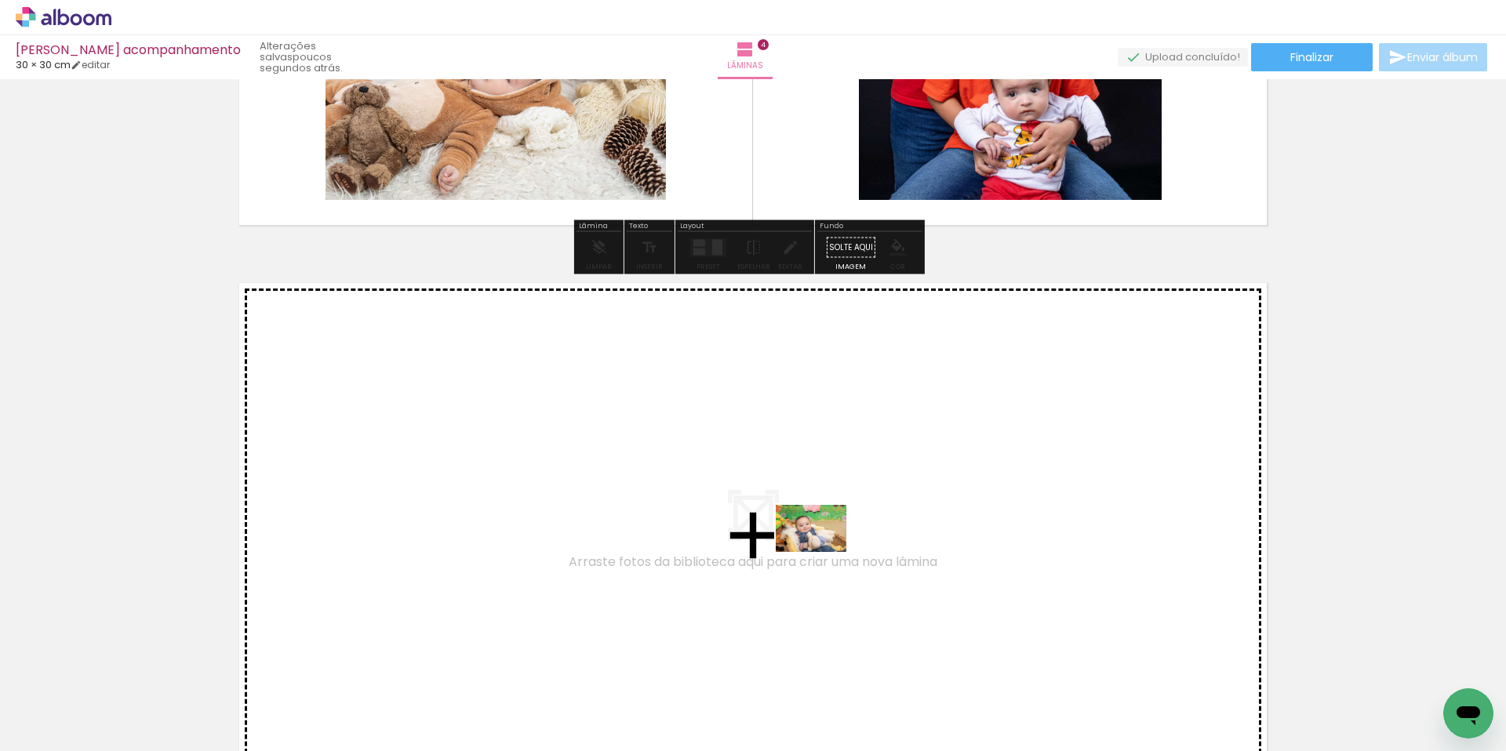
drag, startPoint x: 1217, startPoint y: 713, endPoint x: 823, endPoint y: 552, distance: 425.9
click at [823, 552] on quentale-workspace at bounding box center [753, 375] width 1506 height 751
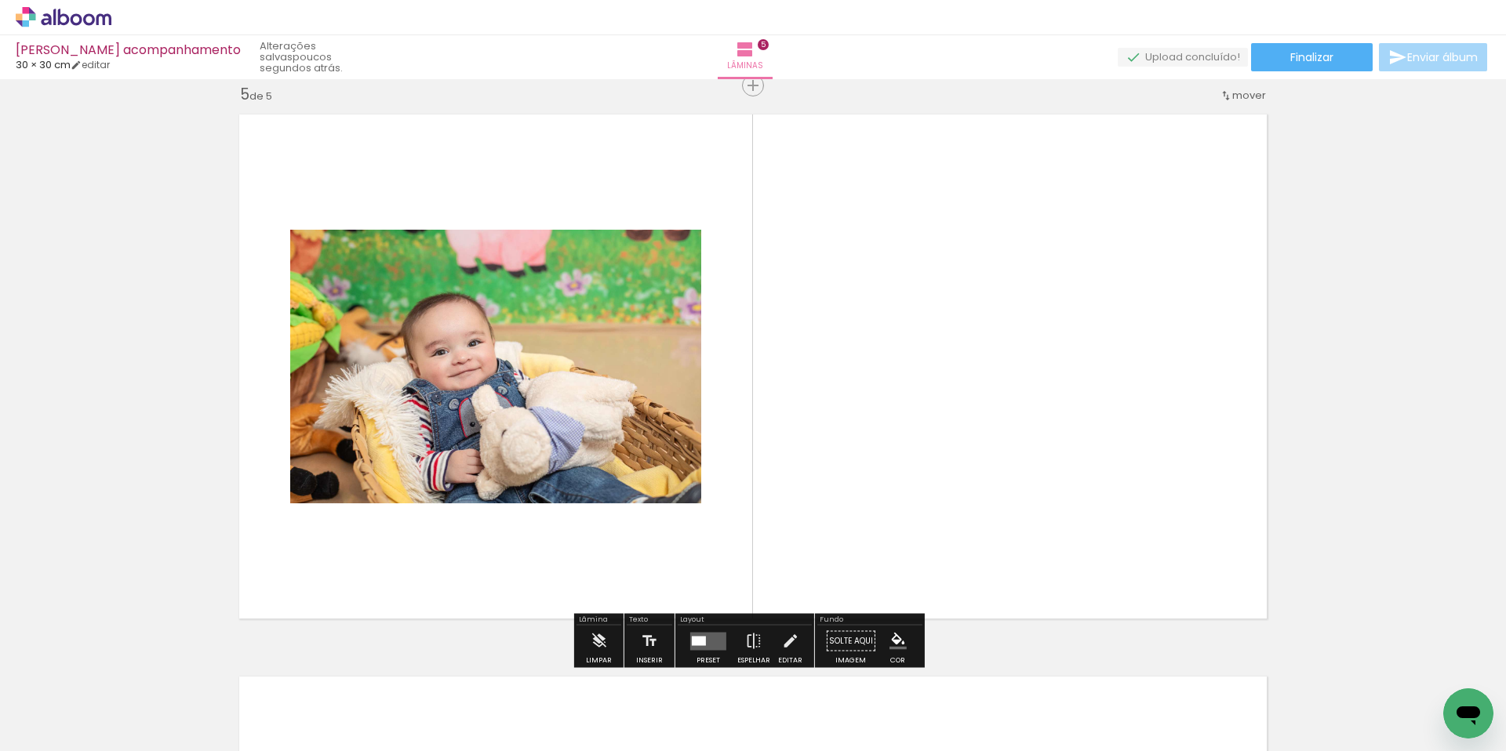
scroll to position [2269, 0]
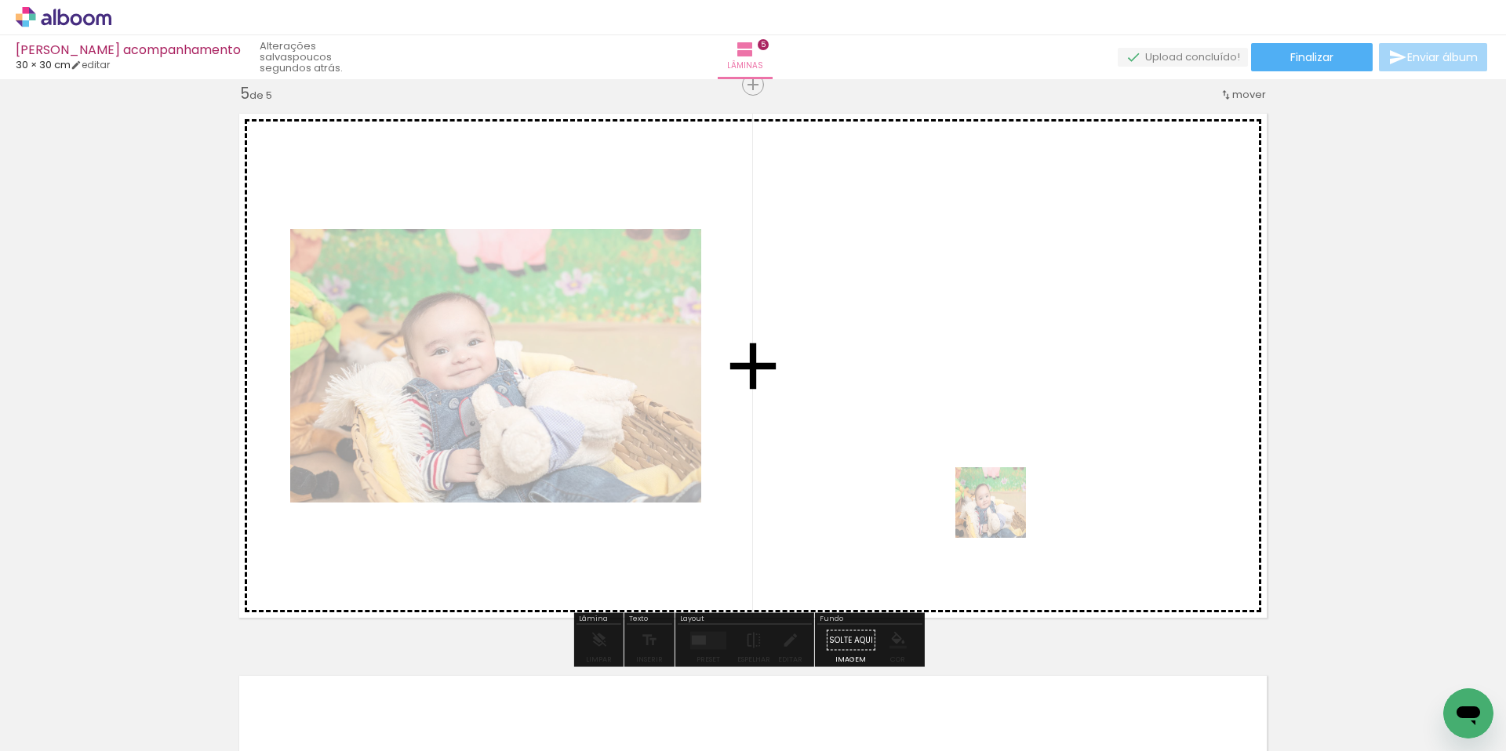
drag, startPoint x: 1245, startPoint y: 709, endPoint x: 986, endPoint y: 501, distance: 332.5
click at [986, 501] on quentale-workspace at bounding box center [753, 375] width 1506 height 751
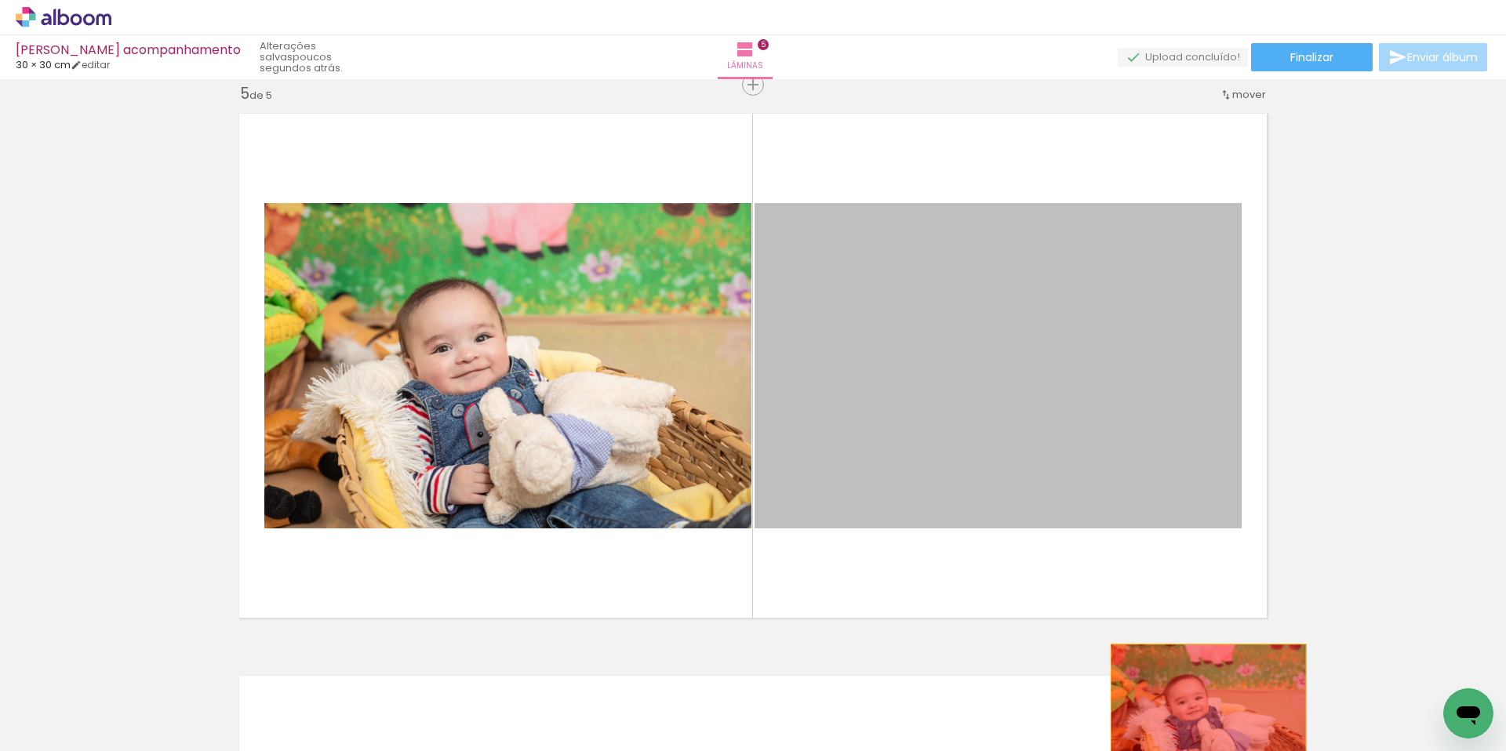
drag, startPoint x: 970, startPoint y: 441, endPoint x: 1201, endPoint y: 707, distance: 352.4
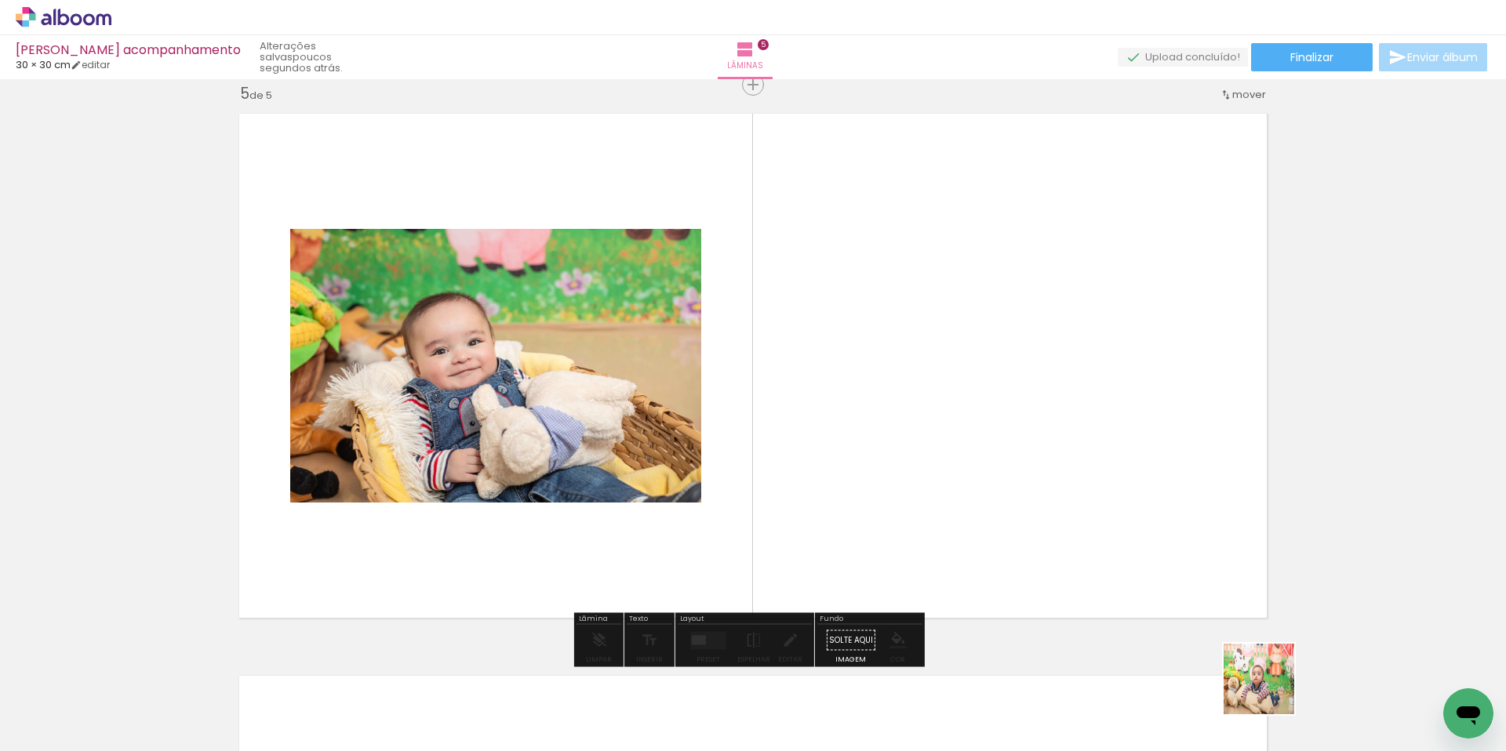
drag, startPoint x: 1277, startPoint y: 698, endPoint x: 995, endPoint y: 465, distance: 365.3
click at [995, 465] on quentale-workspace at bounding box center [753, 375] width 1506 height 751
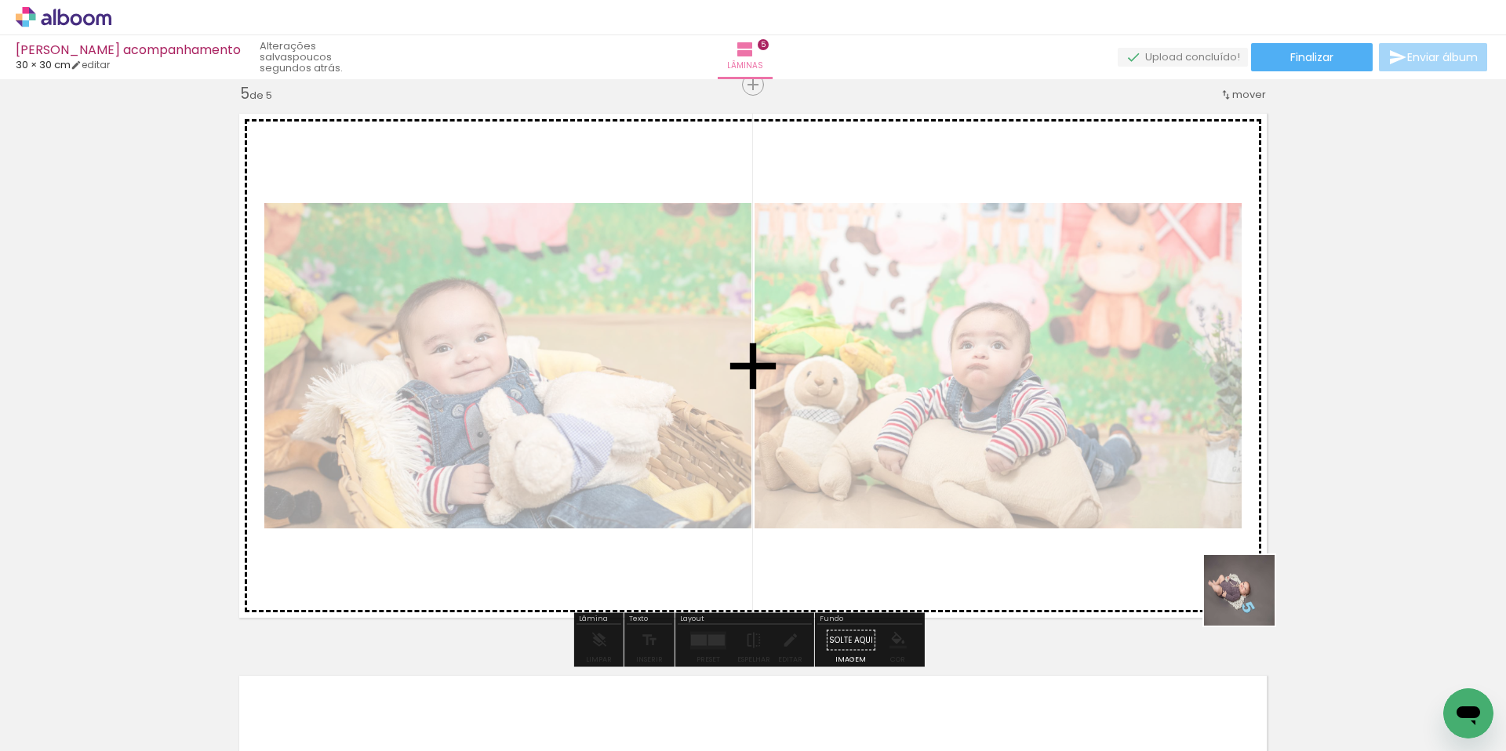
drag, startPoint x: 1367, startPoint y: 694, endPoint x: 976, endPoint y: 476, distance: 447.2
click at [976, 476] on quentale-workspace at bounding box center [753, 375] width 1506 height 751
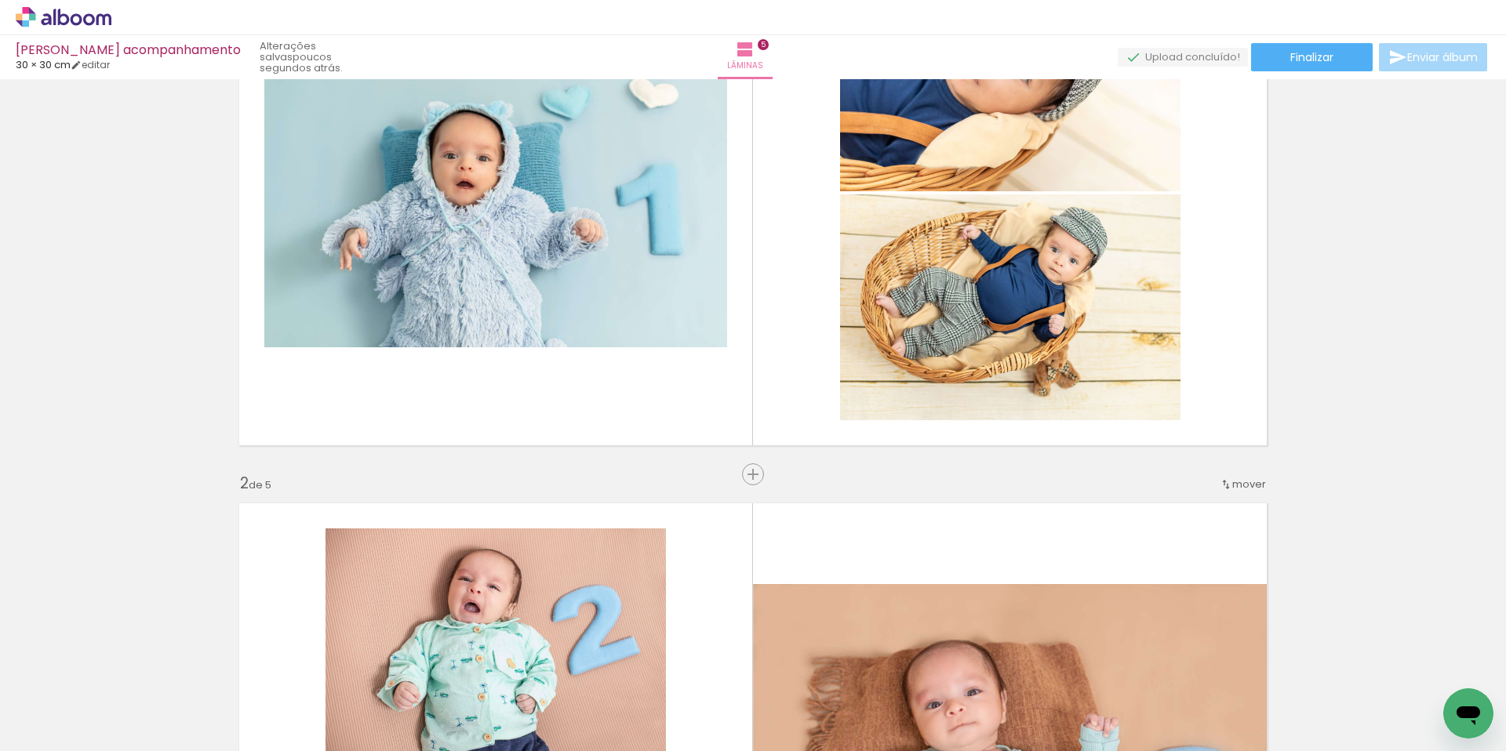
scroll to position [0, 0]
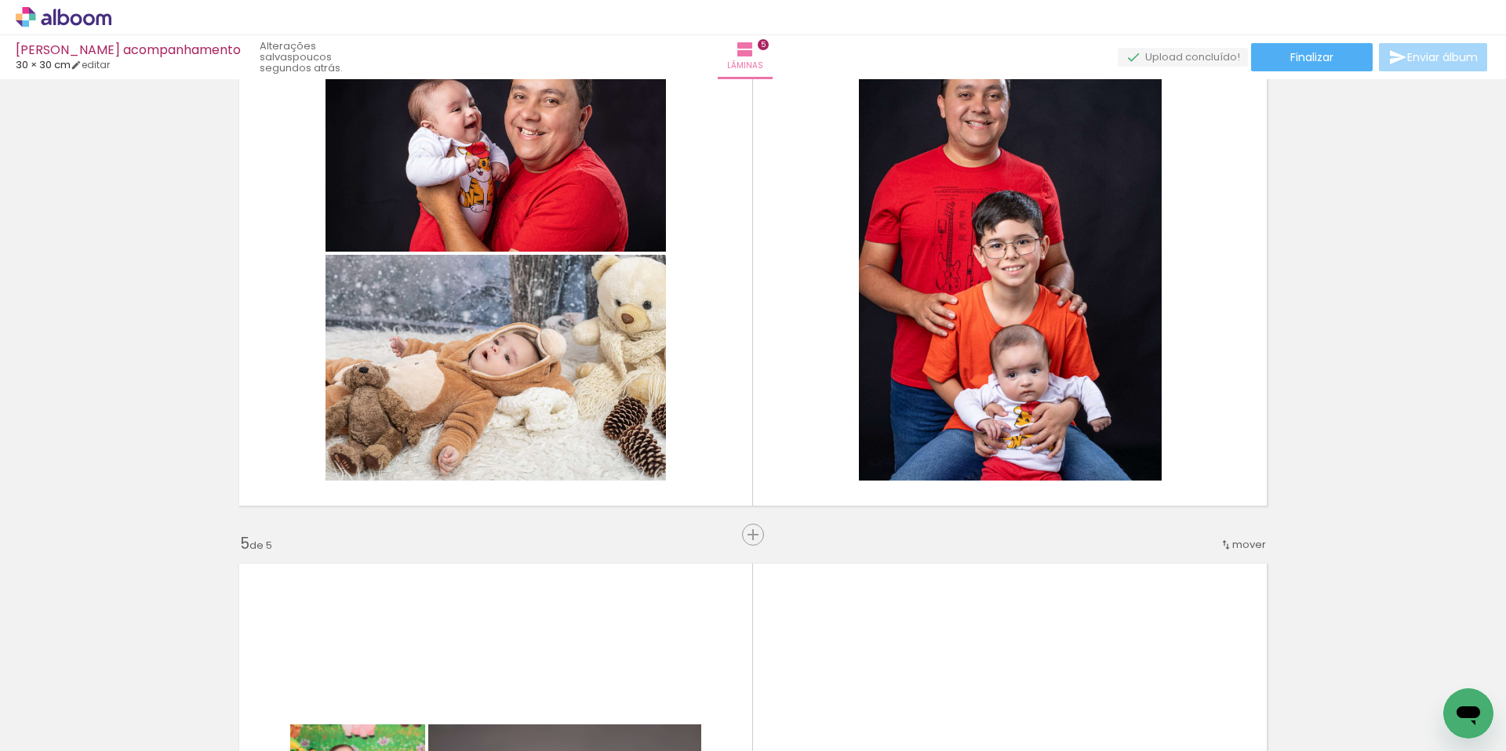
scroll to position [2459, 0]
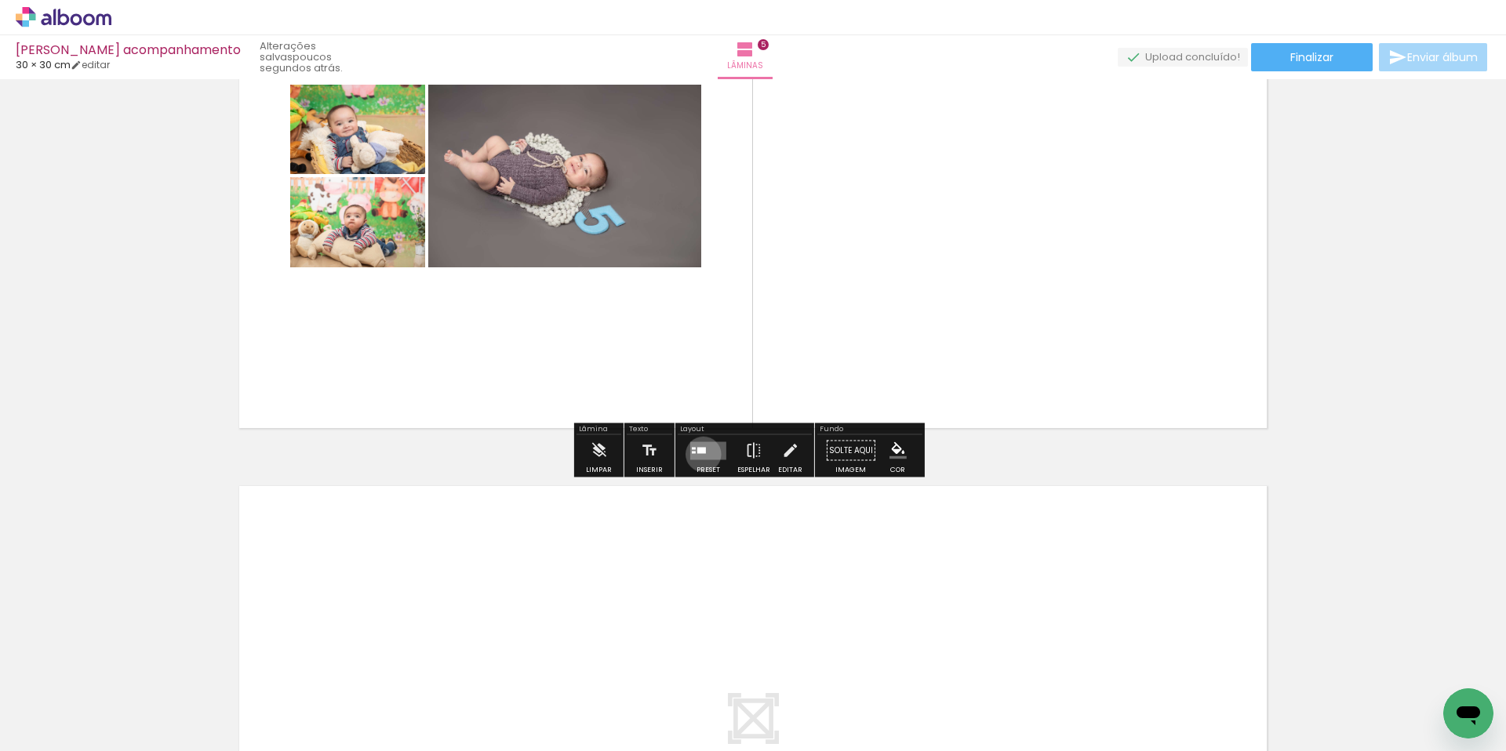
click at [699, 454] on quentale-layouter at bounding box center [708, 450] width 36 height 18
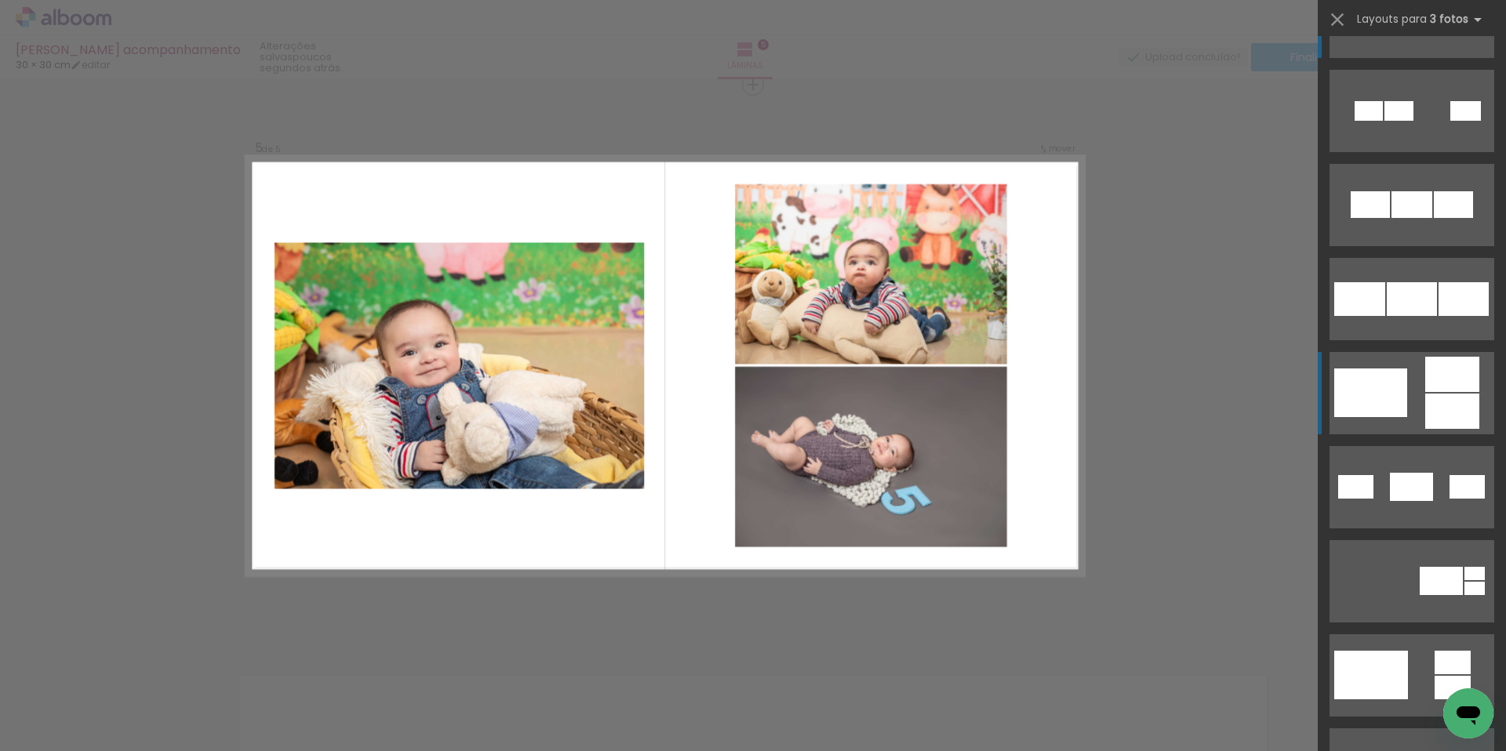
scroll to position [430, 0]
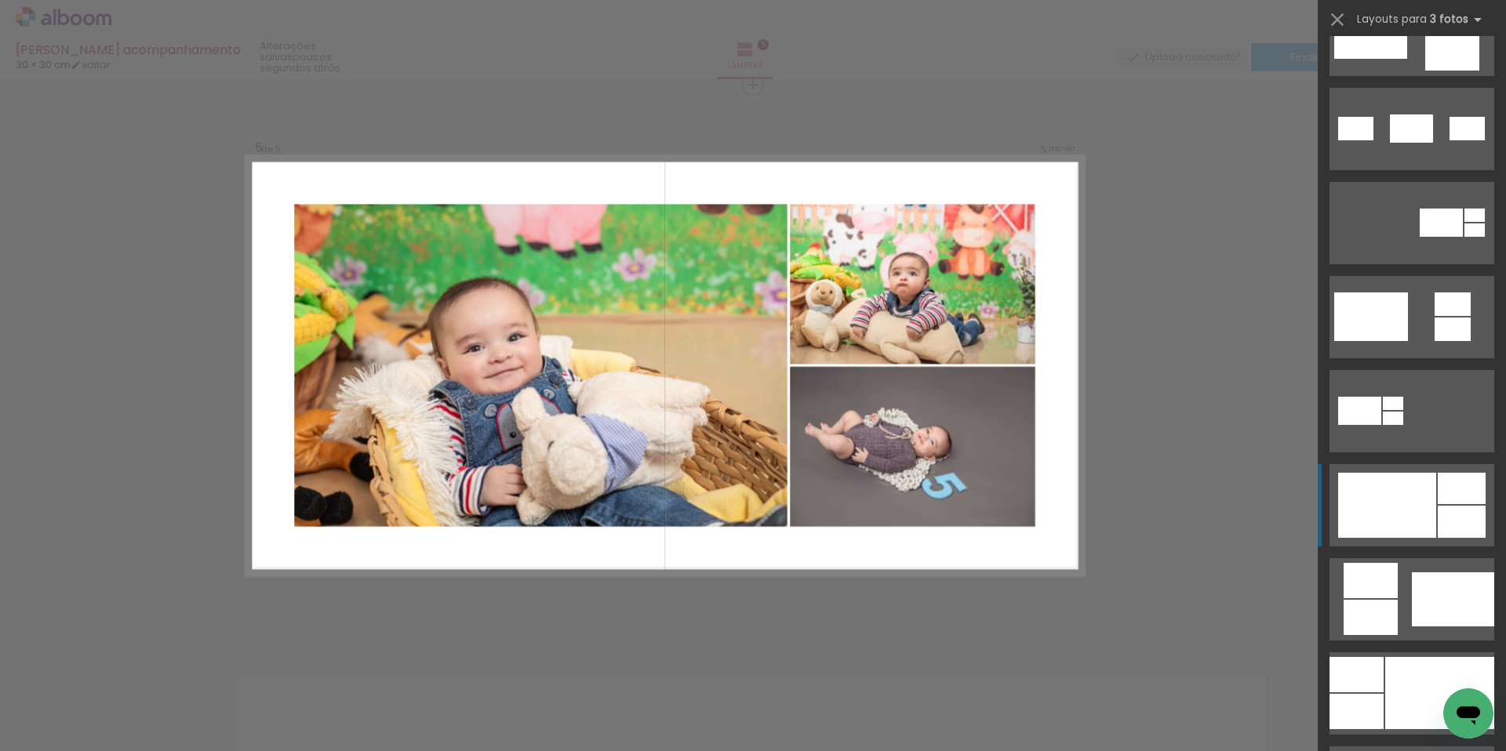
click at [1422, 505] on div at bounding box center [1387, 505] width 98 height 65
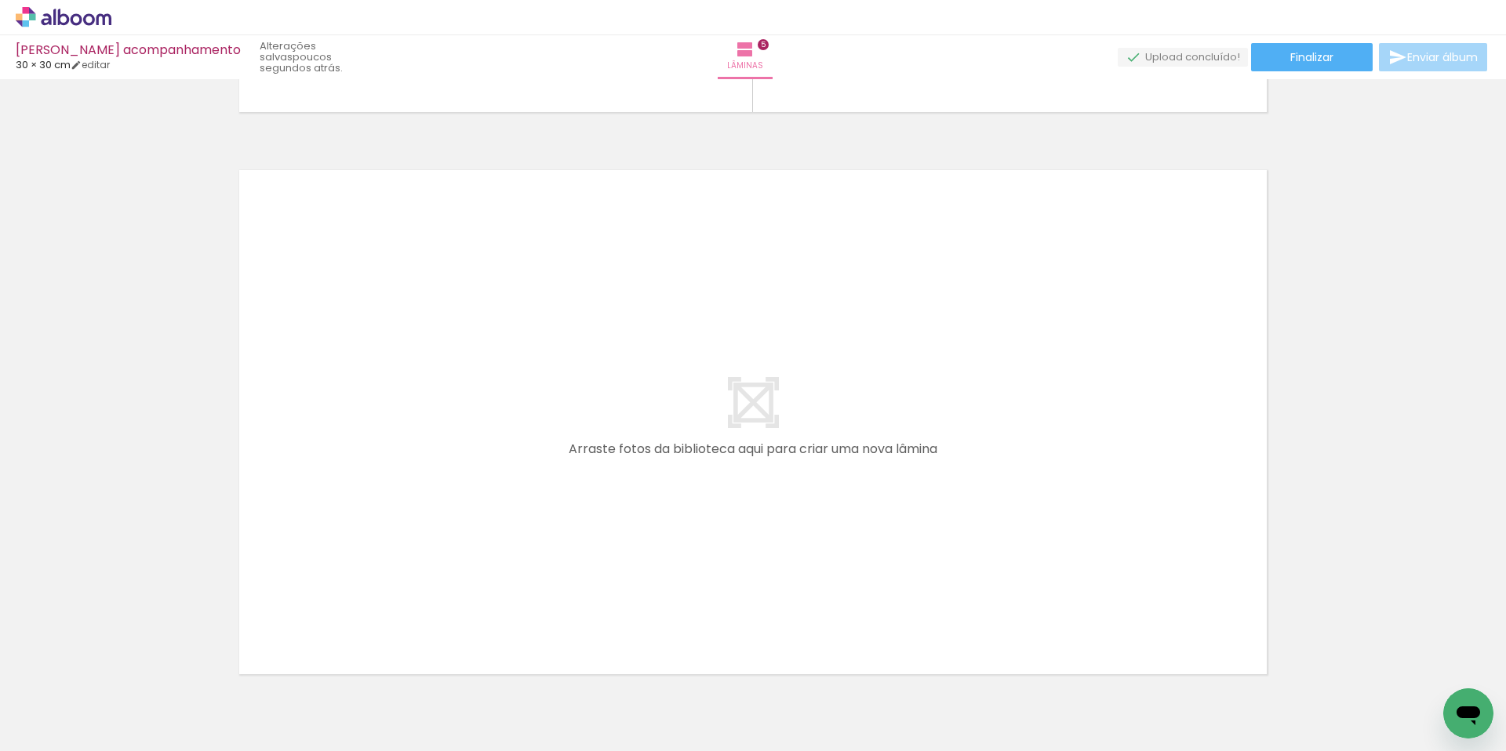
scroll to position [2777, 0]
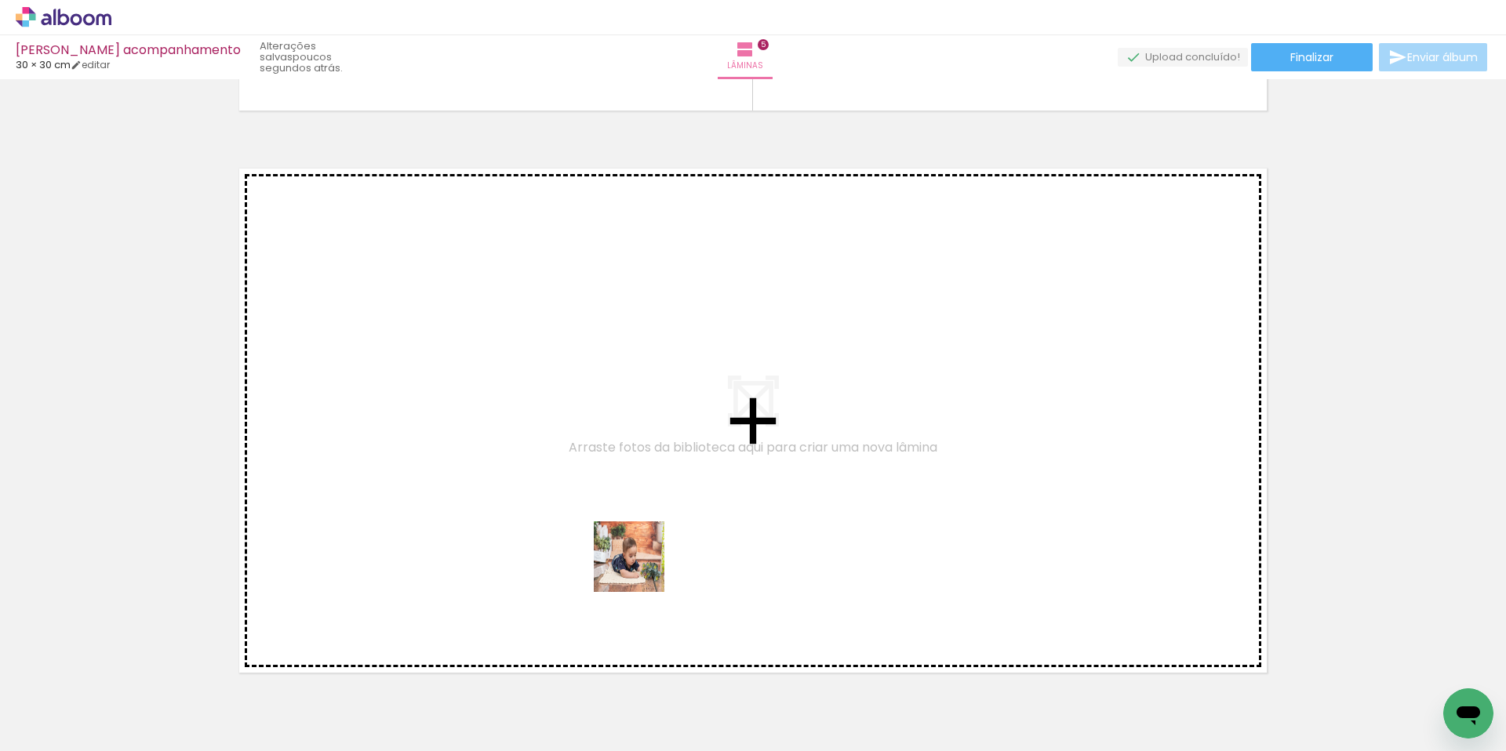
drag, startPoint x: 797, startPoint y: 694, endPoint x: 558, endPoint y: 521, distance: 295.3
click at [558, 521] on quentale-workspace at bounding box center [753, 375] width 1506 height 751
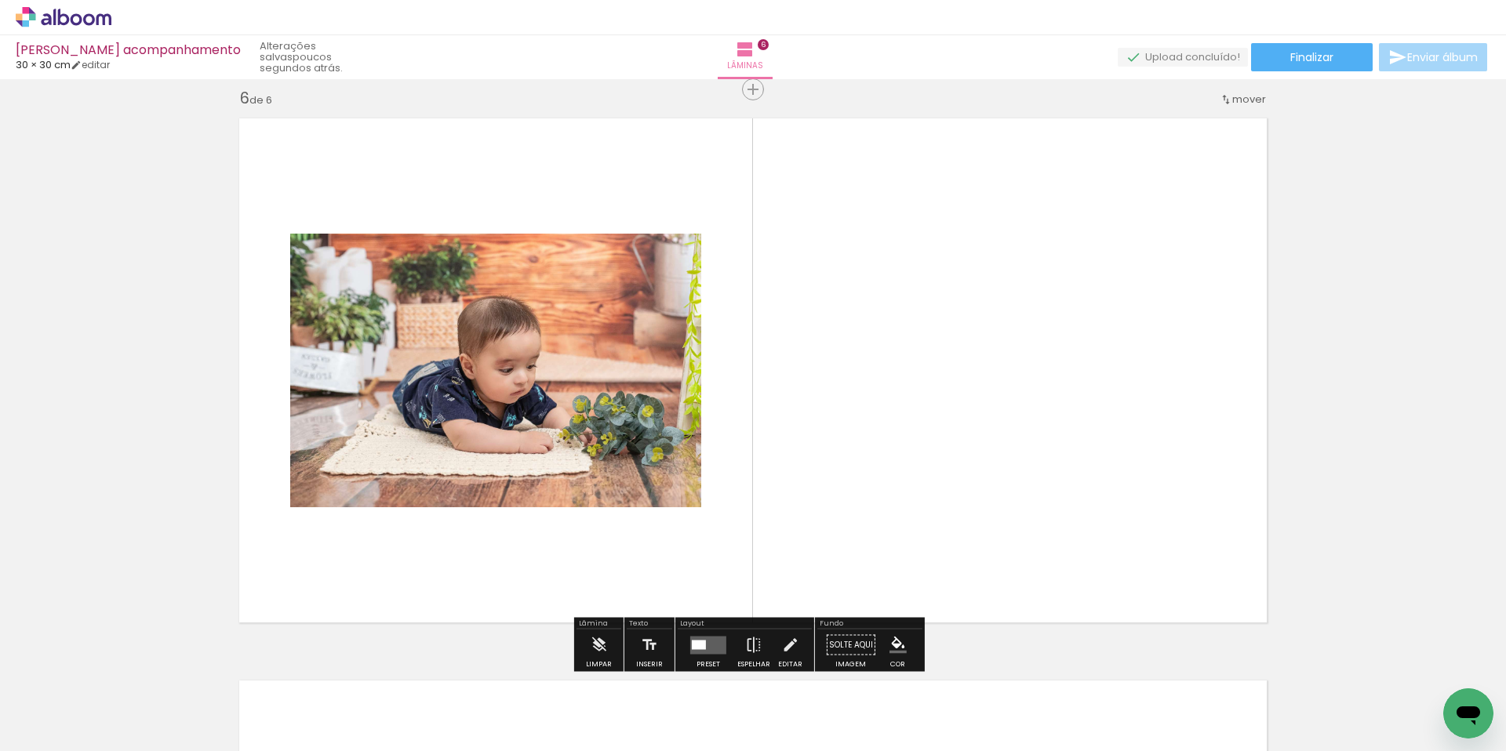
scroll to position [2831, 0]
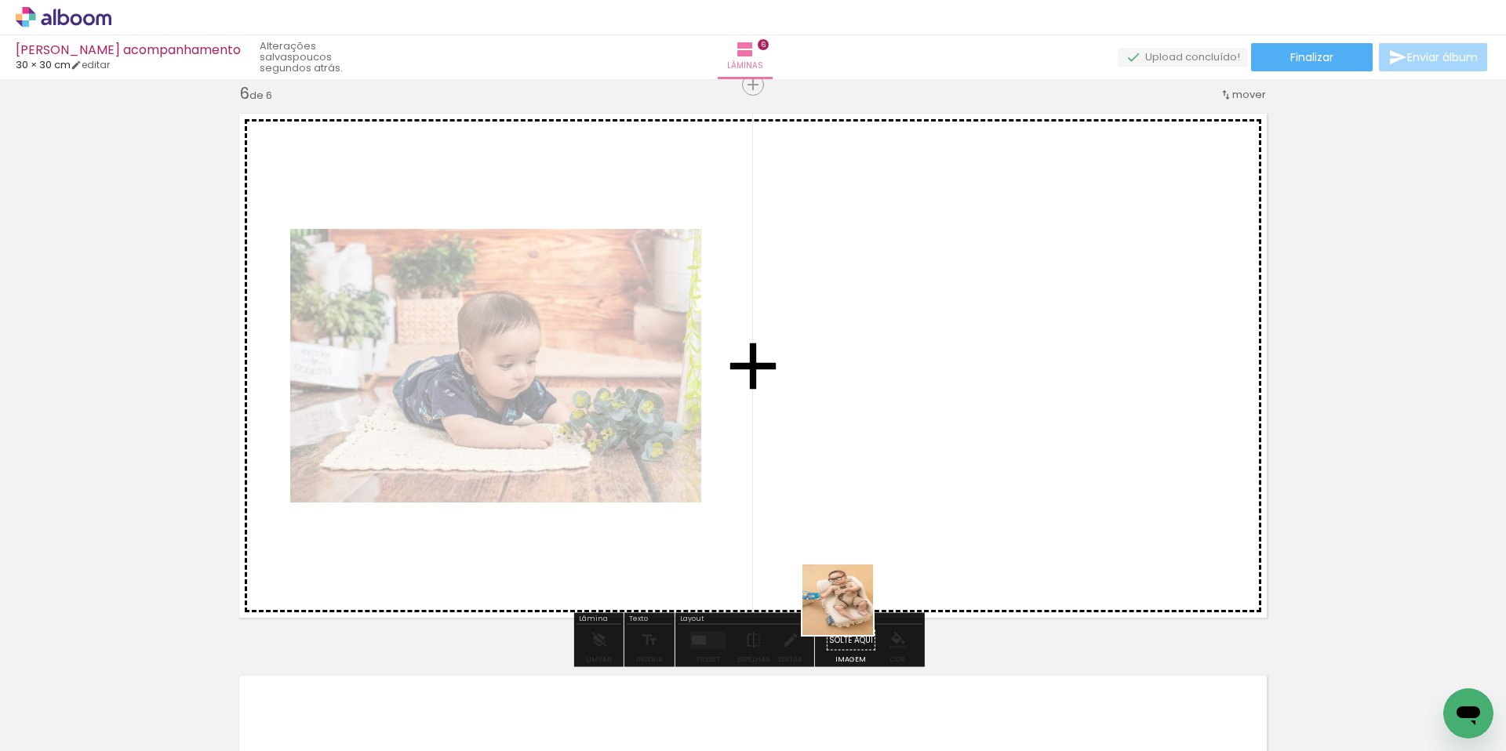
drag, startPoint x: 874, startPoint y: 710, endPoint x: 820, endPoint y: 521, distance: 197.1
click at [820, 521] on quentale-workspace at bounding box center [753, 375] width 1506 height 751
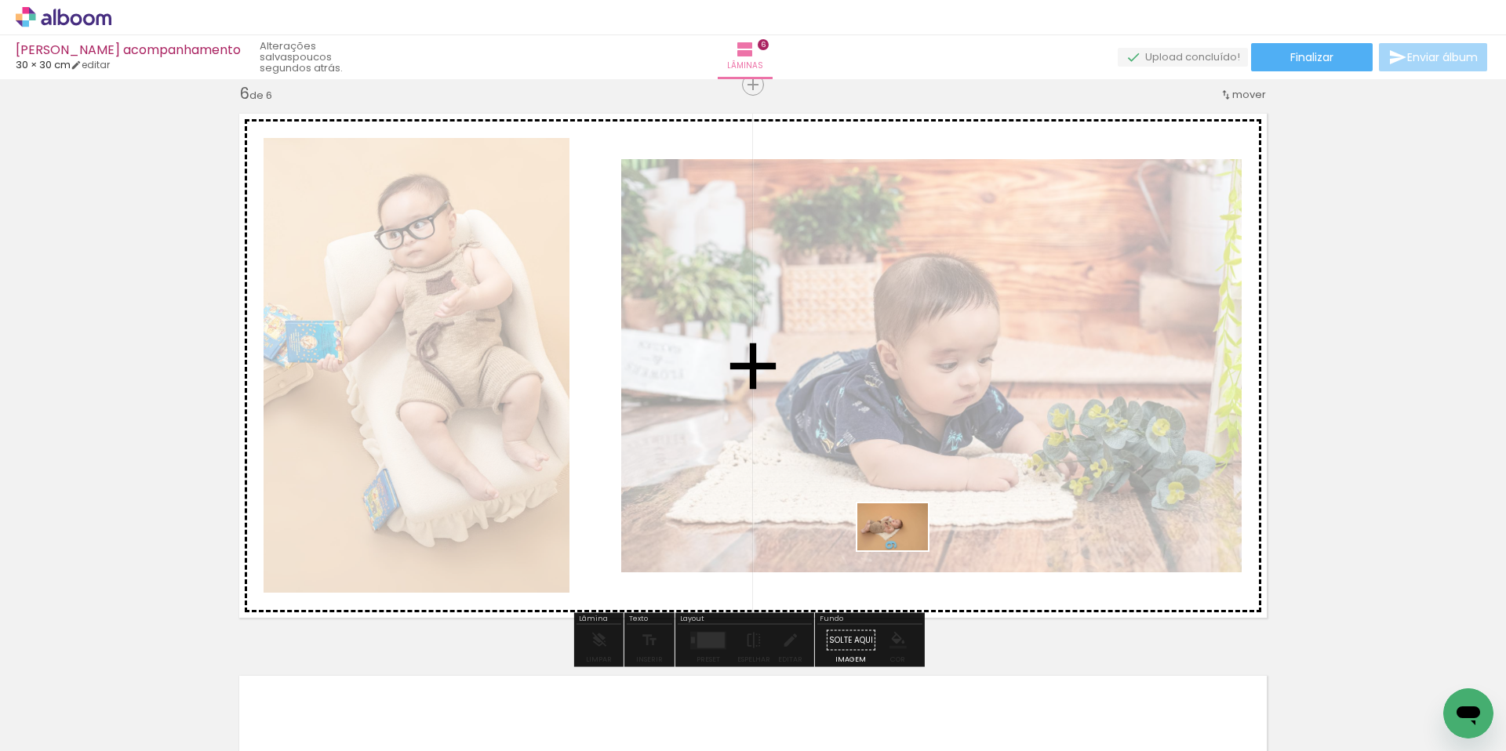
drag, startPoint x: 908, startPoint y: 615, endPoint x: 904, endPoint y: 550, distance: 64.4
click at [904, 550] on quentale-workspace at bounding box center [753, 375] width 1506 height 751
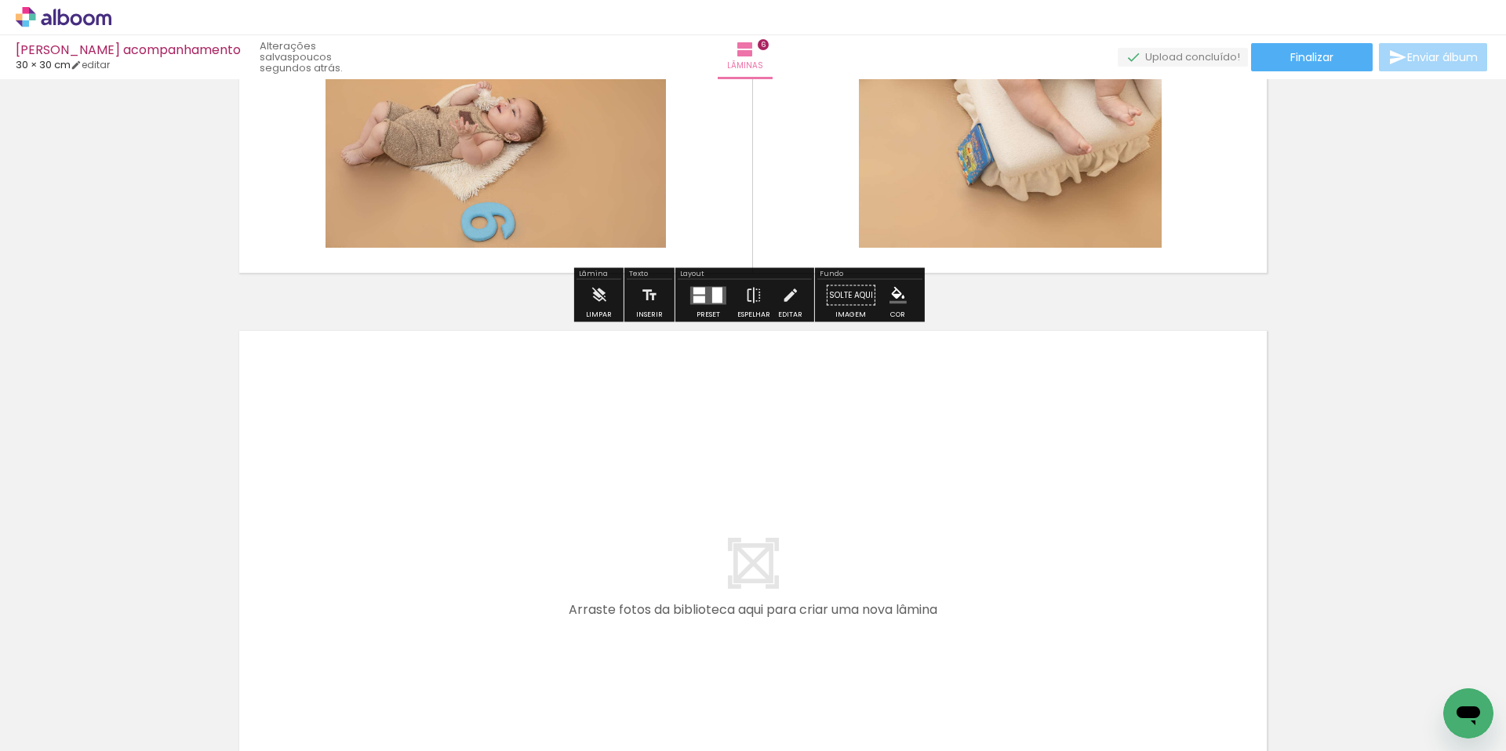
scroll to position [3252, 0]
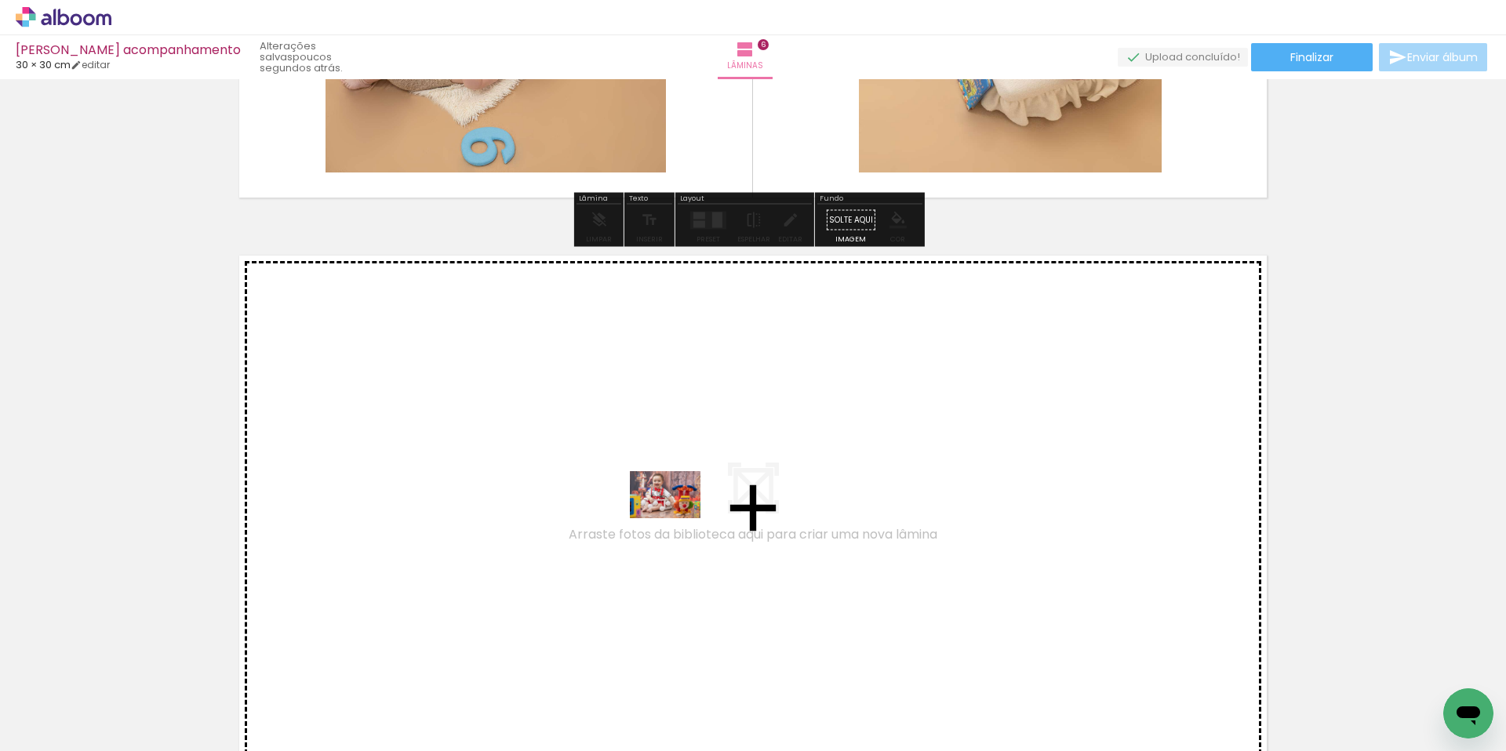
drag, startPoint x: 1034, startPoint y: 699, endPoint x: 676, endPoint y: 518, distance: 401.2
click at [676, 518] on quentale-workspace at bounding box center [753, 375] width 1506 height 751
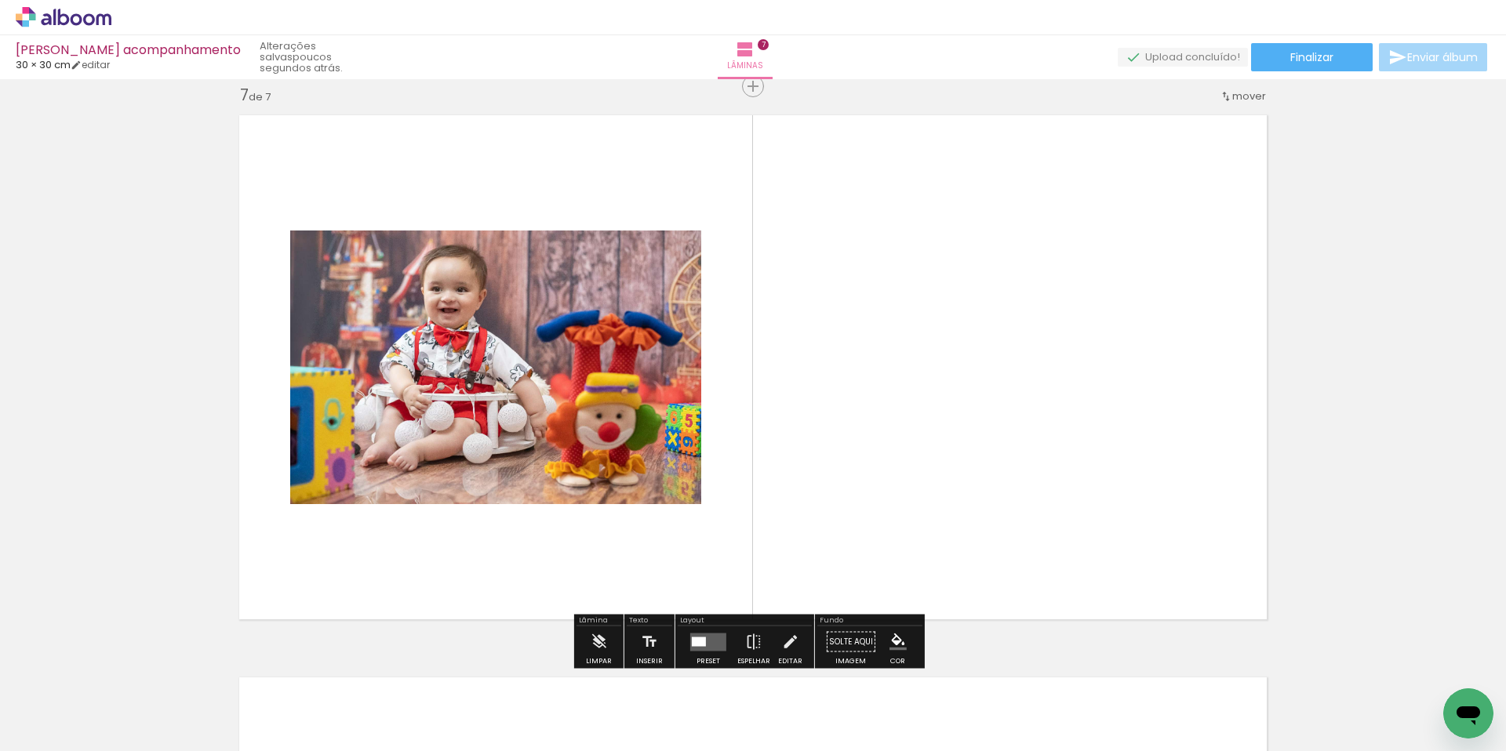
scroll to position [3394, 0]
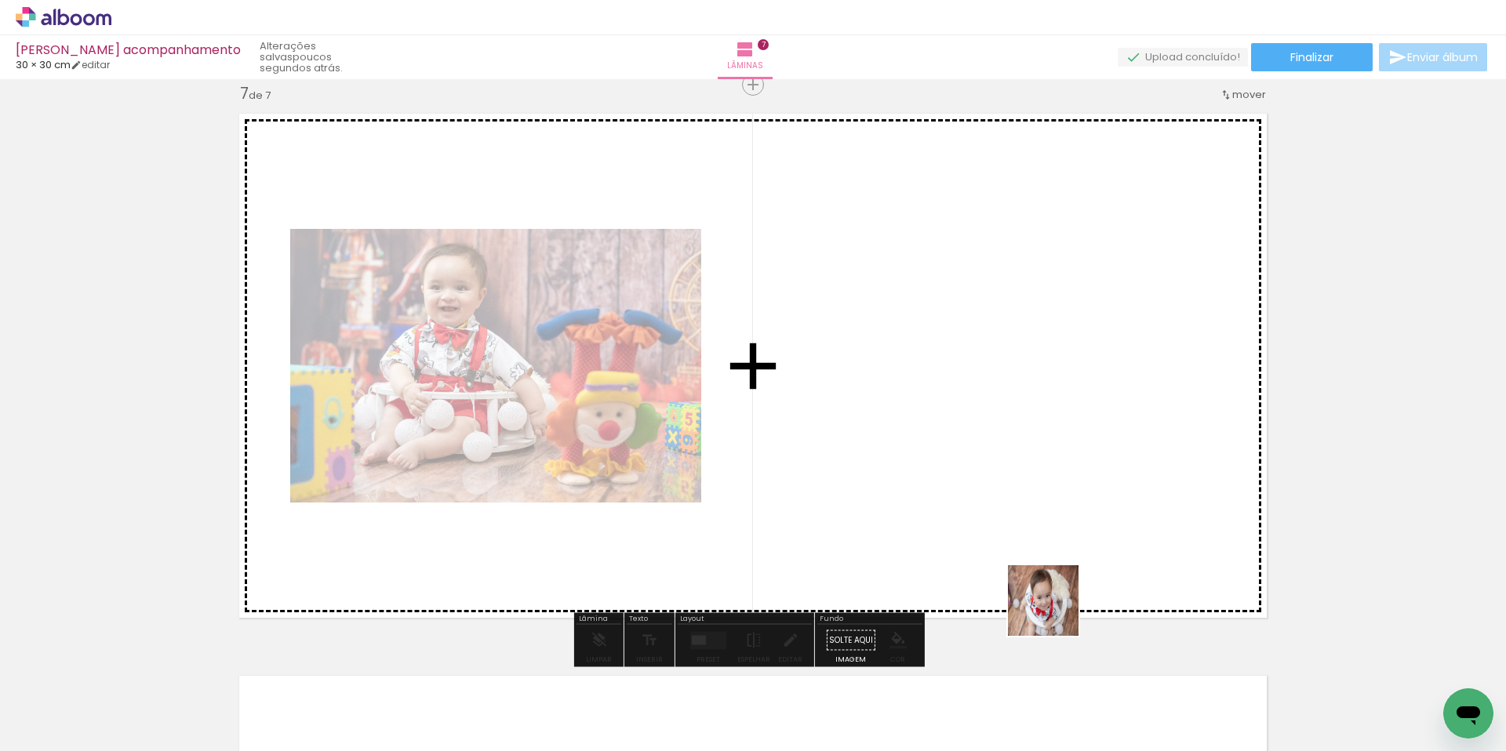
drag, startPoint x: 1117, startPoint y: 677, endPoint x: 926, endPoint y: 489, distance: 268.9
click at [926, 489] on quentale-workspace at bounding box center [753, 375] width 1506 height 751
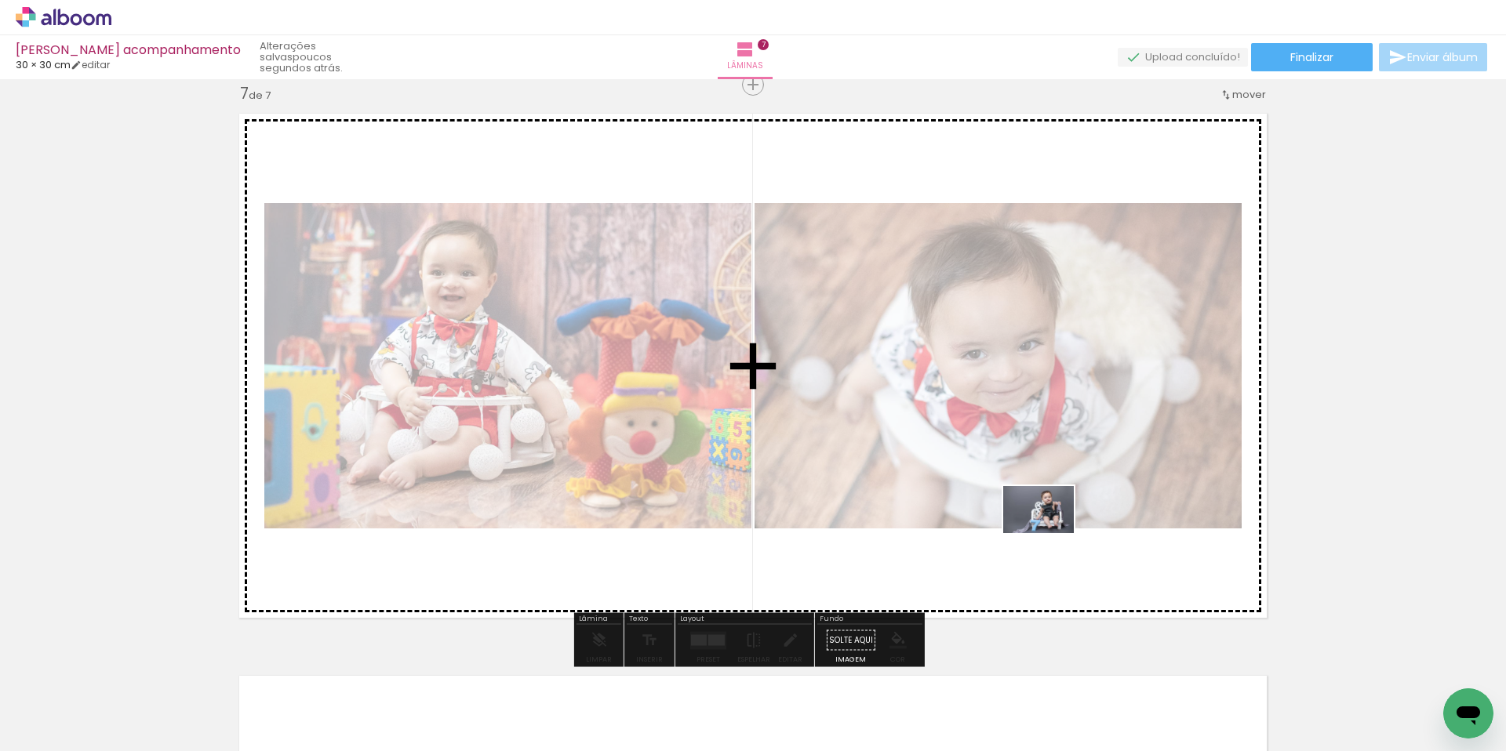
drag, startPoint x: 1205, startPoint y: 697, endPoint x: 1050, endPoint y: 533, distance: 225.7
click at [1050, 533] on quentale-workspace at bounding box center [753, 375] width 1506 height 751
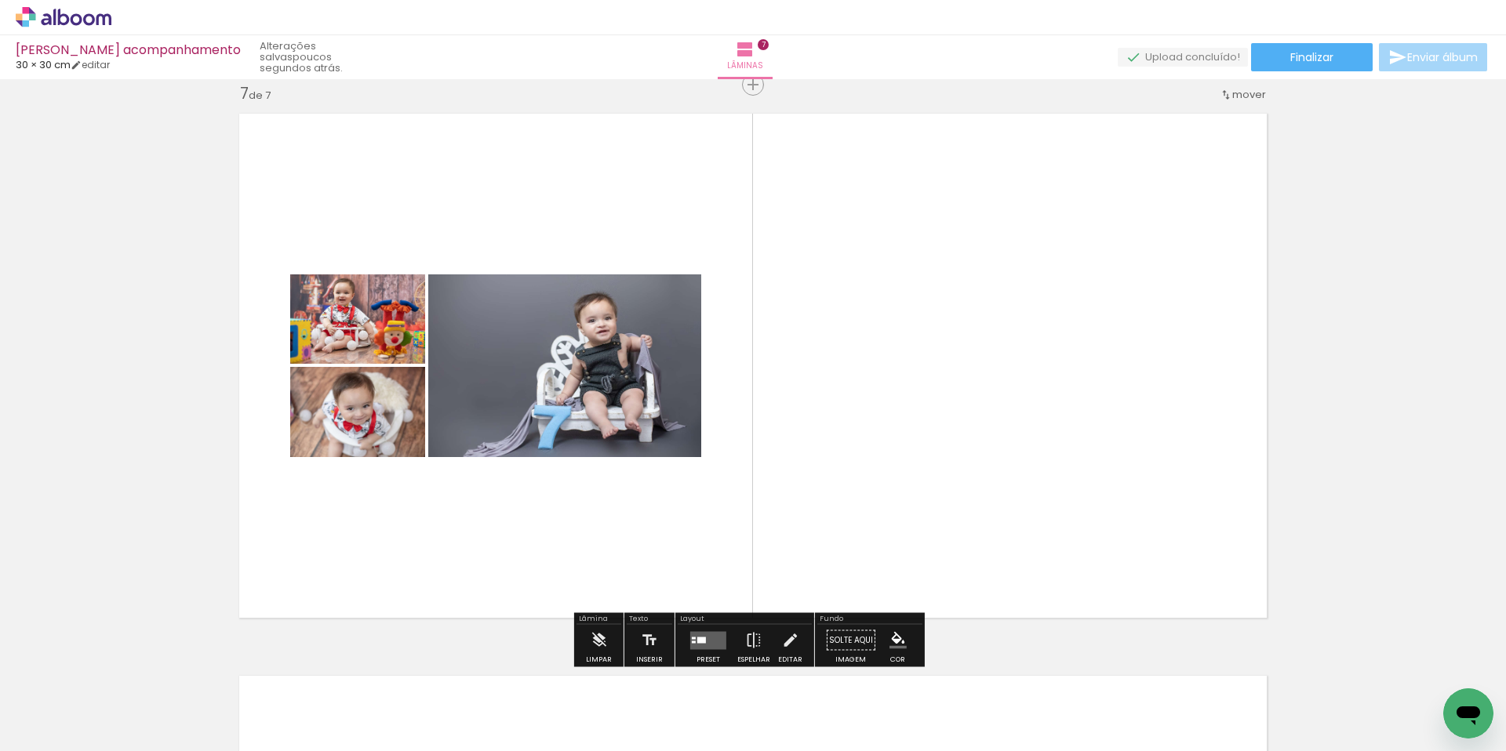
click at [717, 635] on quentale-layouter at bounding box center [708, 640] width 36 height 18
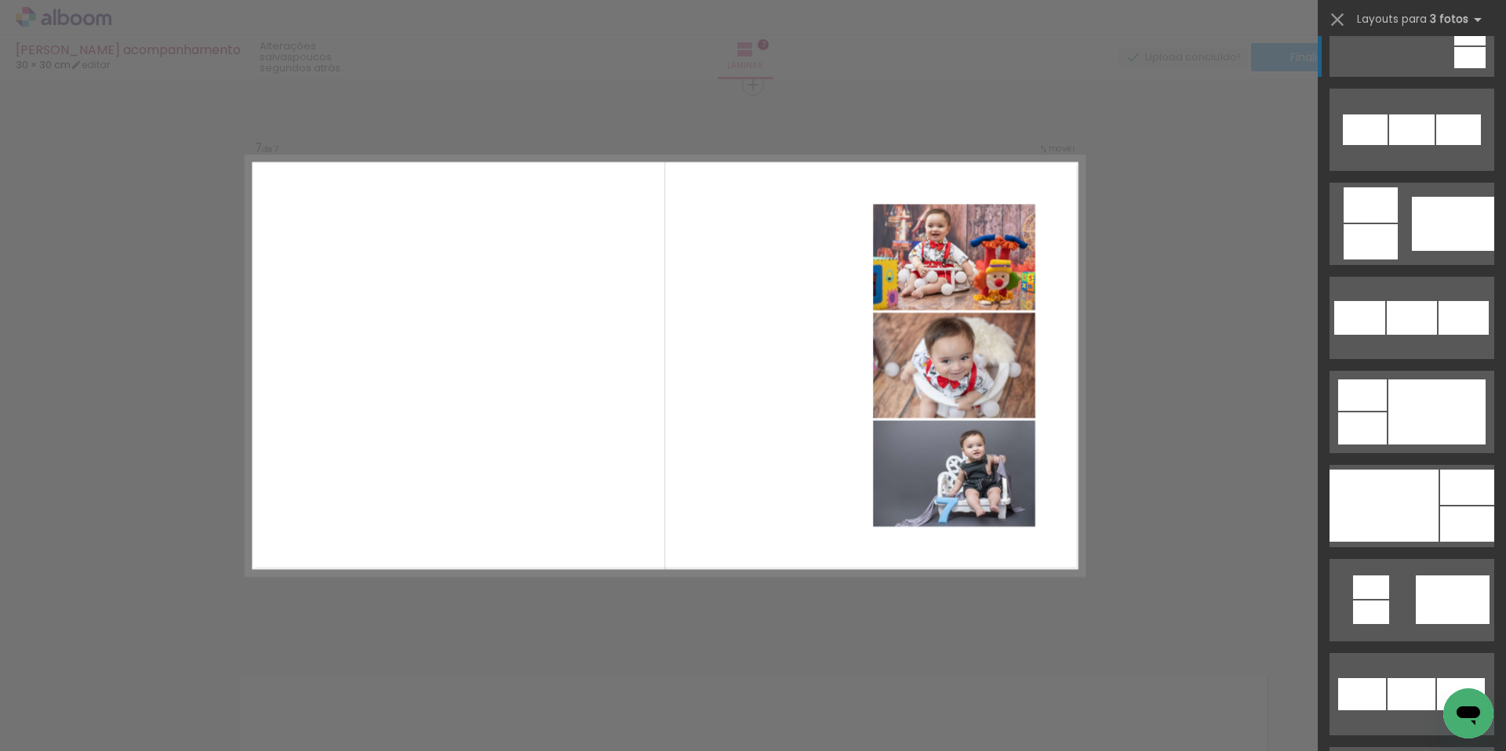
scroll to position [1373, 0]
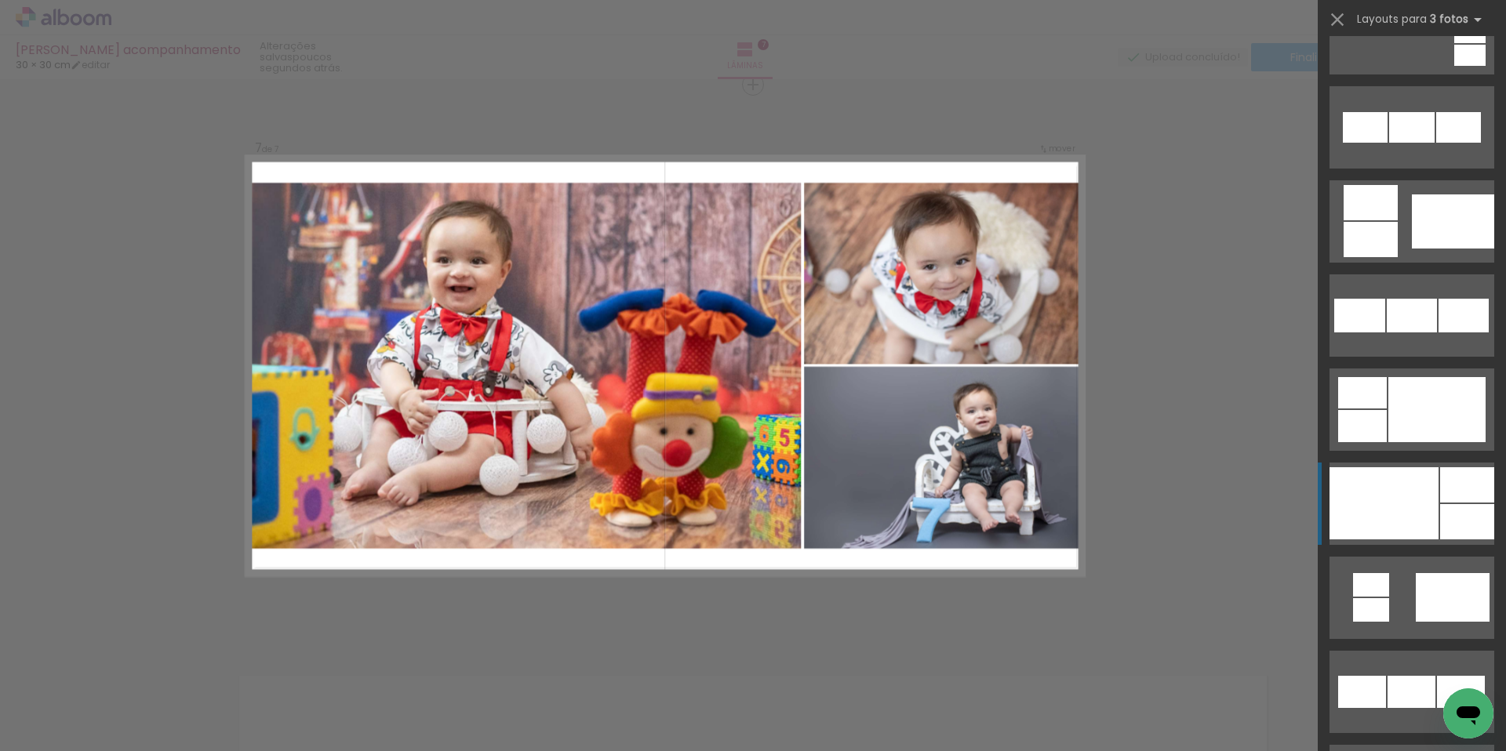
click at [1431, 502] on div at bounding box center [1383, 503] width 109 height 72
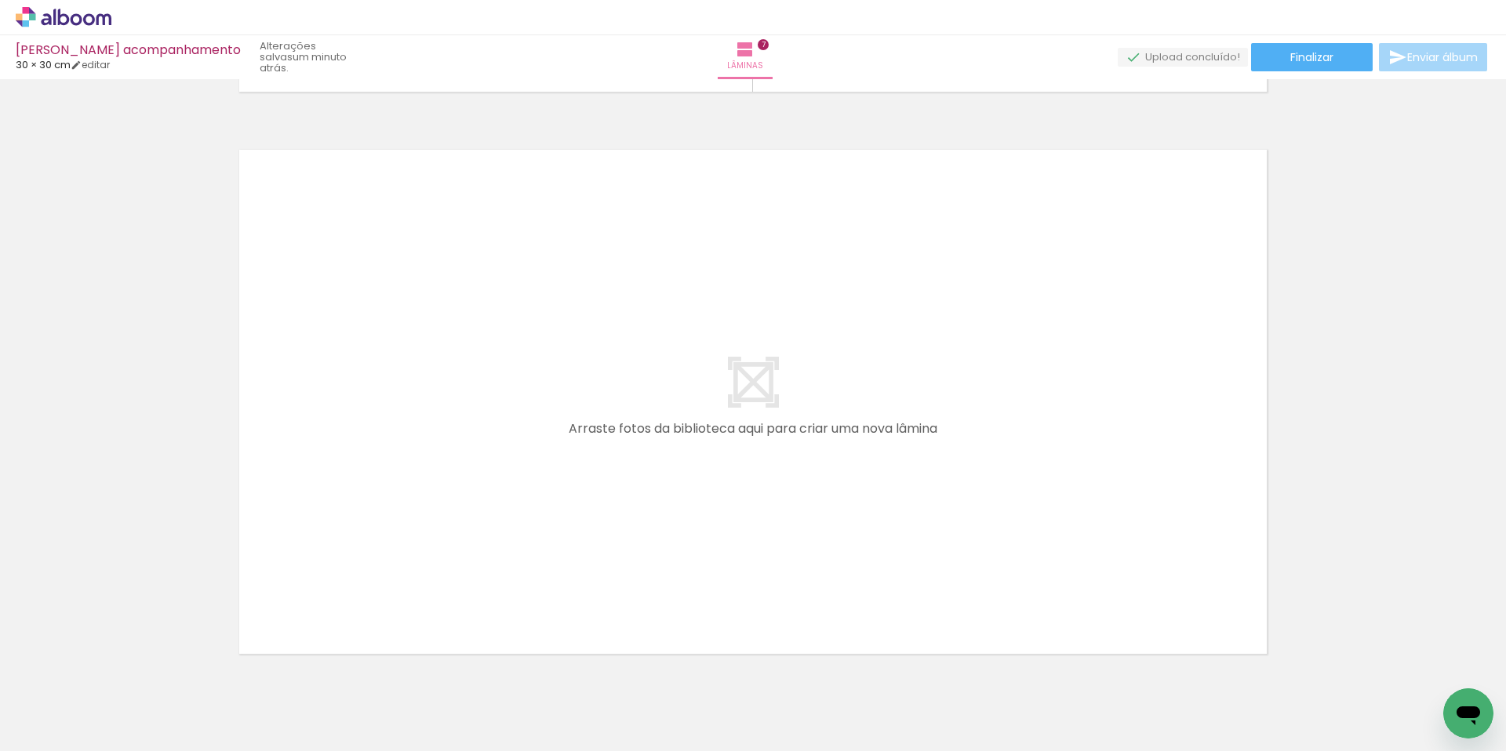
scroll to position [0, 1451]
drag, startPoint x: 573, startPoint y: 703, endPoint x: 448, endPoint y: 542, distance: 203.9
click at [448, 542] on quentale-workspace at bounding box center [753, 375] width 1506 height 751
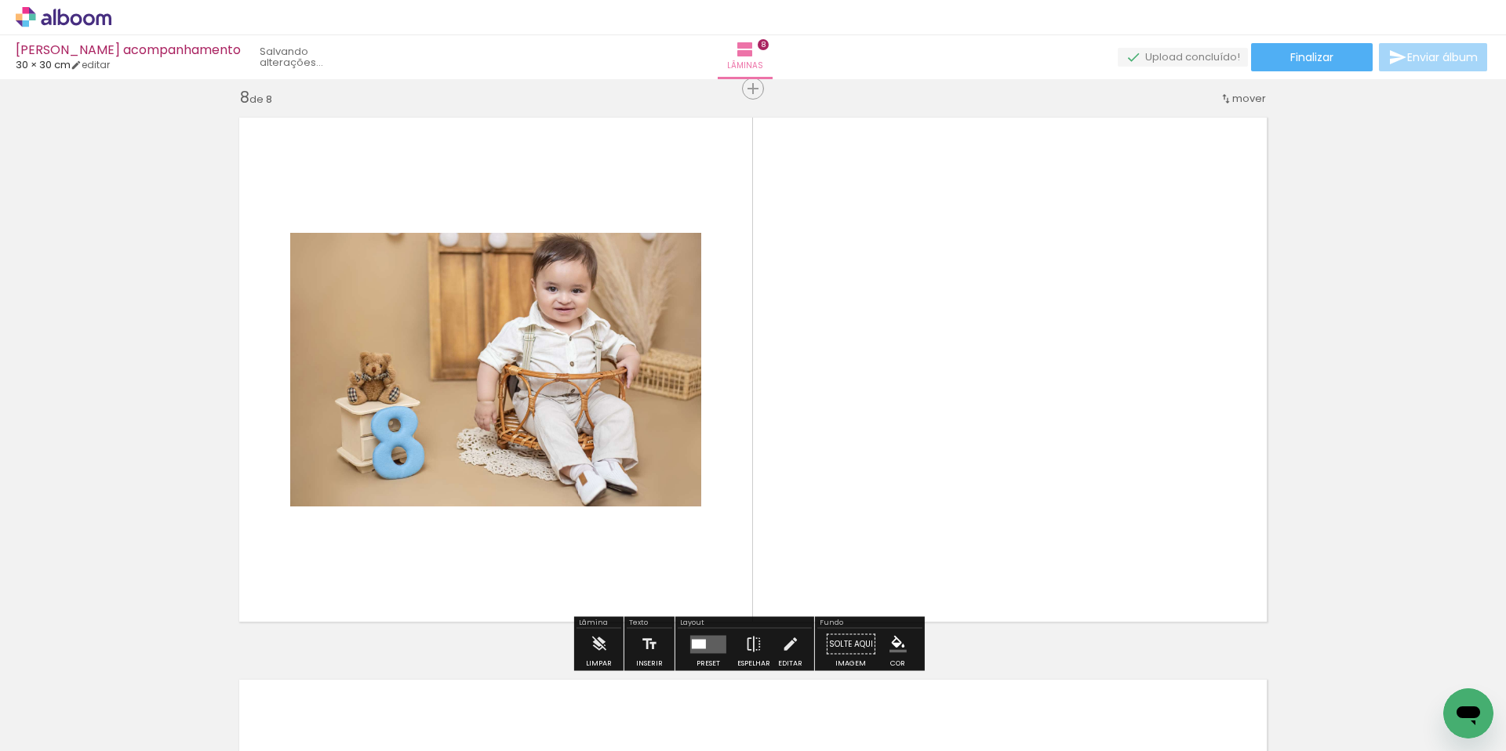
scroll to position [3956, 0]
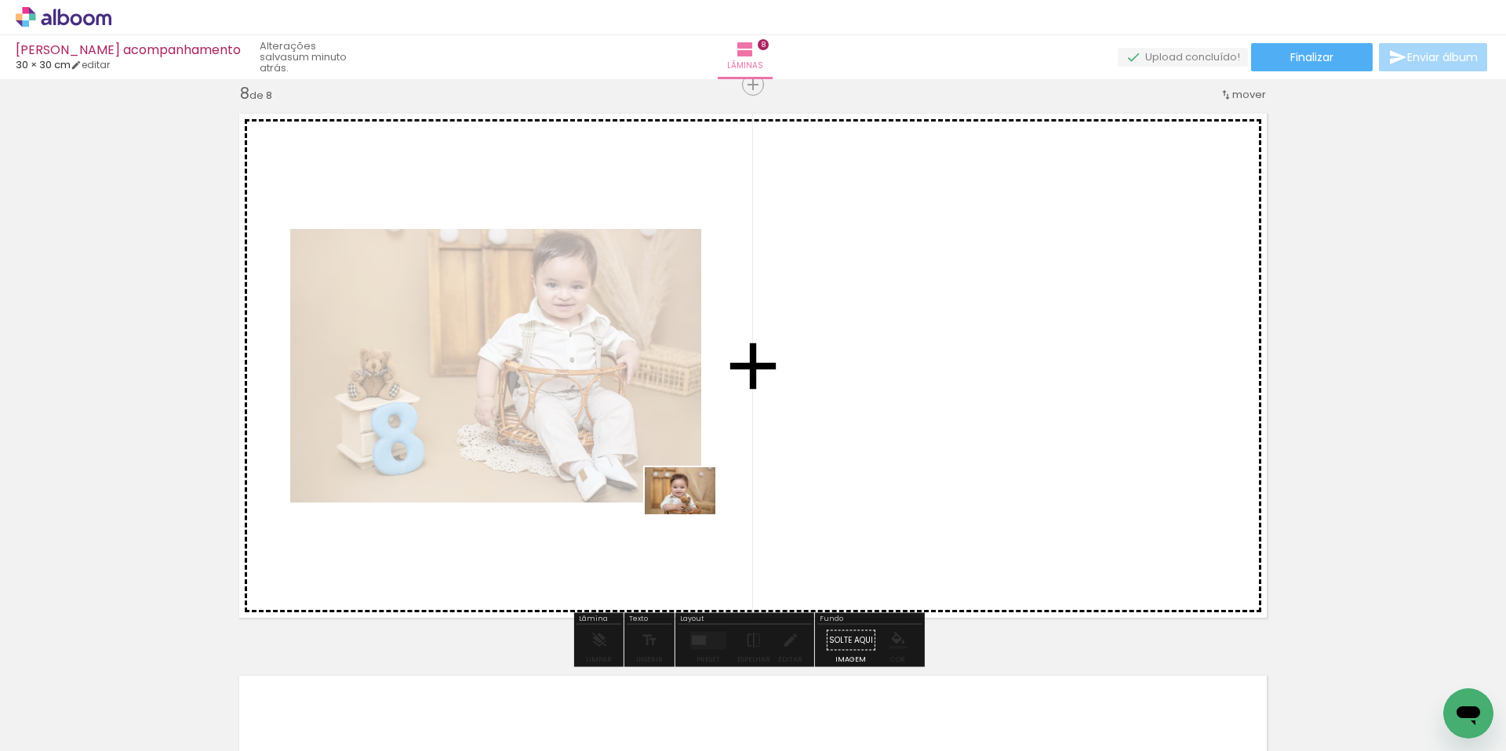
drag, startPoint x: 645, startPoint y: 668, endPoint x: 692, endPoint y: 514, distance: 160.5
click at [692, 514] on quentale-workspace at bounding box center [753, 375] width 1506 height 751
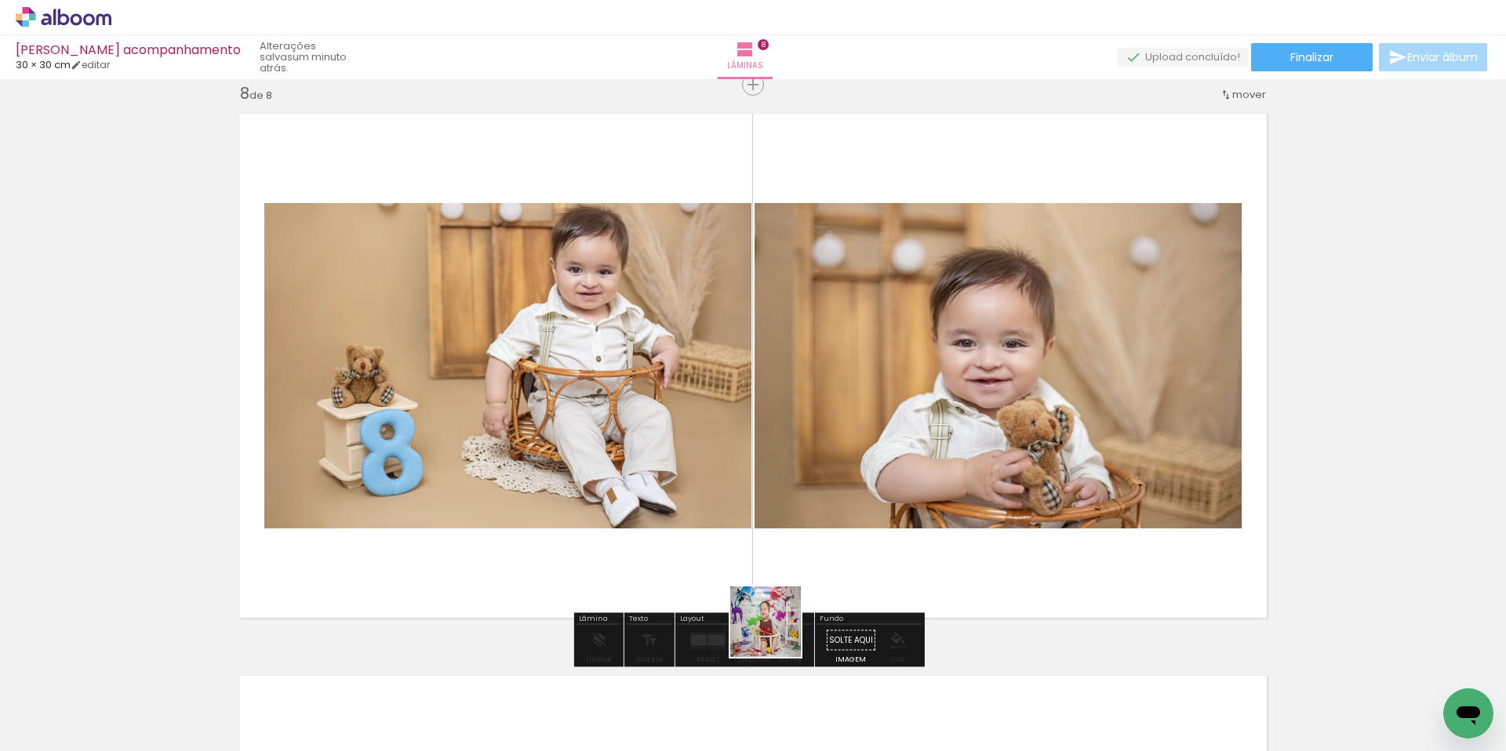
drag, startPoint x: 754, startPoint y: 697, endPoint x: 824, endPoint y: 568, distance: 146.3
click at [824, 568] on quentale-workspace at bounding box center [753, 375] width 1506 height 751
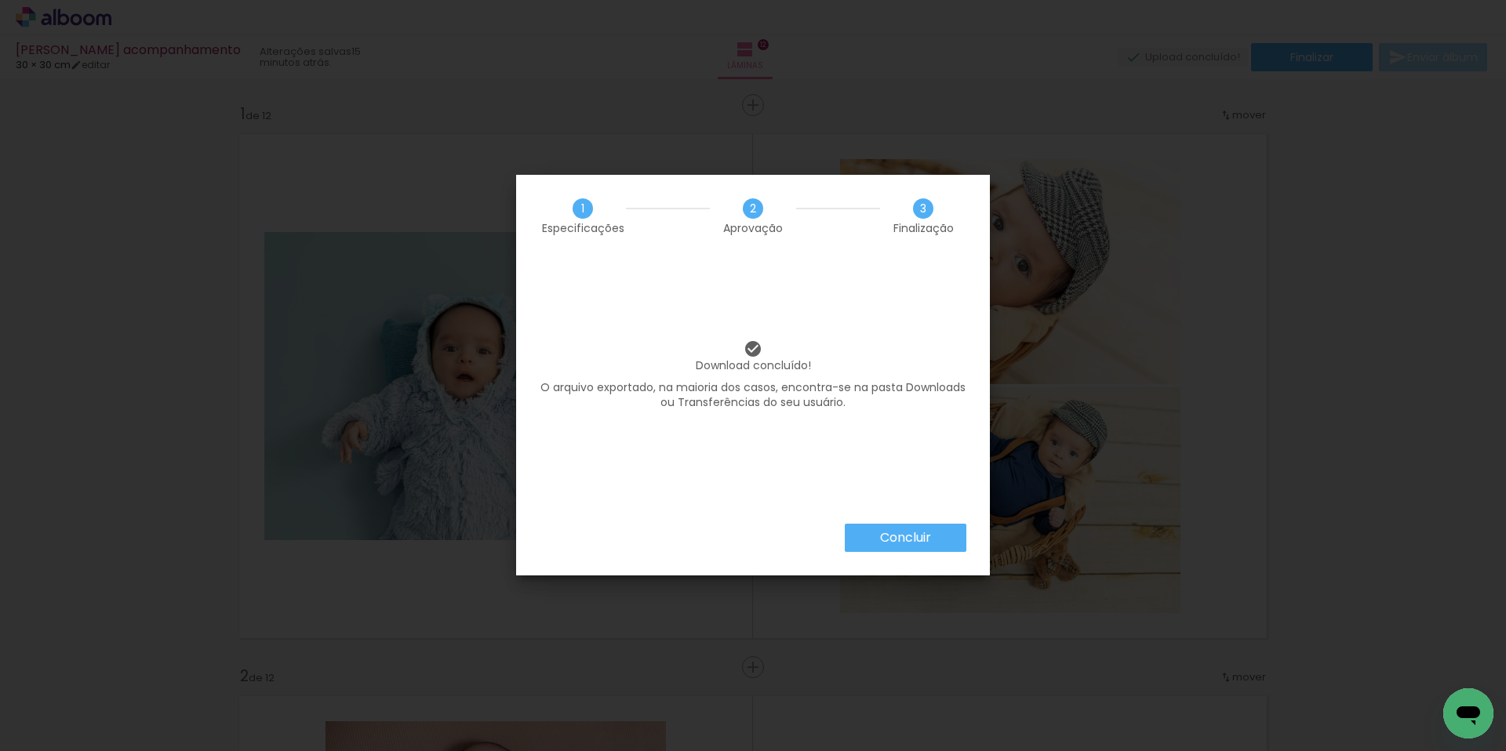
scroll to position [0, 1789]
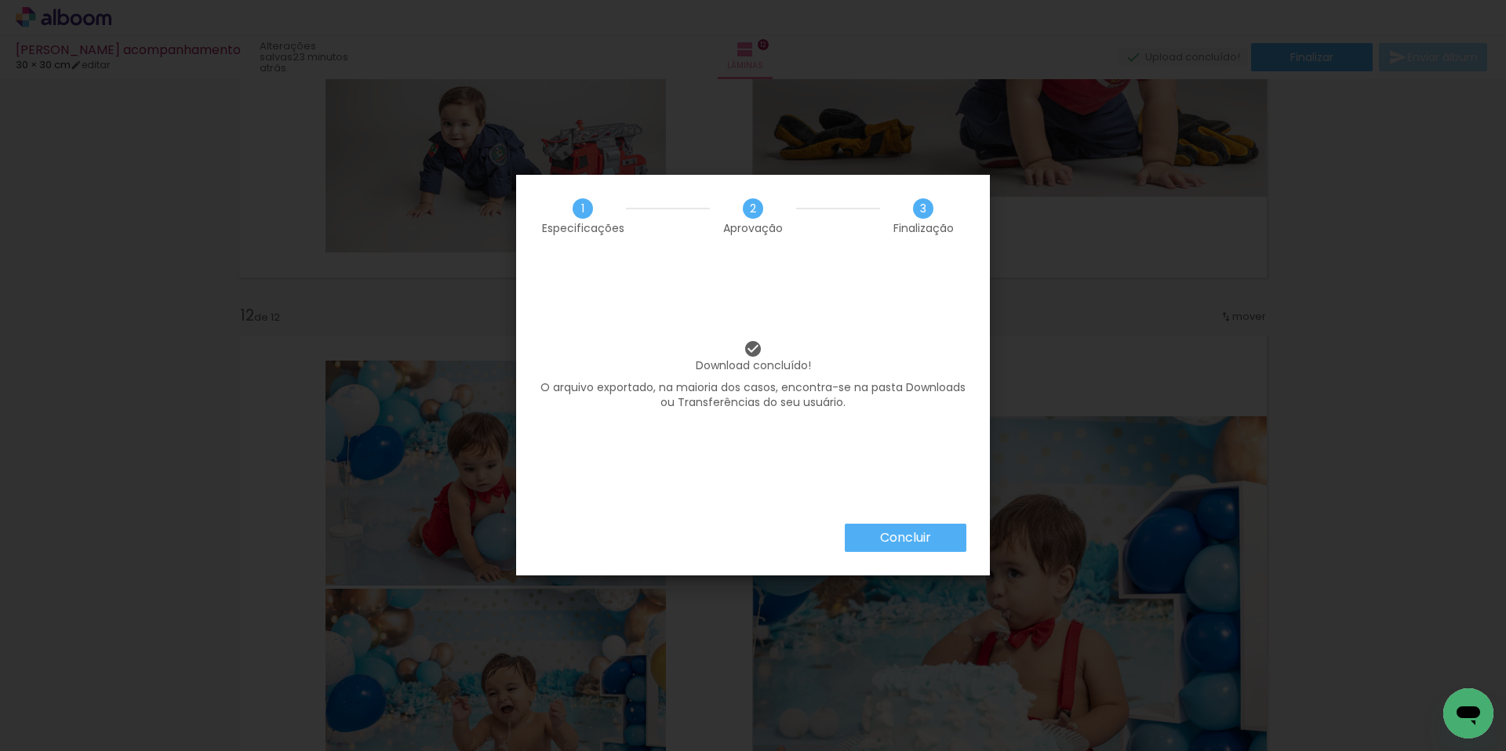
scroll to position [0, 1789]
click at [0, 0] on slot "Concluir" at bounding box center [0, 0] width 0 height 0
